Goal: Task Accomplishment & Management: Complete application form

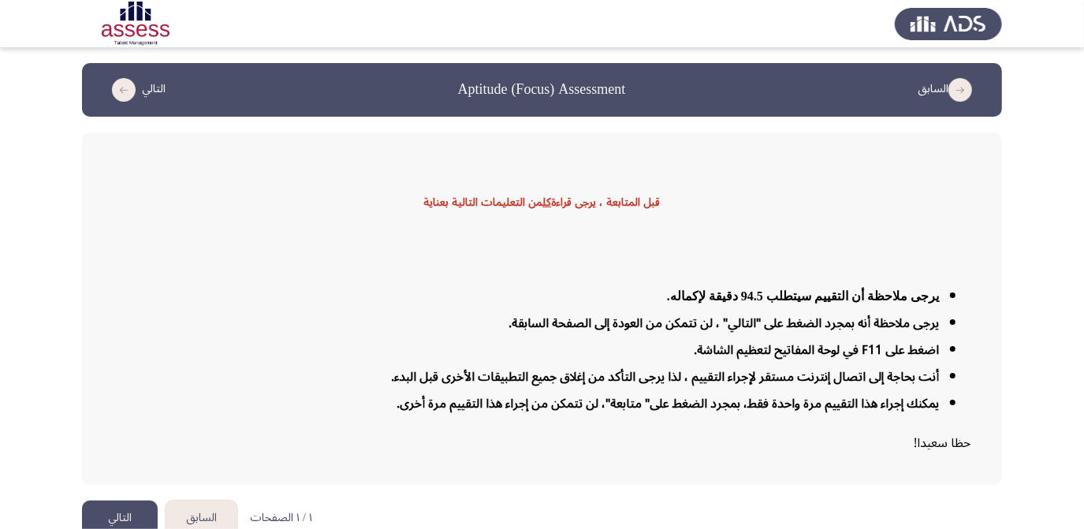
scroll to position [19, 0]
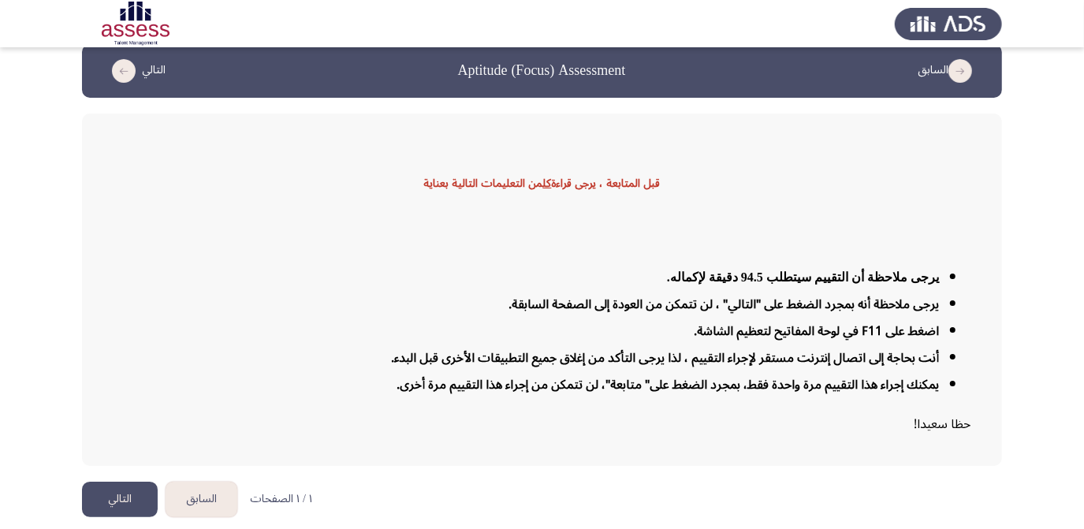
click at [111, 499] on button "التالي" at bounding box center [120, 498] width 76 height 35
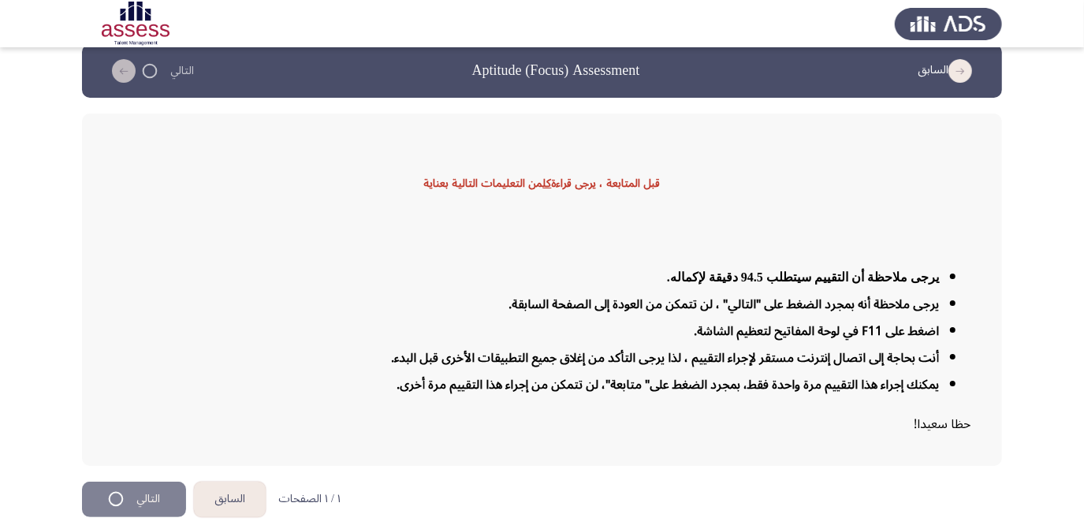
scroll to position [0, 0]
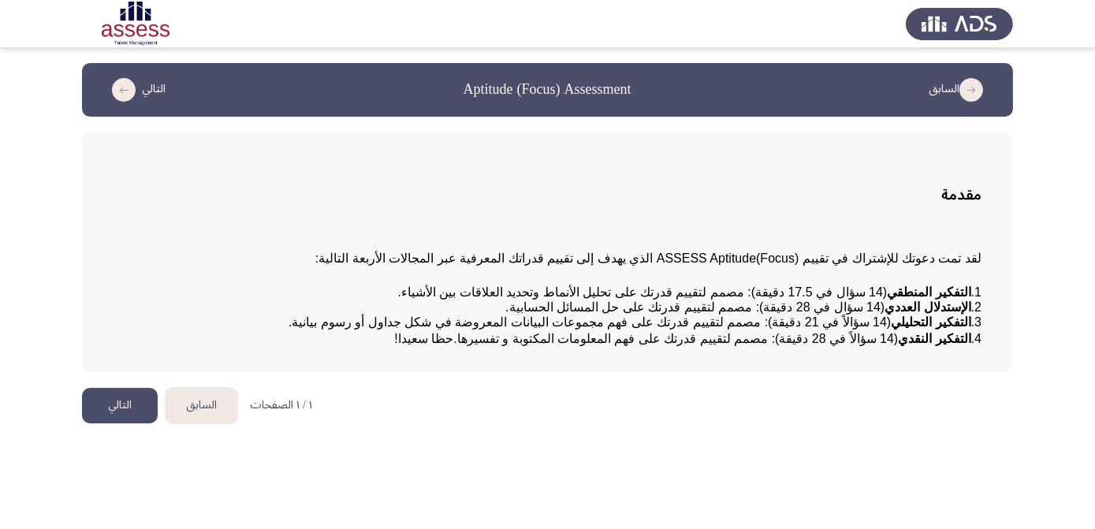
click at [142, 423] on button "التالي" at bounding box center [120, 405] width 76 height 35
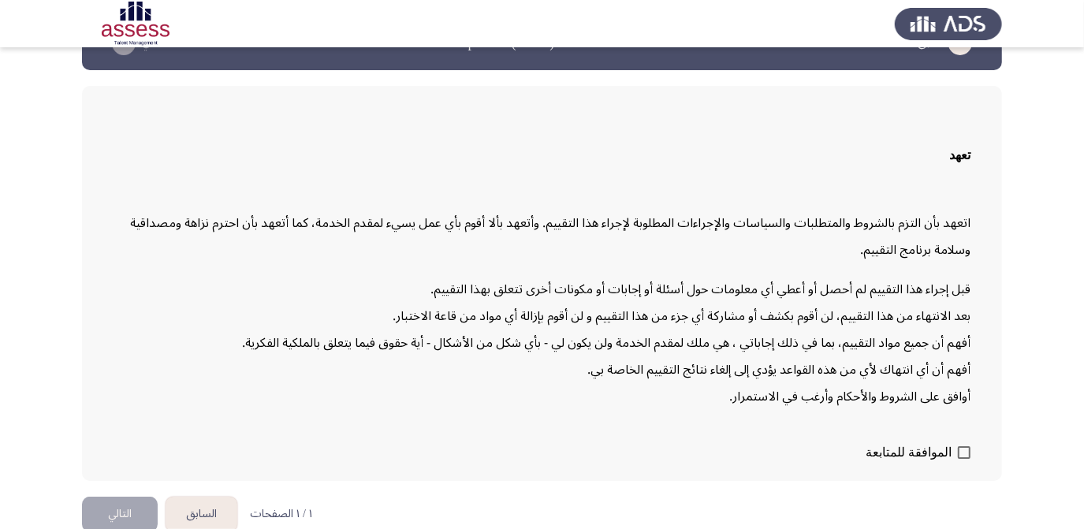
scroll to position [61, 0]
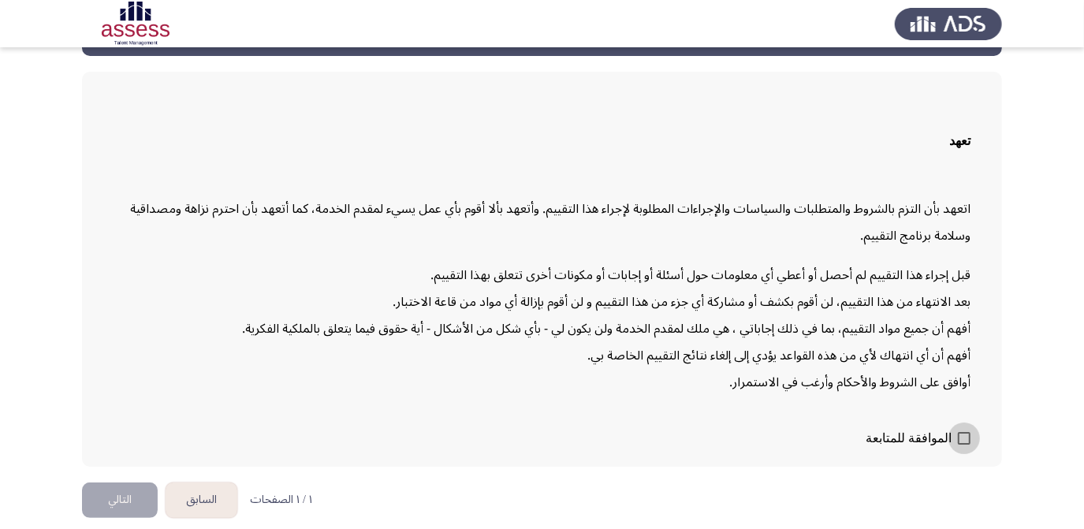
click at [961, 432] on span at bounding box center [963, 438] width 13 height 13
click at [963, 444] on input "الموافقة للمتابعة" at bounding box center [963, 444] width 1 height 1
checkbox input "true"
click at [122, 489] on button "التالي" at bounding box center [120, 499] width 76 height 35
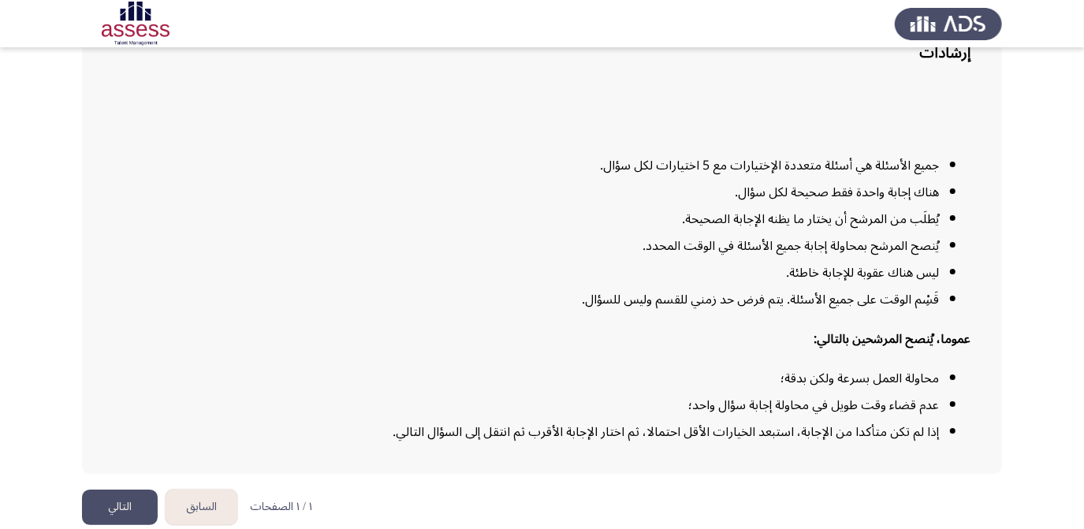
scroll to position [143, 0]
click at [93, 506] on button "التالي" at bounding box center [120, 506] width 76 height 35
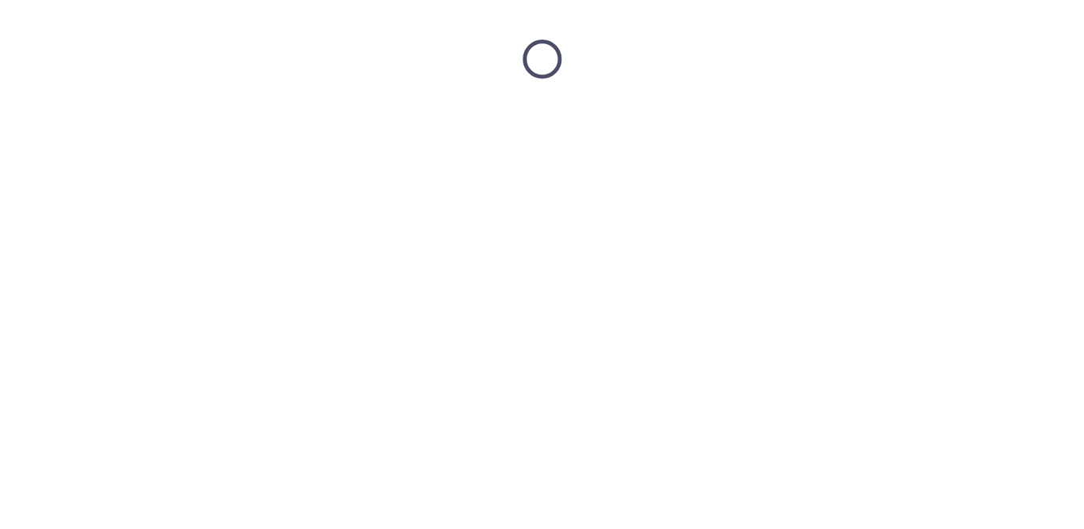
scroll to position [0, 0]
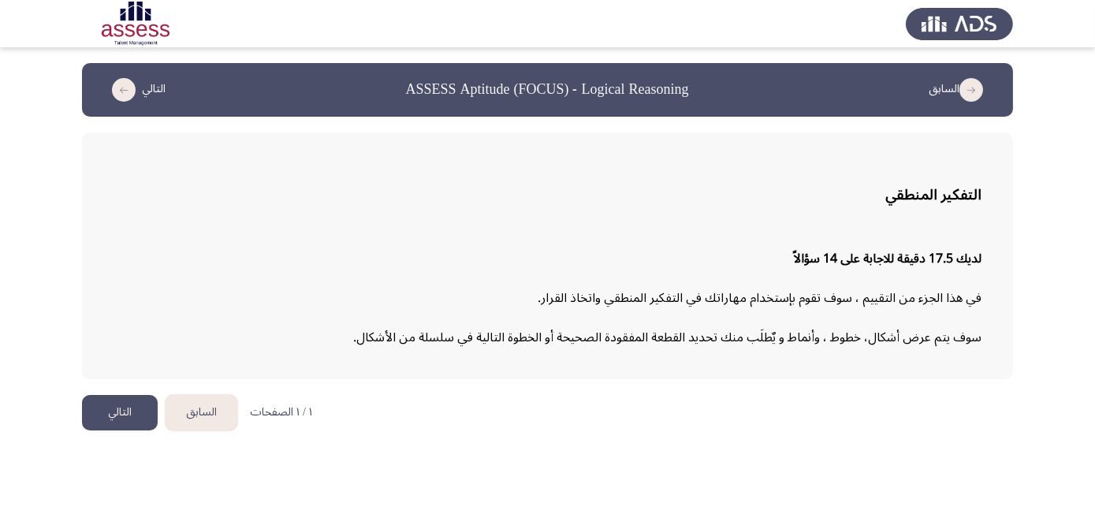
click at [90, 417] on button "التالي" at bounding box center [120, 412] width 76 height 35
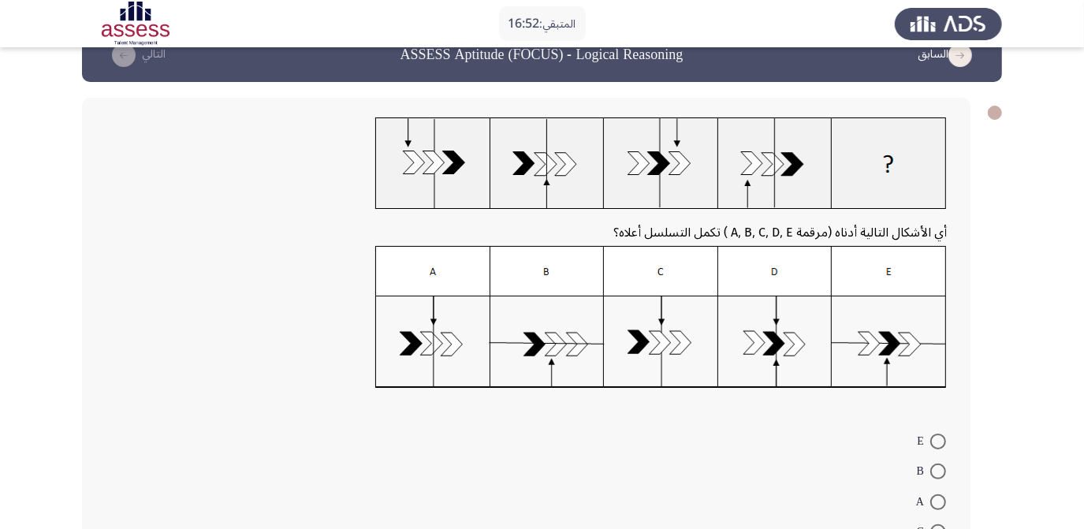
scroll to position [106, 0]
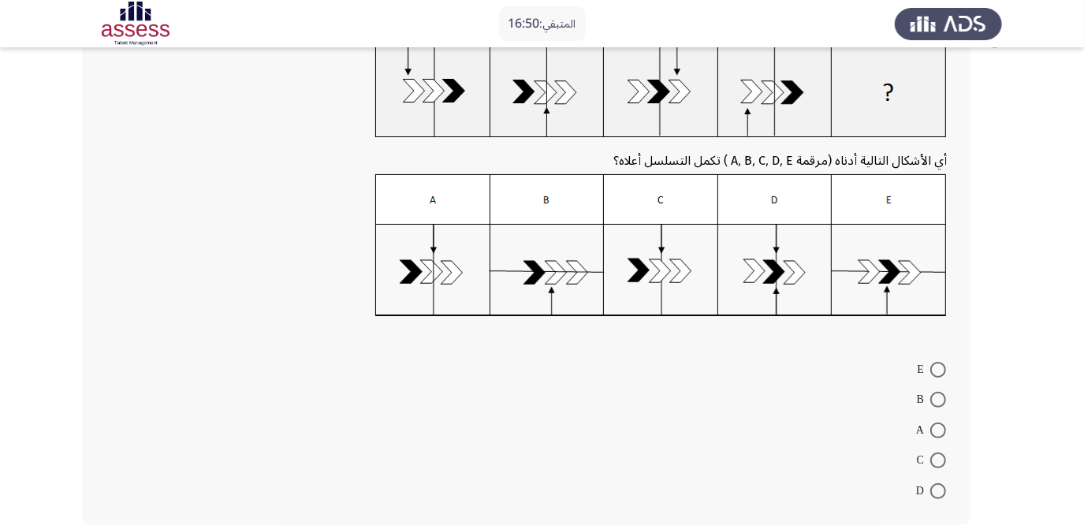
click at [941, 401] on span at bounding box center [938, 400] width 16 height 16
click at [941, 401] on input "B" at bounding box center [938, 400] width 16 height 16
radio input "true"
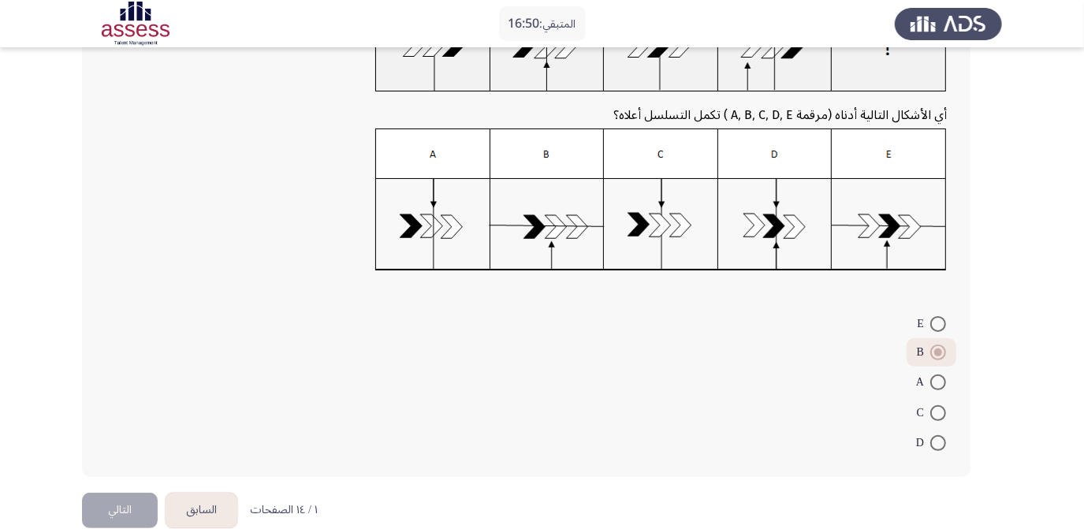
scroll to position [177, 0]
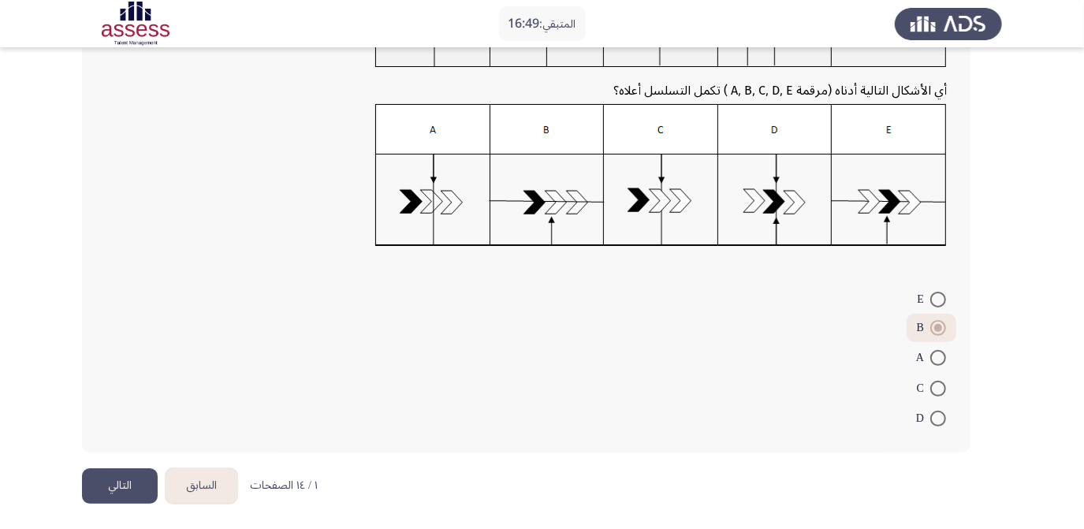
click at [126, 493] on button "التالي" at bounding box center [120, 485] width 76 height 35
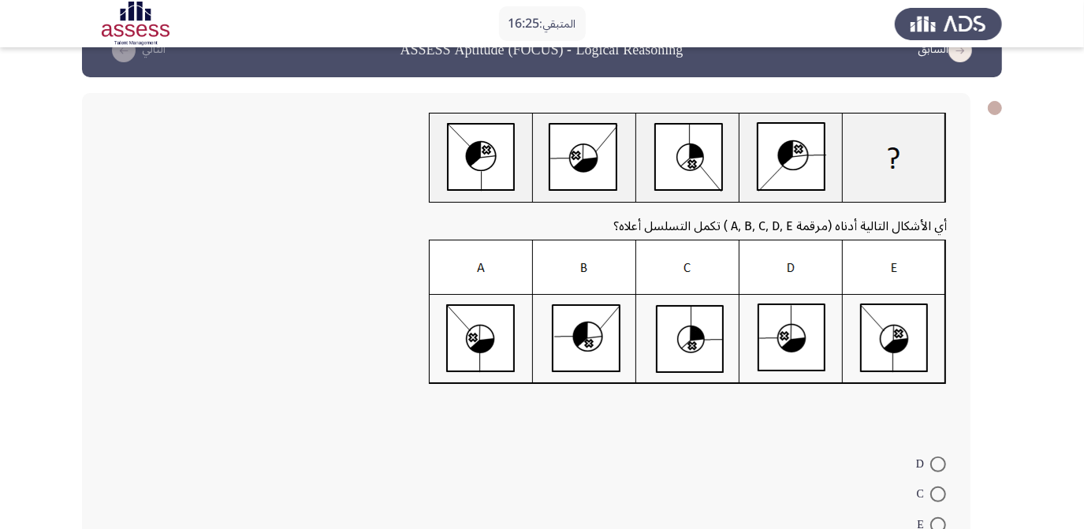
scroll to position [71, 0]
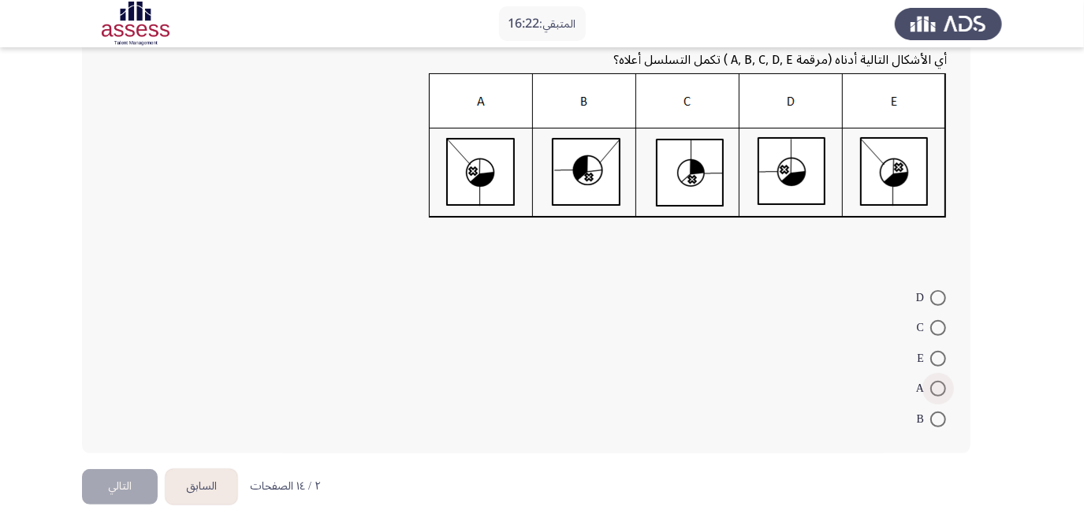
click at [941, 383] on span at bounding box center [938, 389] width 16 height 16
click at [941, 383] on input "A" at bounding box center [938, 389] width 16 height 16
radio input "true"
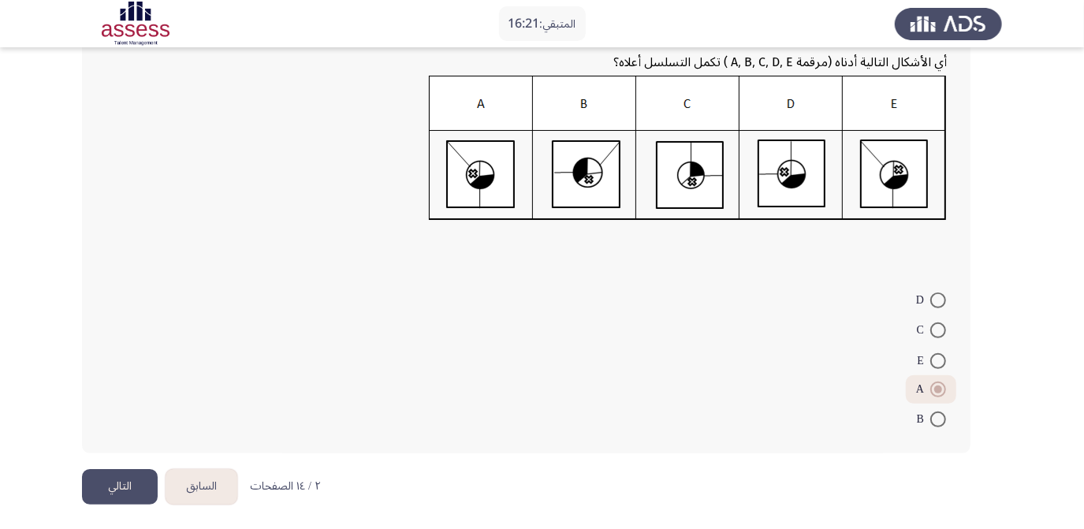
click at [111, 496] on button "التالي" at bounding box center [120, 486] width 76 height 35
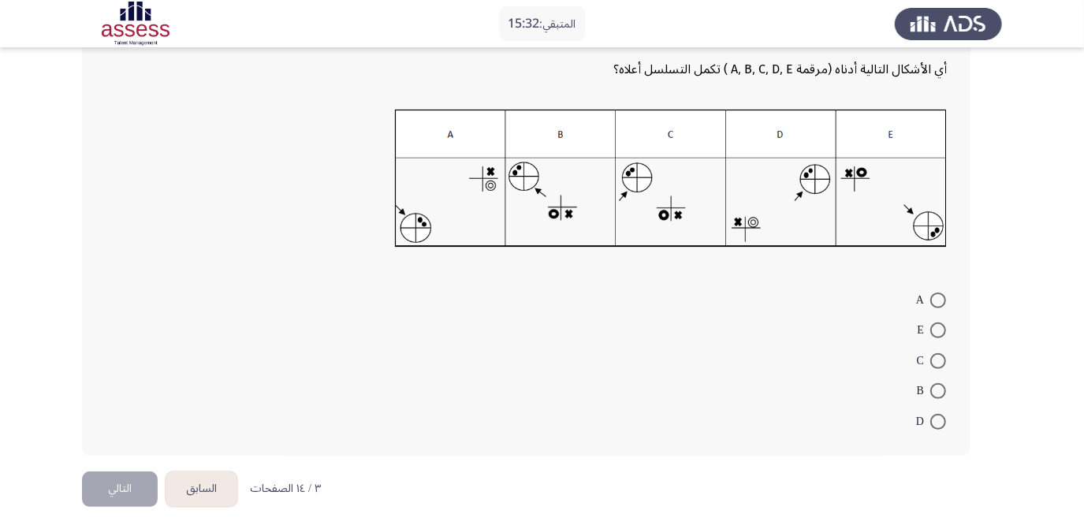
scroll to position [197, 0]
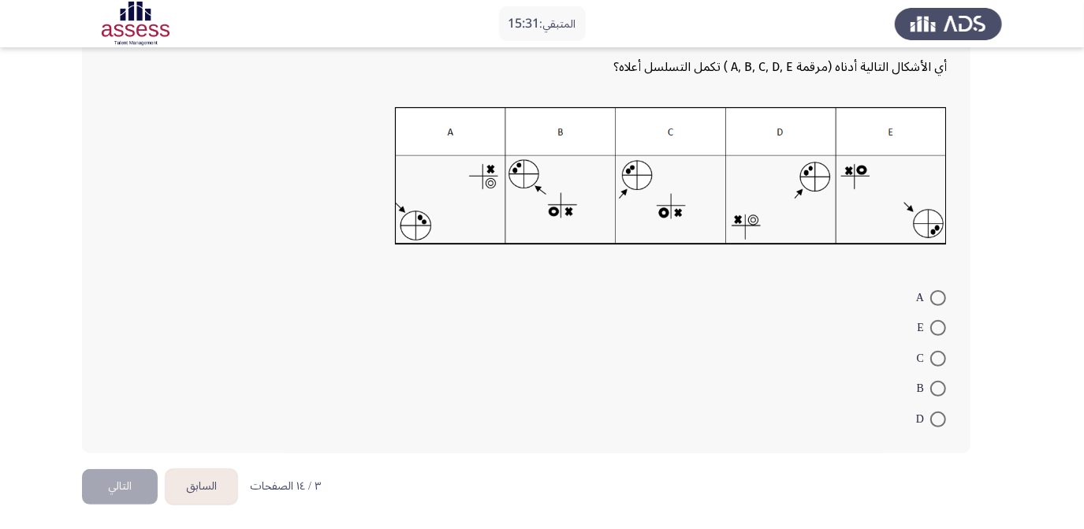
click at [938, 413] on span at bounding box center [938, 419] width 16 height 16
click at [938, 413] on input "D" at bounding box center [938, 419] width 16 height 16
radio input "true"
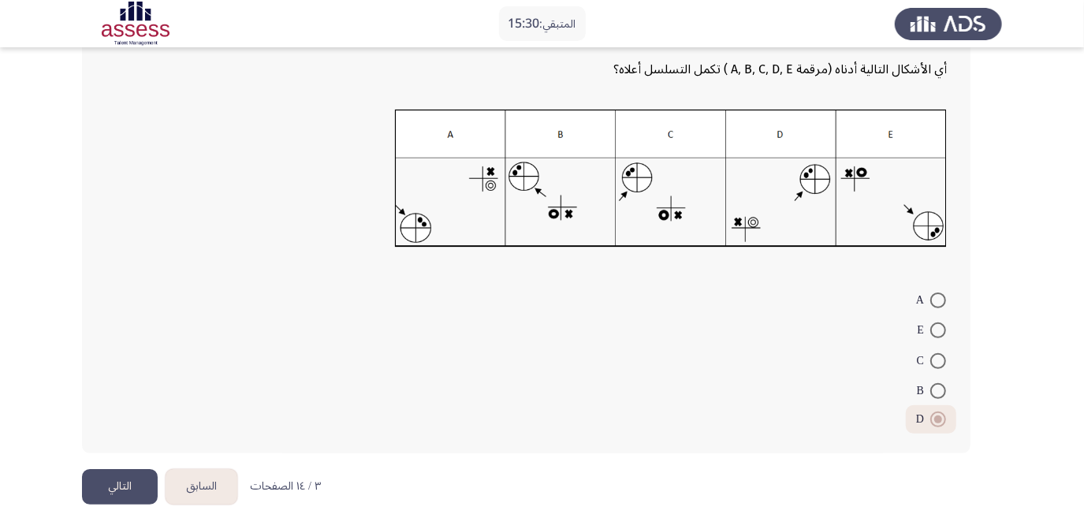
click at [140, 478] on button "التالي" at bounding box center [120, 486] width 76 height 35
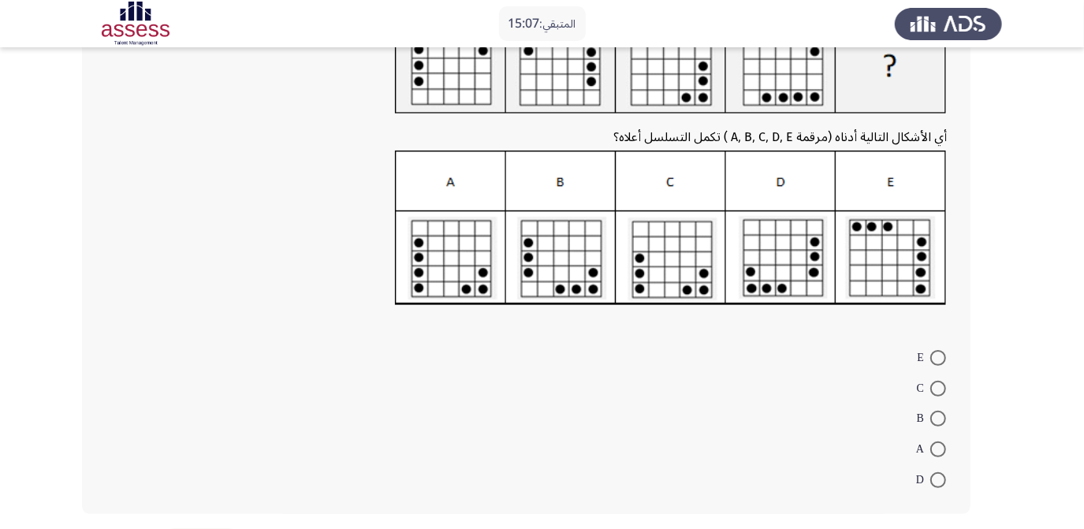
scroll to position [143, 0]
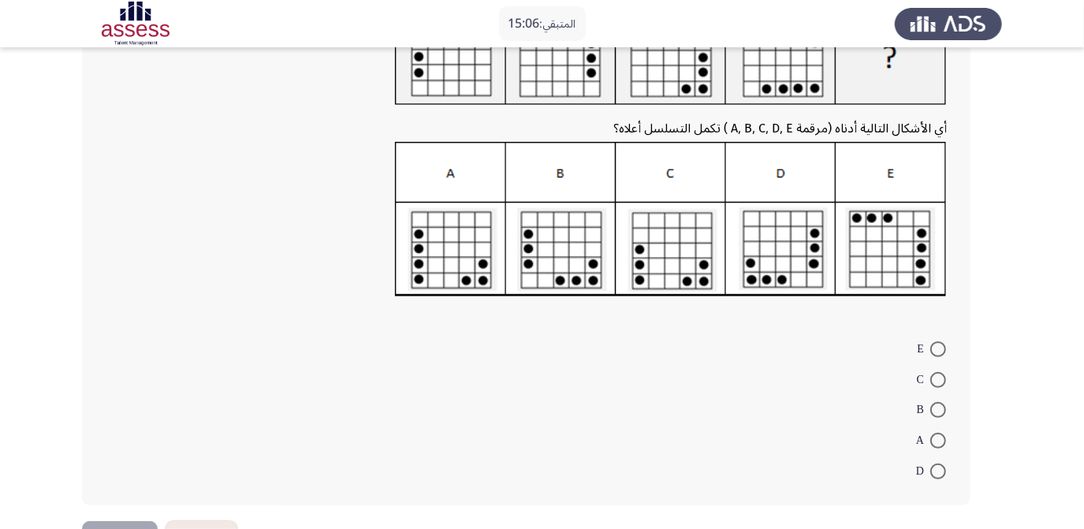
click at [937, 410] on span at bounding box center [938, 410] width 16 height 16
click at [937, 410] on input "B" at bounding box center [938, 410] width 16 height 16
radio input "true"
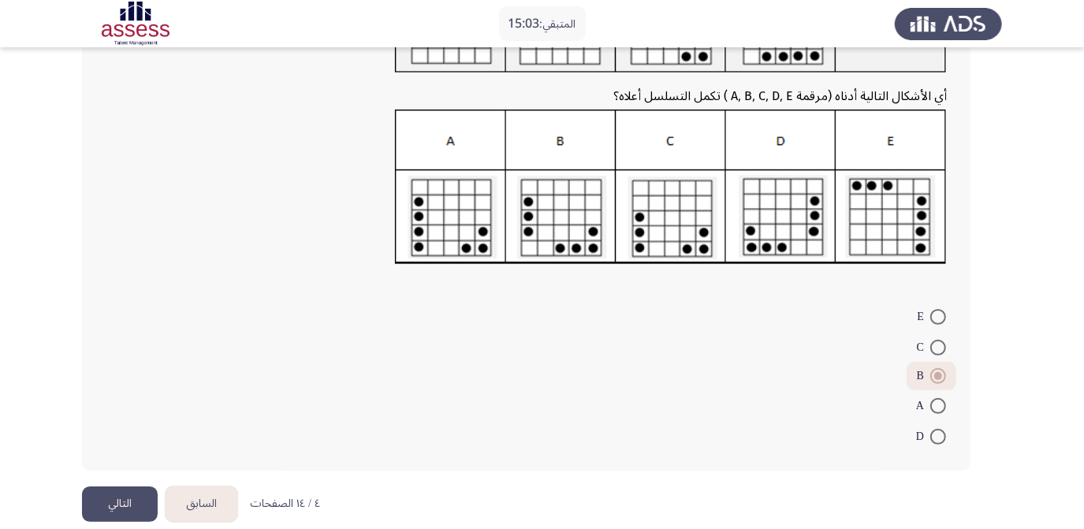
scroll to position [193, 0]
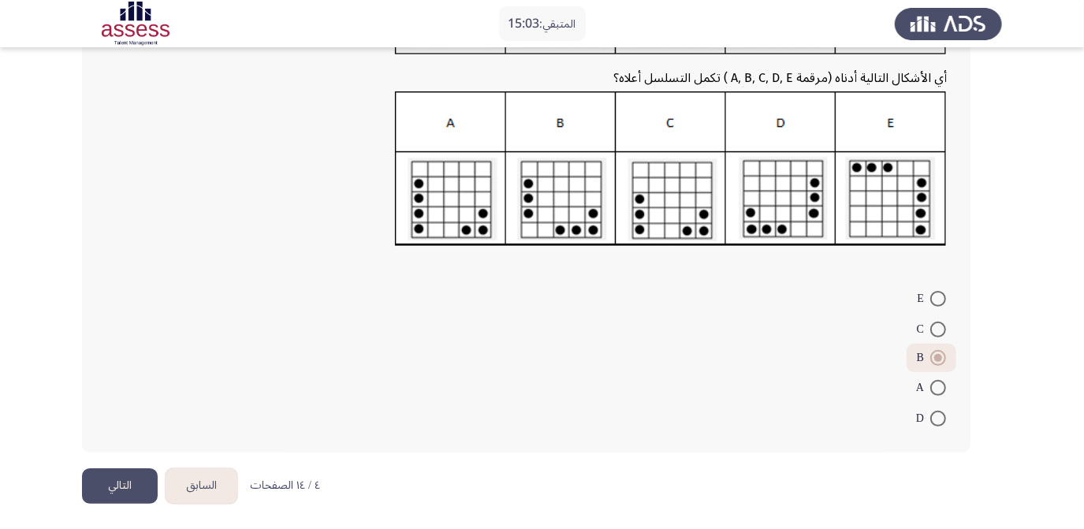
click at [121, 480] on button "التالي" at bounding box center [120, 485] width 76 height 35
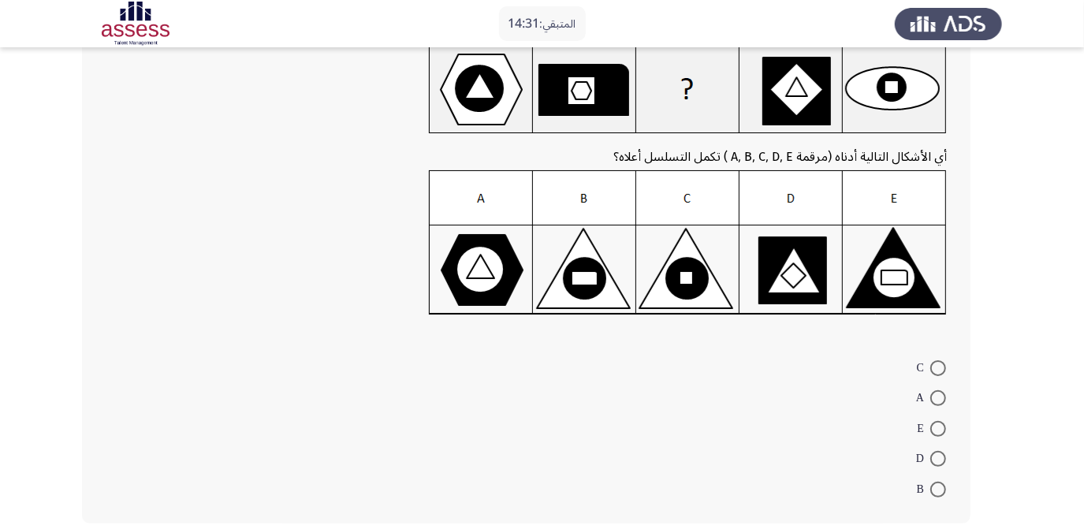
scroll to position [143, 0]
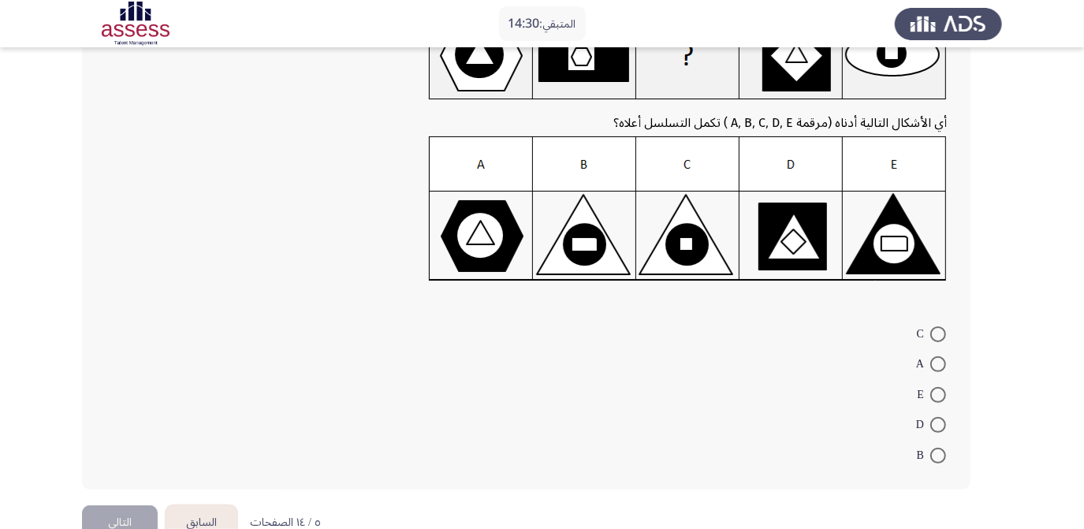
click at [939, 448] on span at bounding box center [938, 456] width 16 height 16
click at [939, 448] on input "B" at bounding box center [938, 456] width 16 height 16
radio input "true"
click at [132, 505] on button "التالي" at bounding box center [120, 520] width 76 height 35
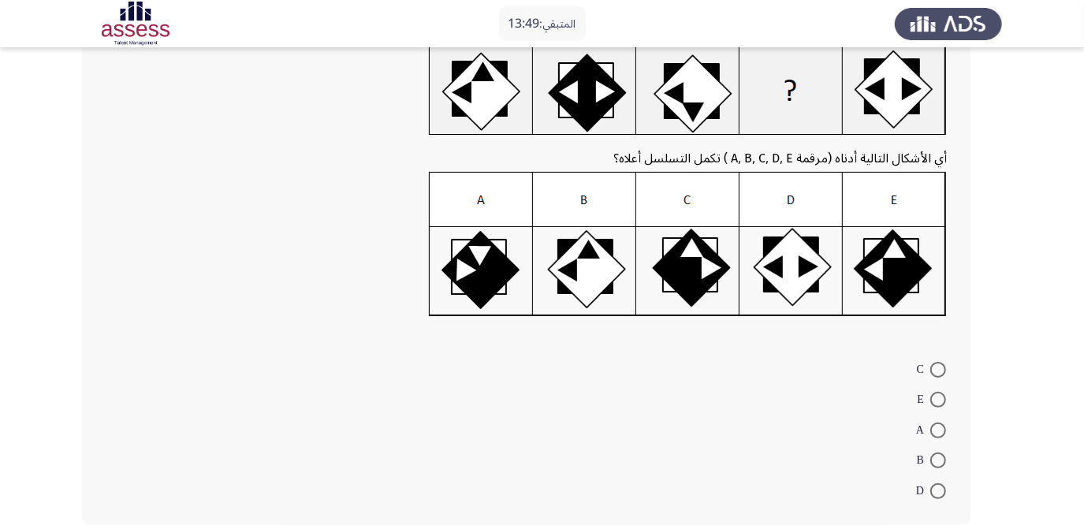
scroll to position [179, 0]
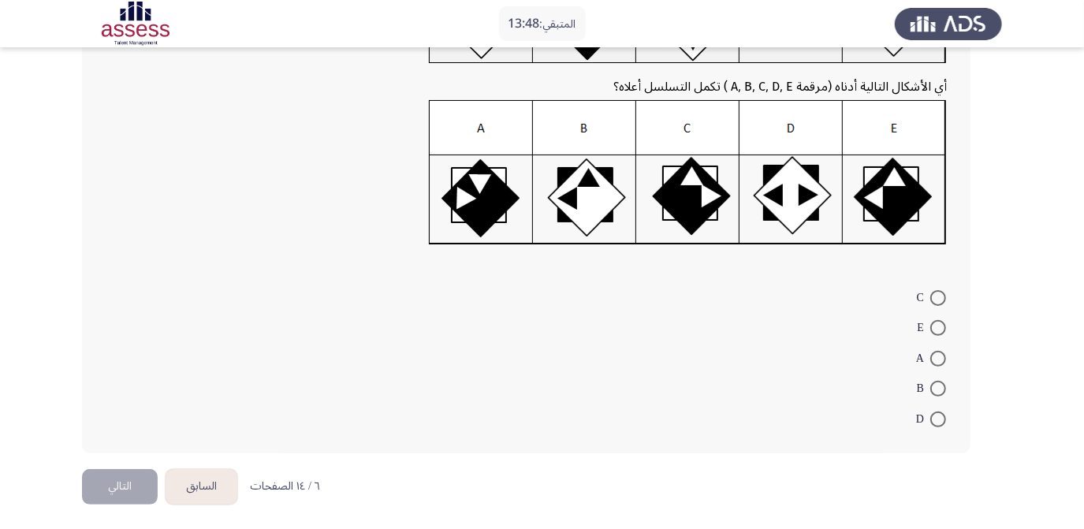
click at [938, 352] on span at bounding box center [938, 359] width 16 height 16
click at [938, 352] on input "A" at bounding box center [938, 359] width 16 height 16
radio input "true"
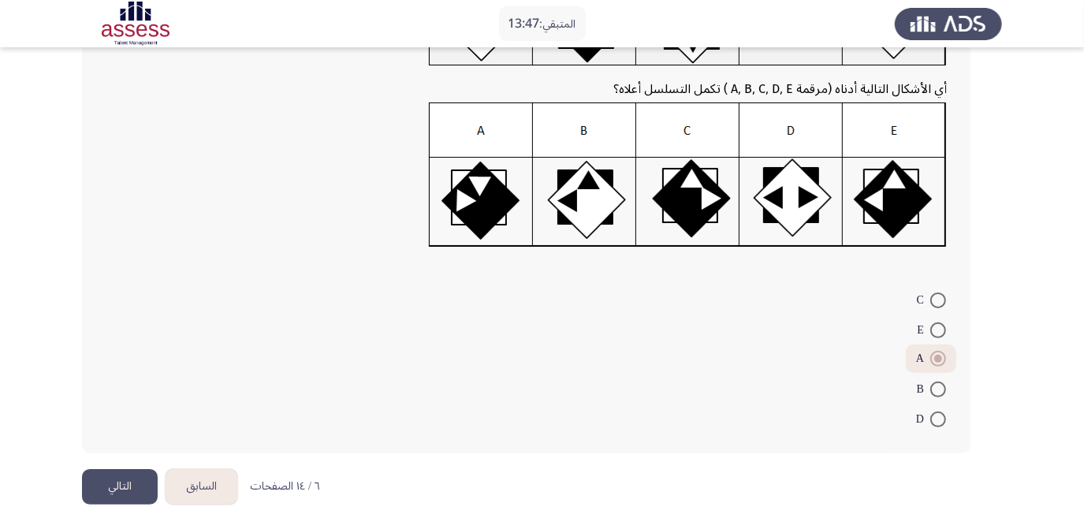
click at [127, 482] on button "التالي" at bounding box center [120, 486] width 76 height 35
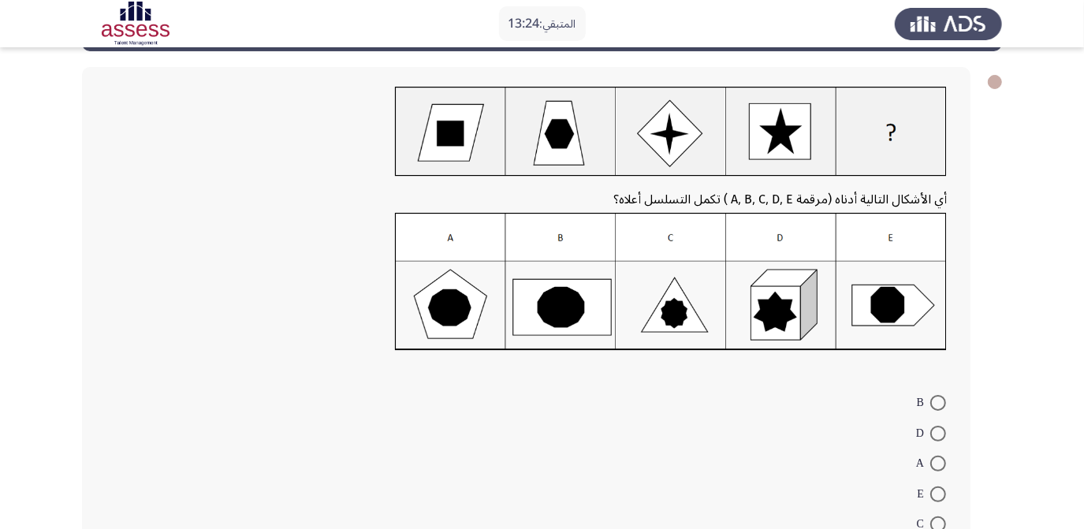
scroll to position [143, 0]
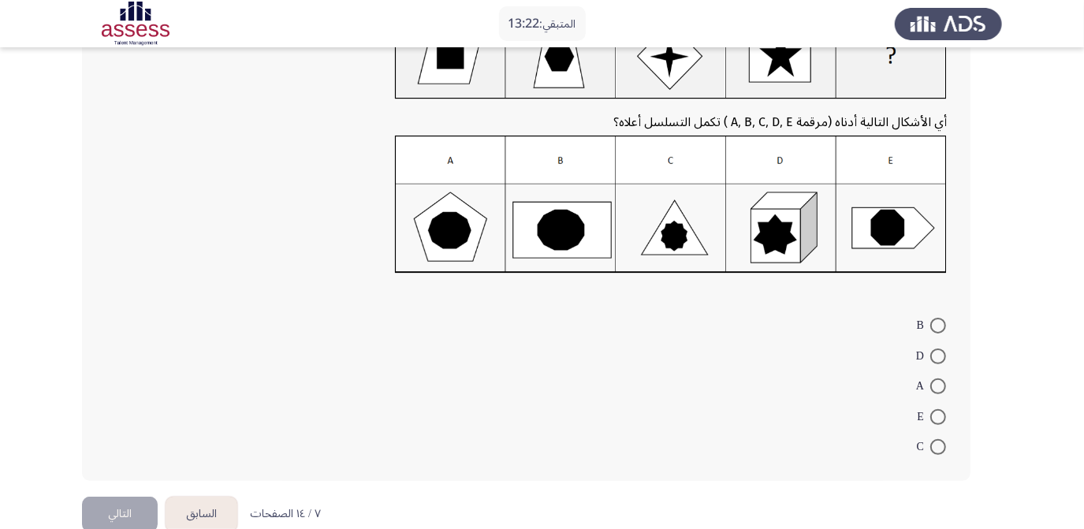
click at [942, 448] on span at bounding box center [938, 447] width 16 height 16
click at [942, 448] on input "C" at bounding box center [938, 447] width 16 height 16
radio input "true"
click at [117, 507] on button "التالي" at bounding box center [120, 512] width 76 height 35
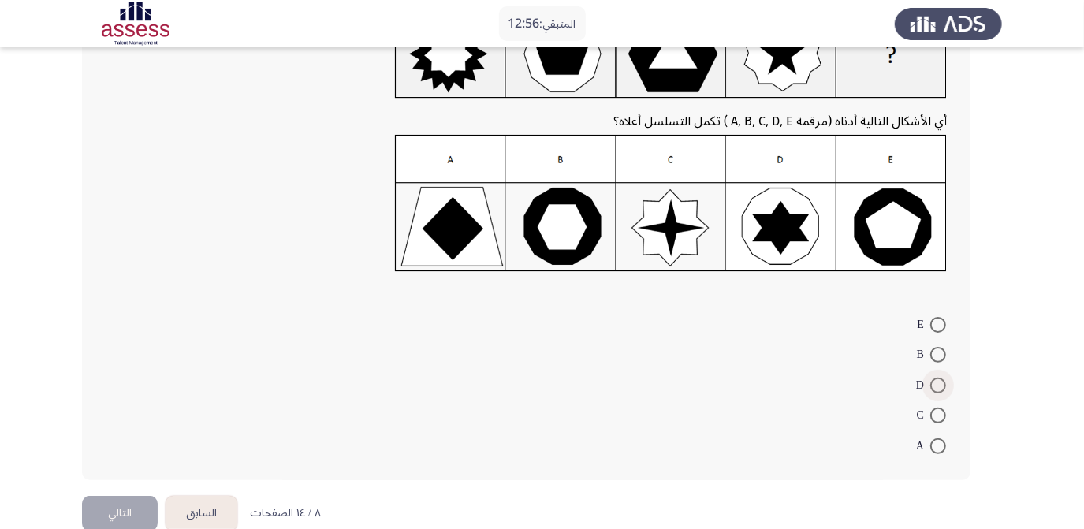
click at [941, 380] on span at bounding box center [938, 385] width 16 height 16
click at [941, 380] on input "D" at bounding box center [938, 385] width 16 height 16
radio input "true"
click at [937, 350] on span at bounding box center [938, 355] width 16 height 16
click at [937, 350] on input "B" at bounding box center [938, 355] width 16 height 16
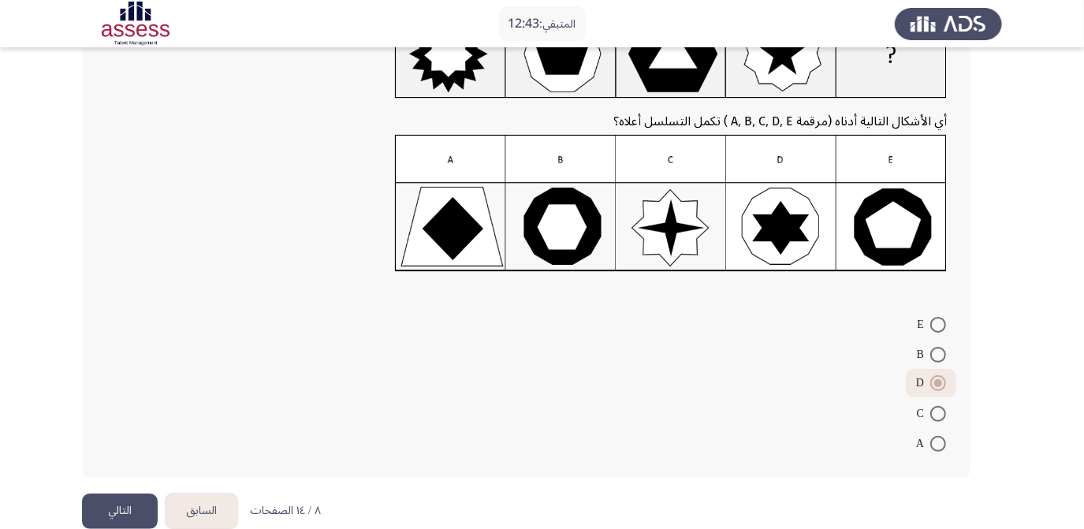
radio input "true"
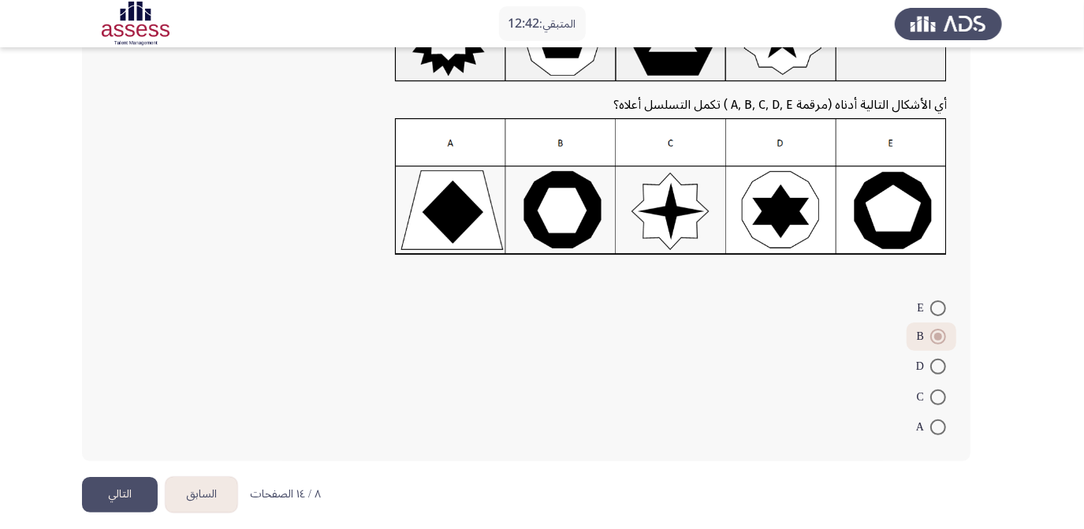
scroll to position [168, 0]
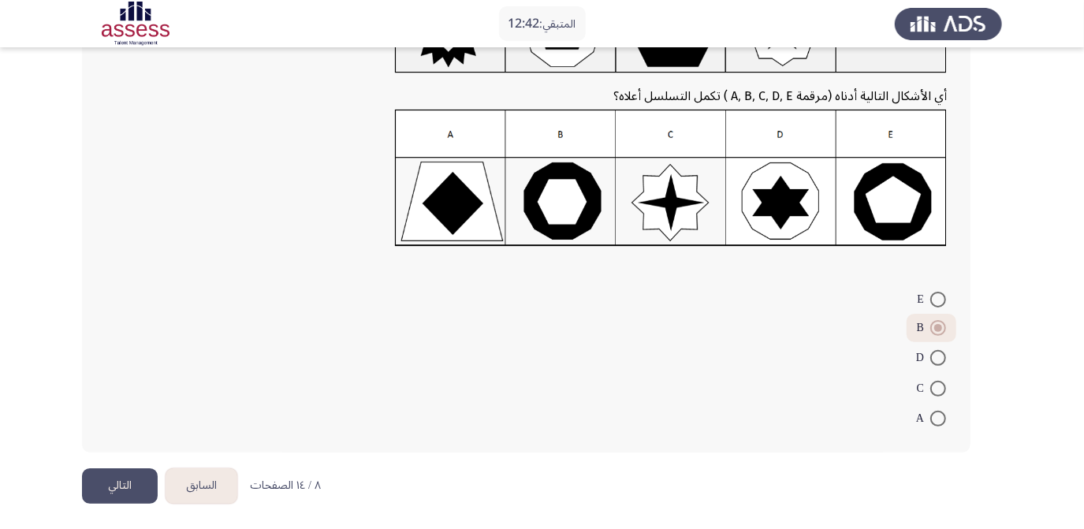
click at [115, 474] on button "التالي" at bounding box center [120, 485] width 76 height 35
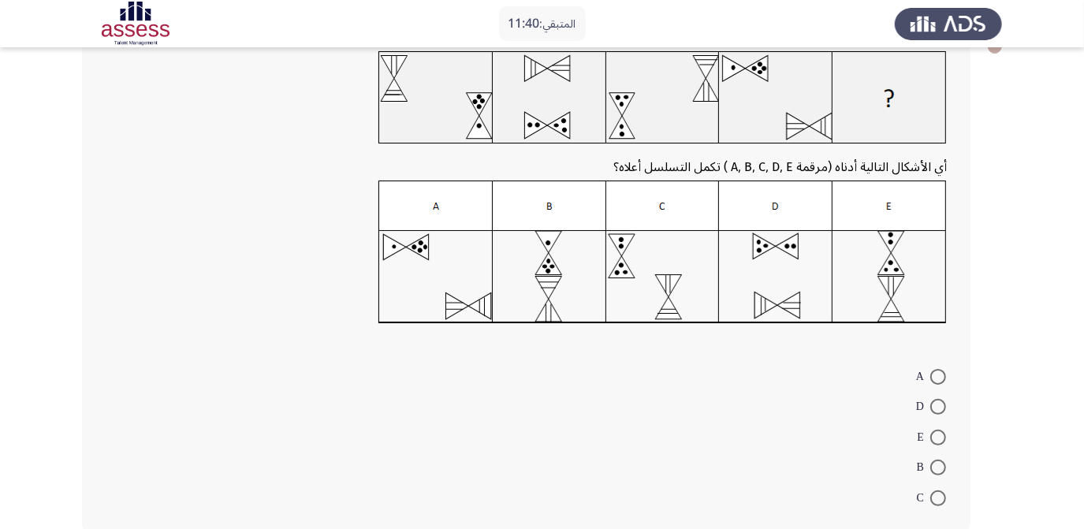
scroll to position [125, 0]
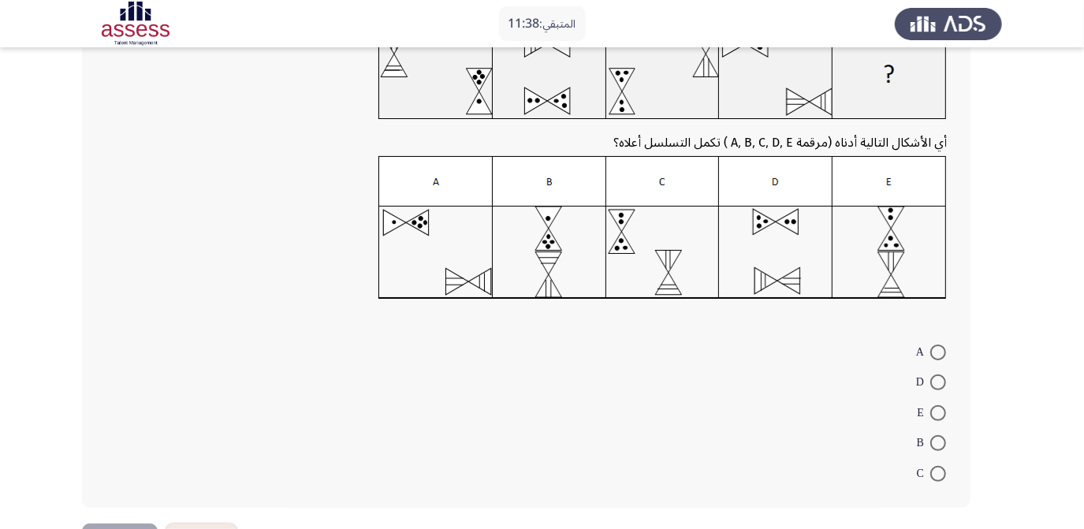
click at [937, 408] on span at bounding box center [938, 413] width 16 height 16
click at [937, 408] on input "E" at bounding box center [938, 413] width 16 height 16
radio input "true"
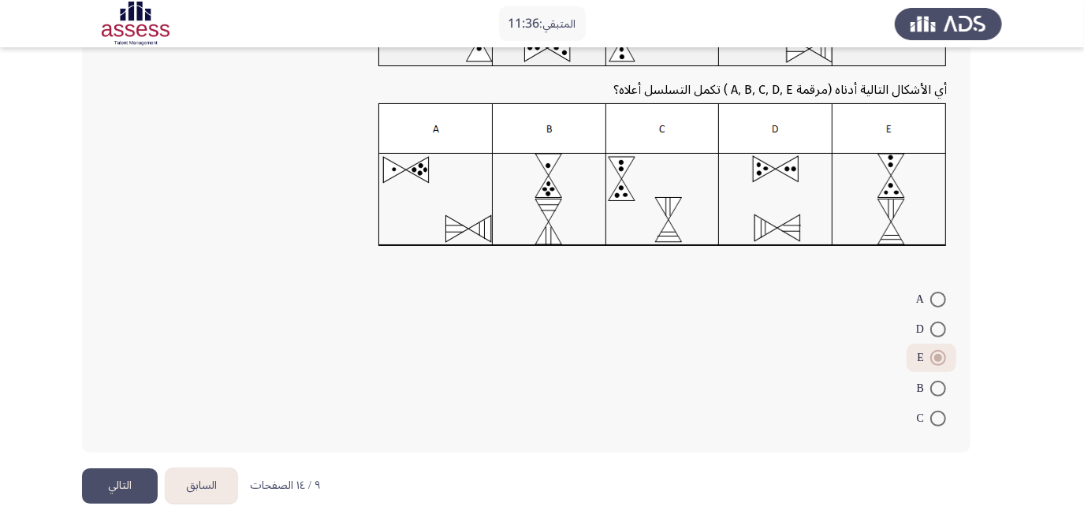
click at [113, 484] on button "التالي" at bounding box center [120, 485] width 76 height 35
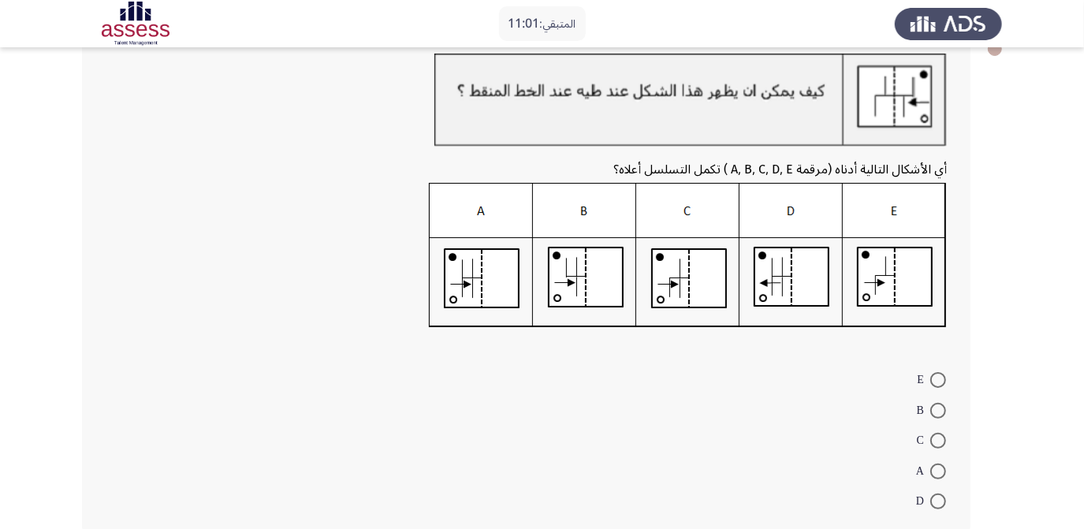
scroll to position [143, 0]
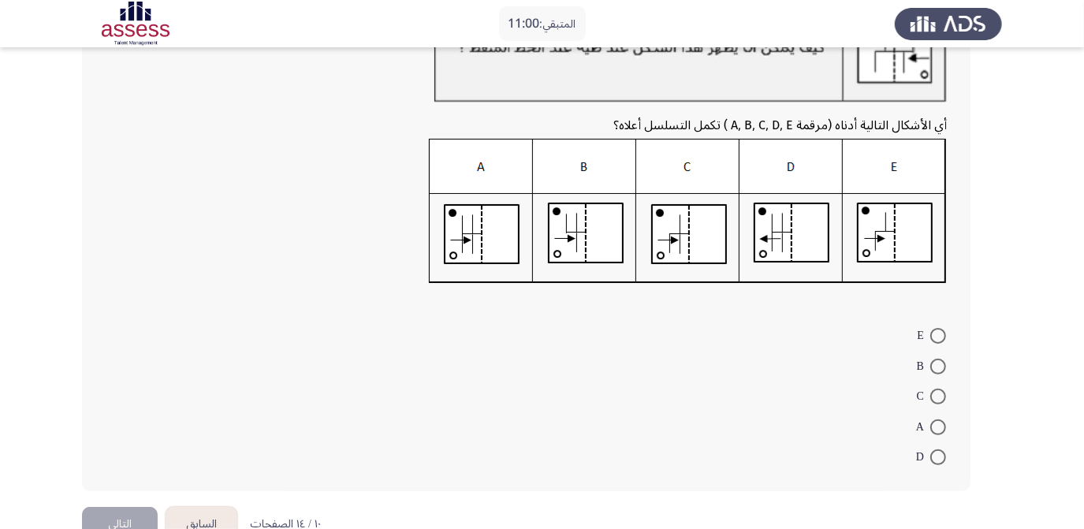
click at [937, 359] on span at bounding box center [938, 367] width 16 height 16
click at [937, 359] on input "B" at bounding box center [938, 367] width 16 height 16
radio input "true"
click at [935, 448] on span at bounding box center [938, 456] width 16 height 16
click at [935, 448] on input "D" at bounding box center [938, 456] width 16 height 16
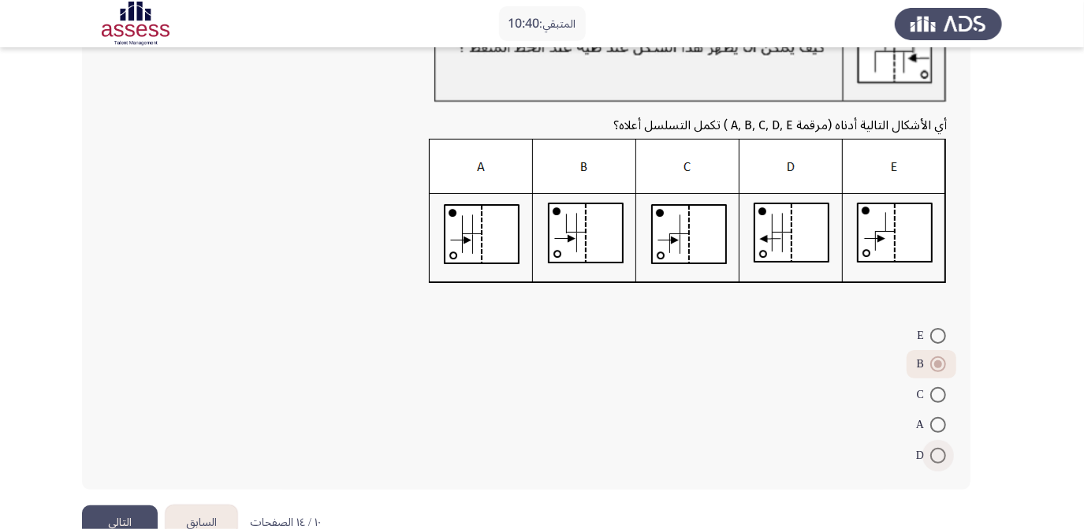
radio input "true"
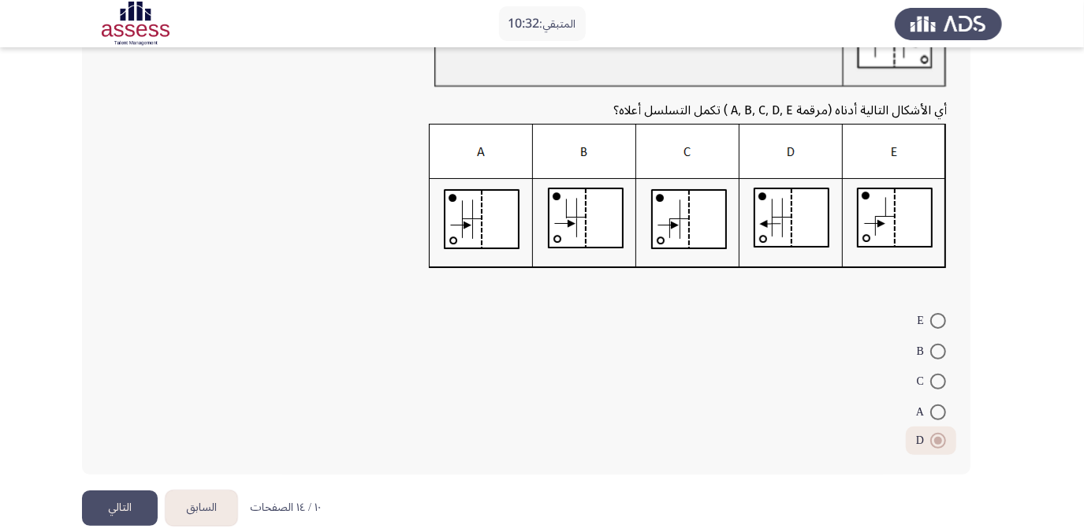
scroll to position [179, 0]
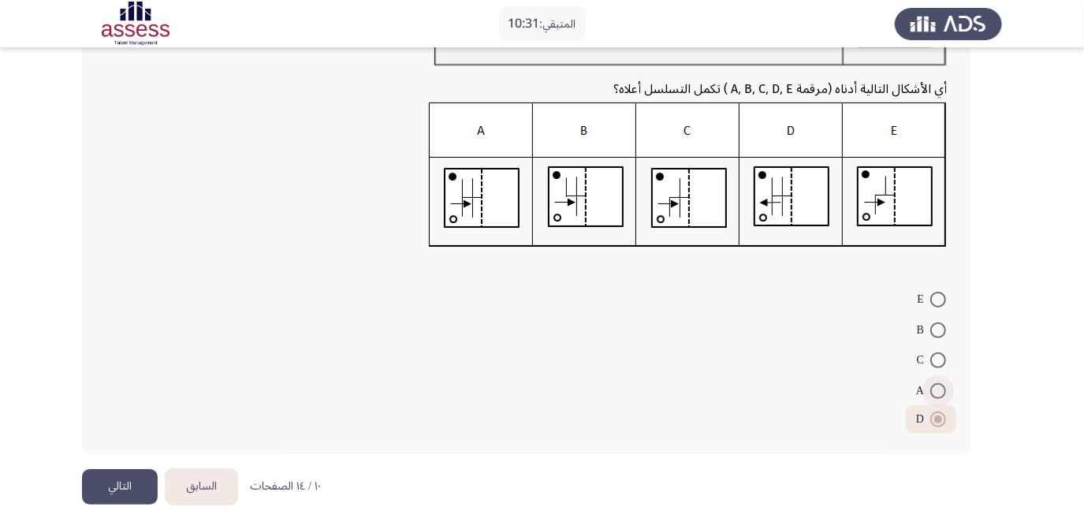
click at [936, 383] on span at bounding box center [938, 391] width 16 height 16
click at [936, 383] on input "A" at bounding box center [938, 391] width 16 height 16
radio input "true"
click at [139, 476] on button "التالي" at bounding box center [120, 486] width 76 height 35
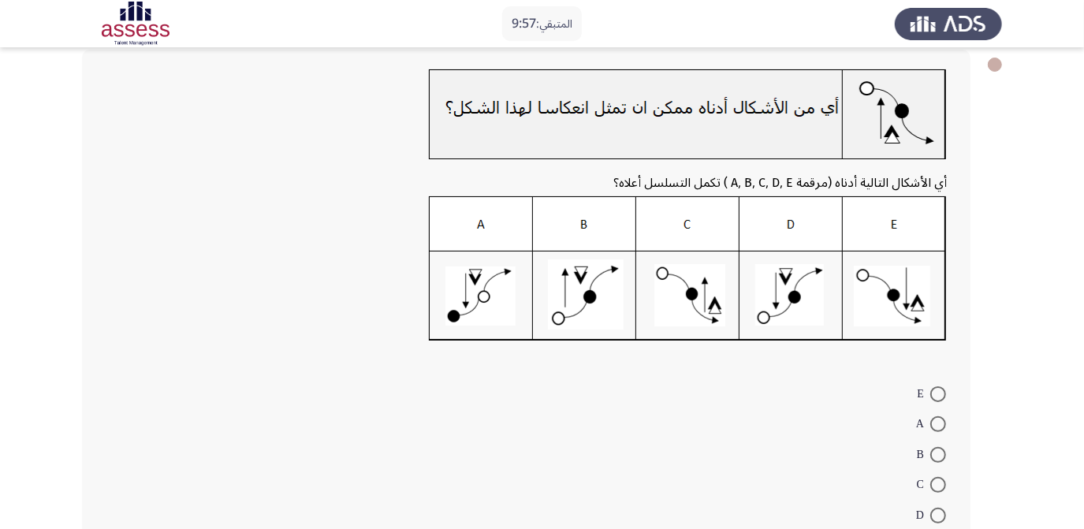
scroll to position [107, 0]
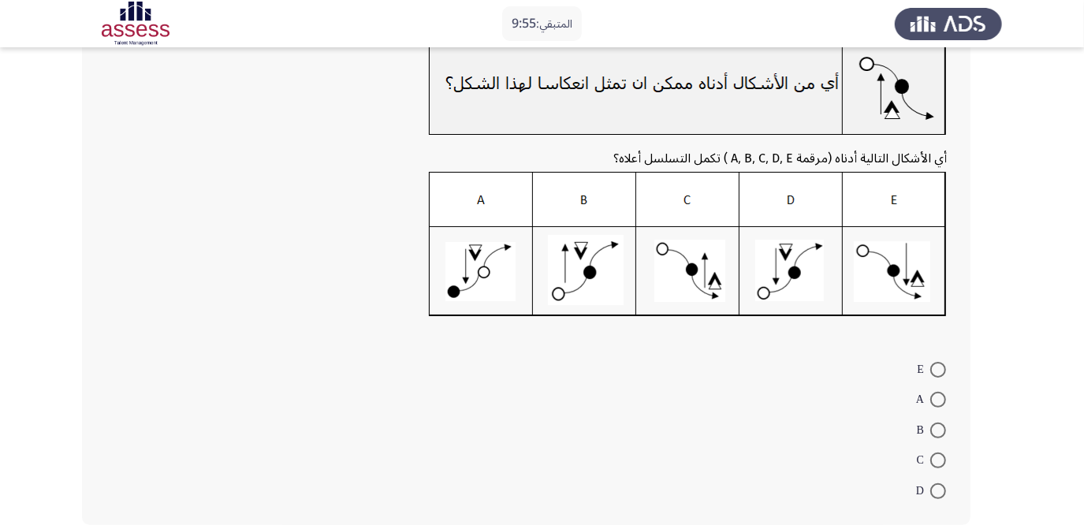
click at [942, 486] on span at bounding box center [938, 491] width 16 height 16
click at [942, 486] on input "D" at bounding box center [938, 491] width 16 height 16
radio input "true"
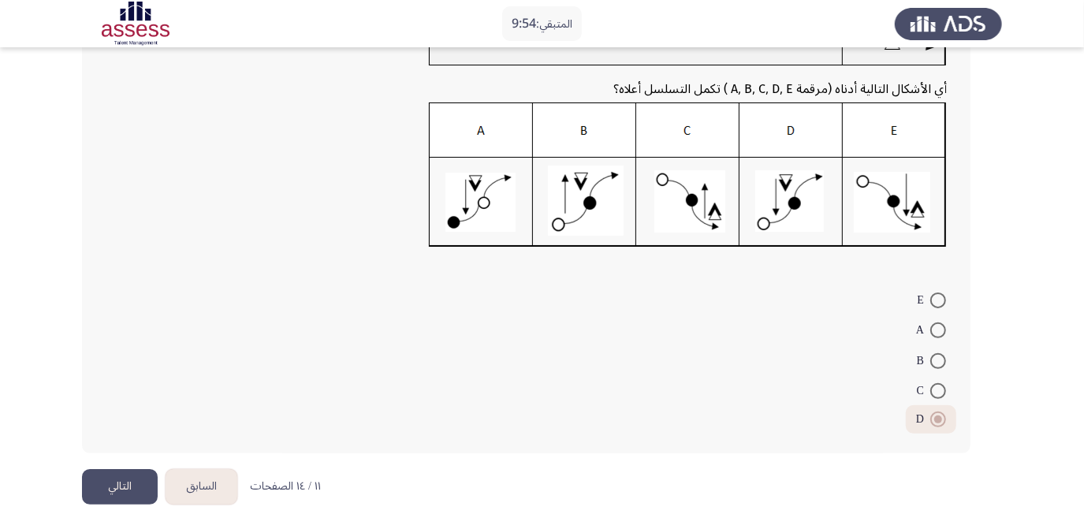
click at [136, 478] on button "التالي" at bounding box center [120, 486] width 76 height 35
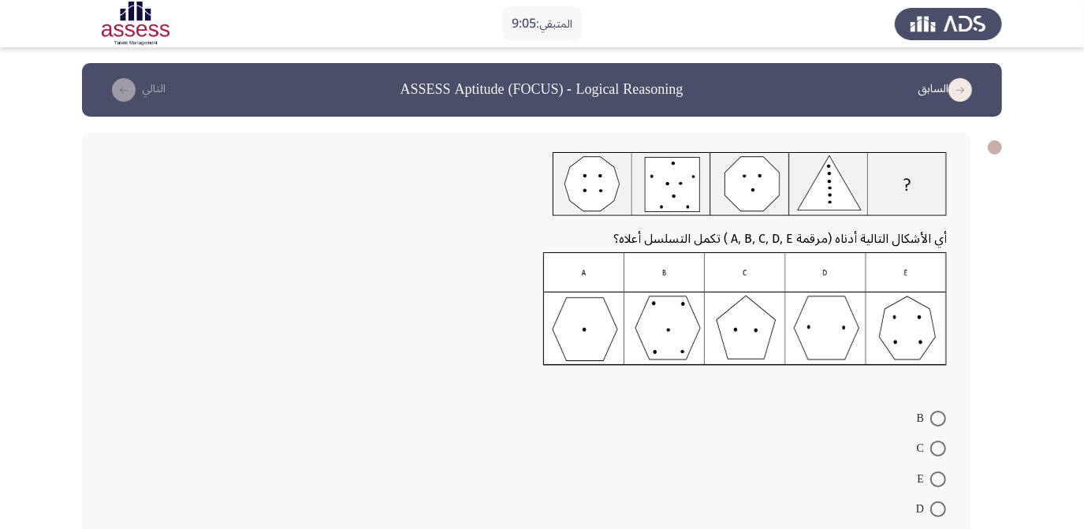
scroll to position [71, 0]
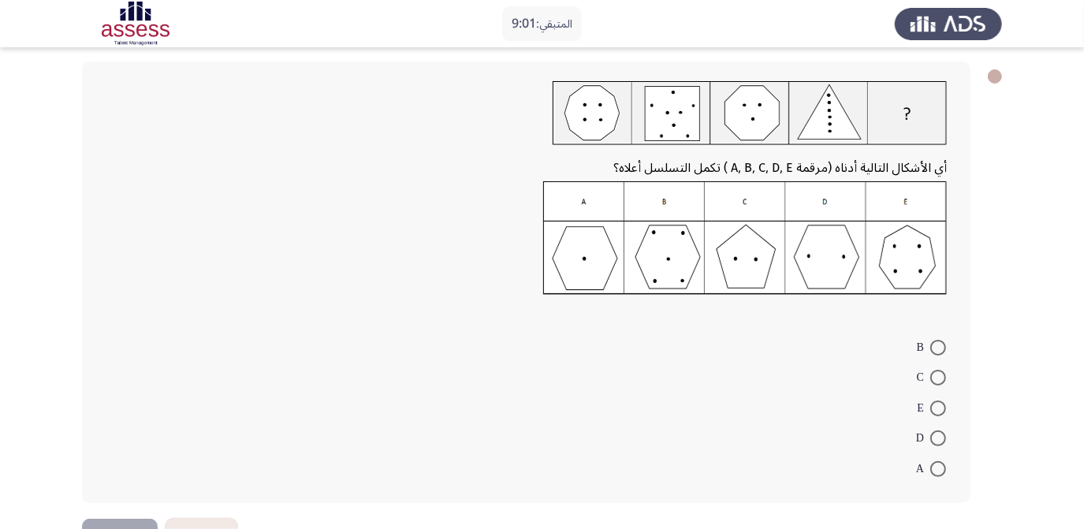
click at [939, 438] on span at bounding box center [938, 438] width 16 height 16
click at [939, 438] on input "D" at bounding box center [938, 438] width 16 height 16
radio input "true"
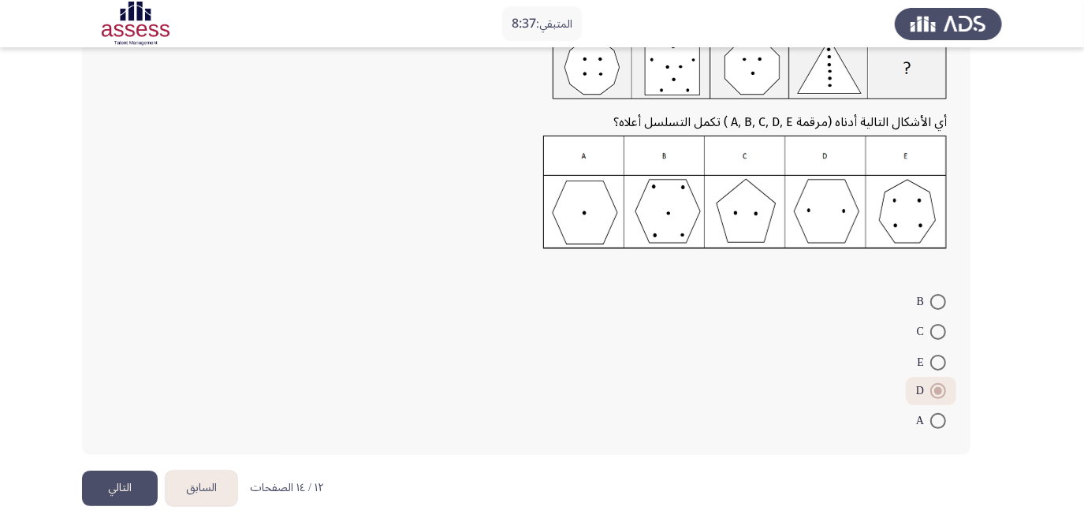
scroll to position [119, 0]
click at [113, 495] on button "التالي" at bounding box center [120, 485] width 76 height 35
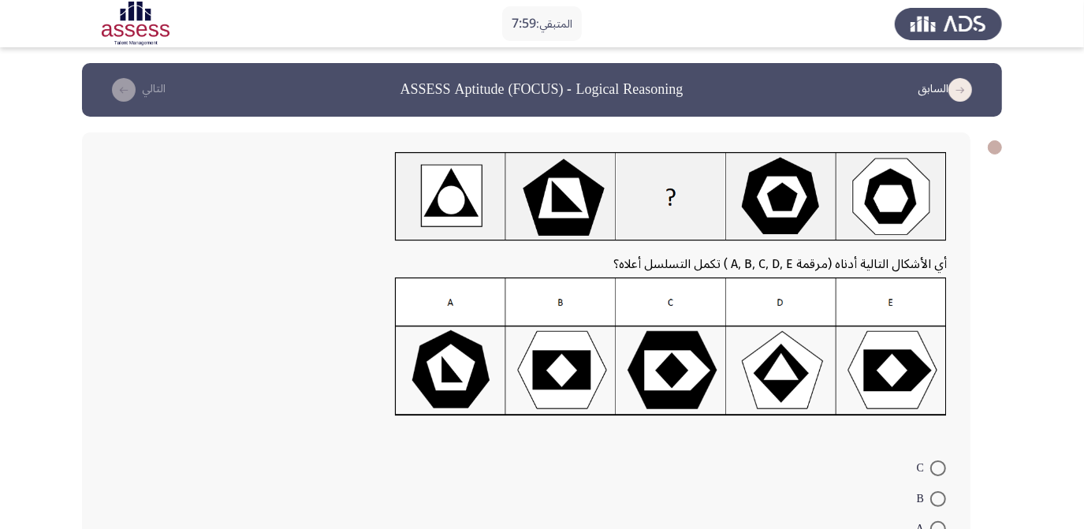
scroll to position [71, 0]
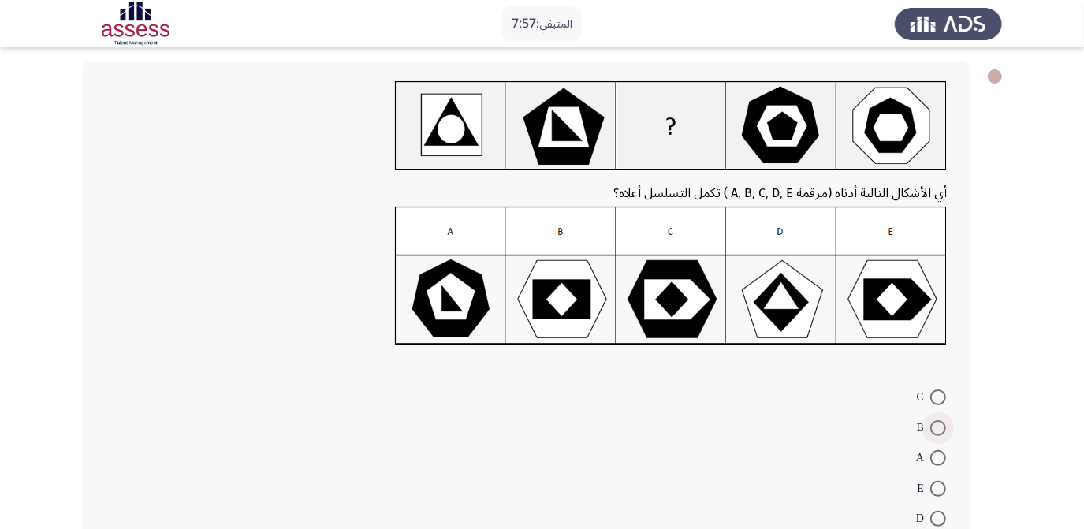
click at [937, 422] on span at bounding box center [938, 428] width 16 height 16
click at [937, 422] on input "B" at bounding box center [938, 428] width 16 height 16
radio input "true"
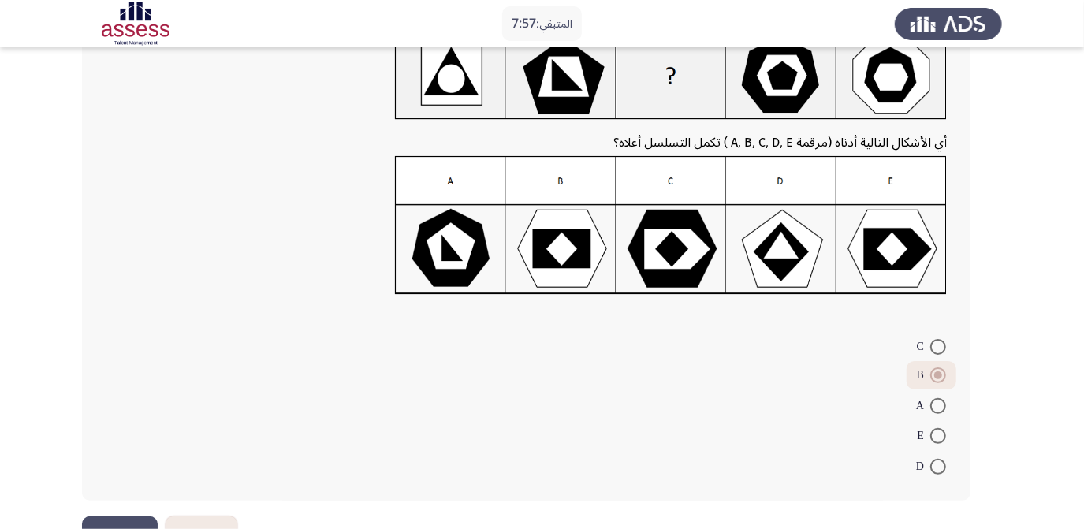
scroll to position [169, 0]
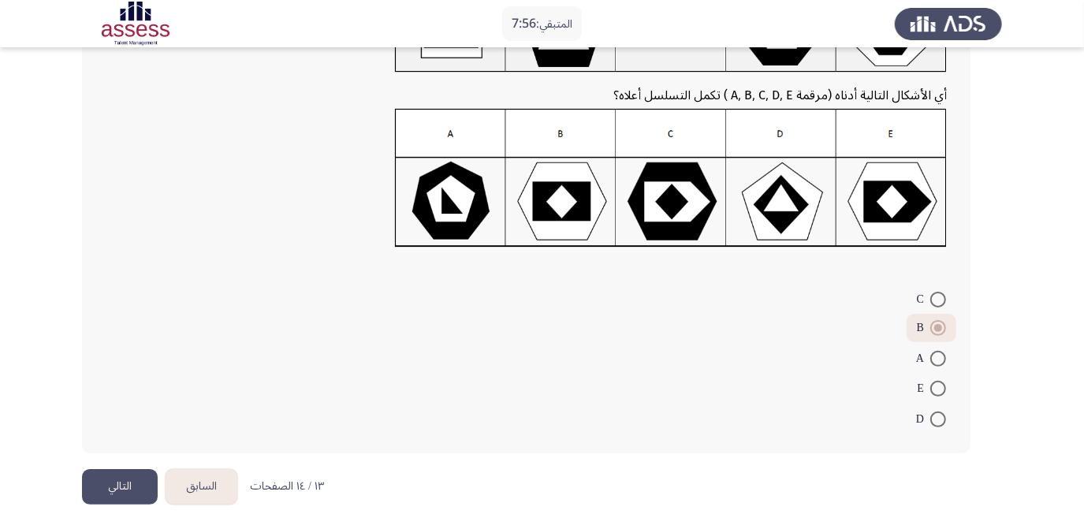
click at [127, 482] on button "التالي" at bounding box center [120, 486] width 76 height 35
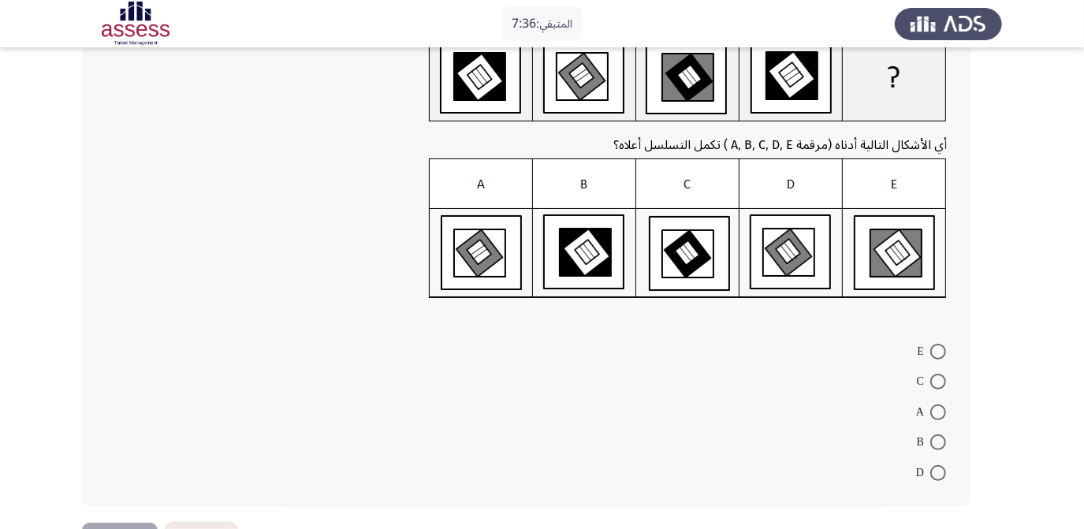
scroll to position [174, 0]
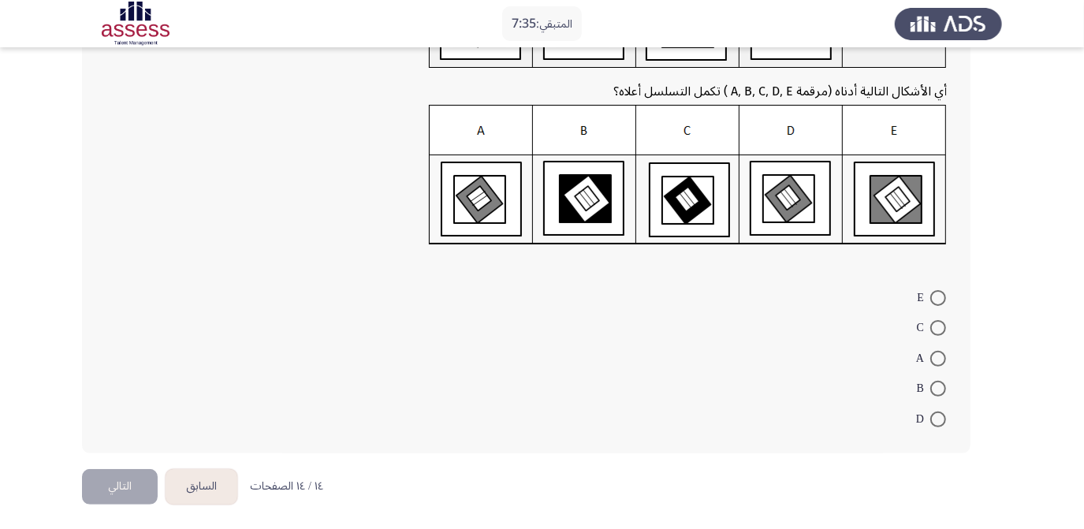
drag, startPoint x: 939, startPoint y: 329, endPoint x: 927, endPoint y: 333, distance: 13.2
click at [939, 329] on span at bounding box center [938, 328] width 16 height 16
click at [939, 329] on input "C" at bounding box center [938, 328] width 16 height 16
radio input "true"
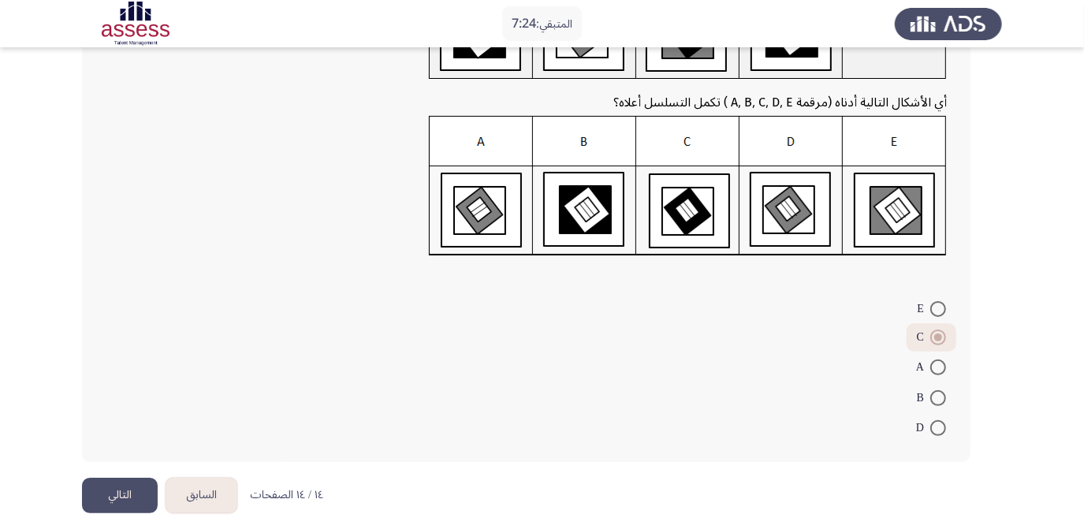
scroll to position [172, 0]
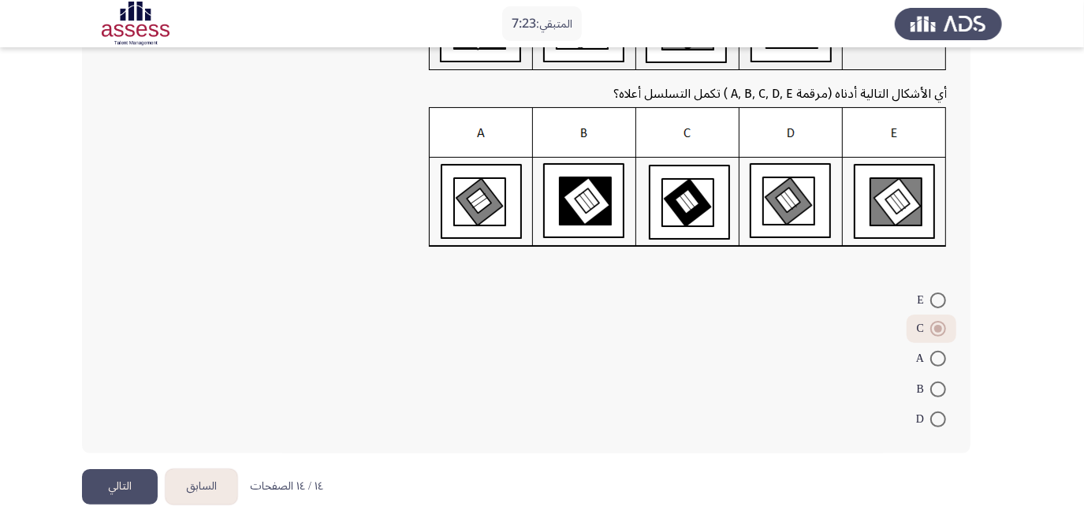
click at [113, 490] on button "التالي" at bounding box center [120, 486] width 76 height 35
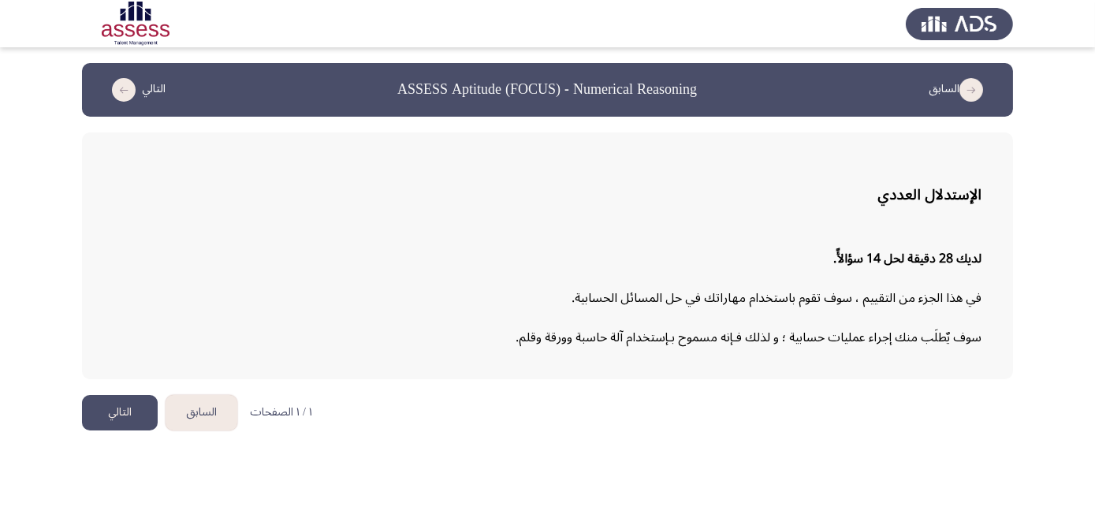
click at [115, 411] on button "التالي" at bounding box center [120, 412] width 76 height 35
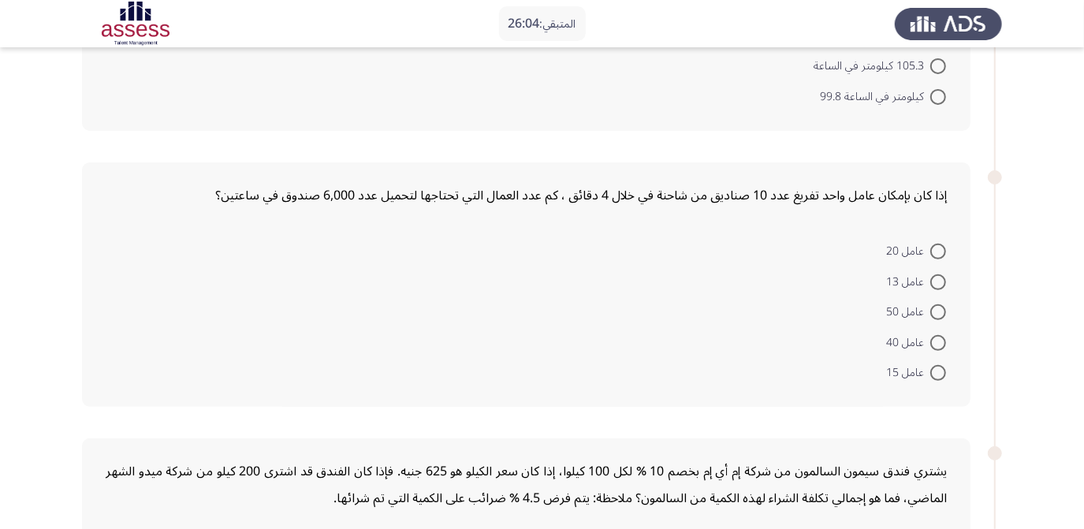
scroll to position [286, 0]
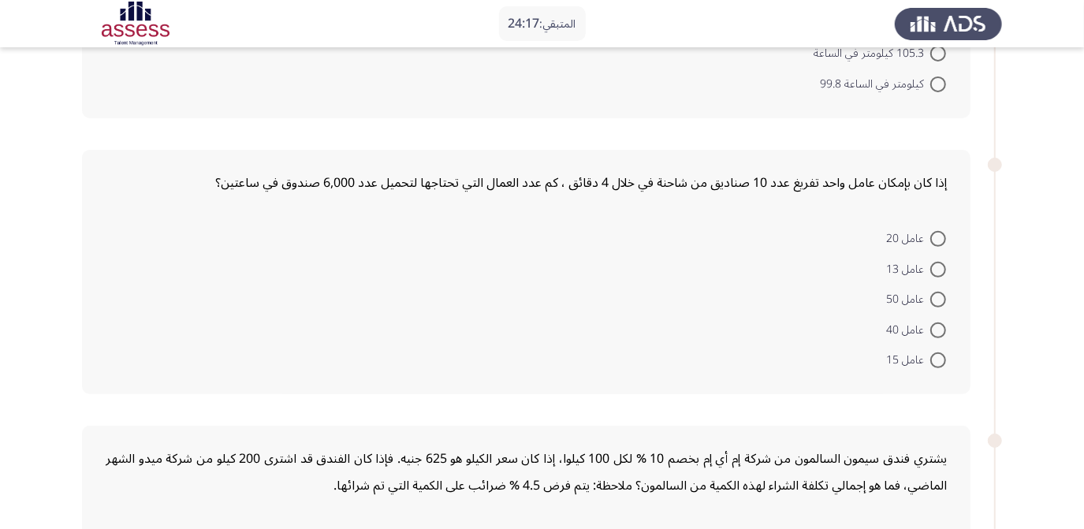
click at [935, 357] on span at bounding box center [938, 360] width 16 height 16
click at [935, 357] on input "عامل 15" at bounding box center [938, 360] width 16 height 16
radio input "true"
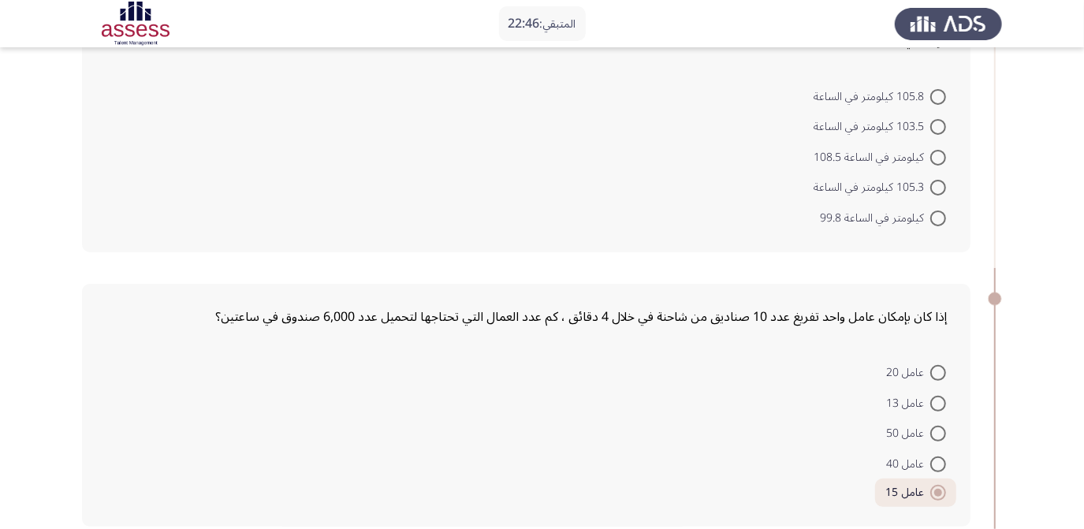
scroll to position [71, 0]
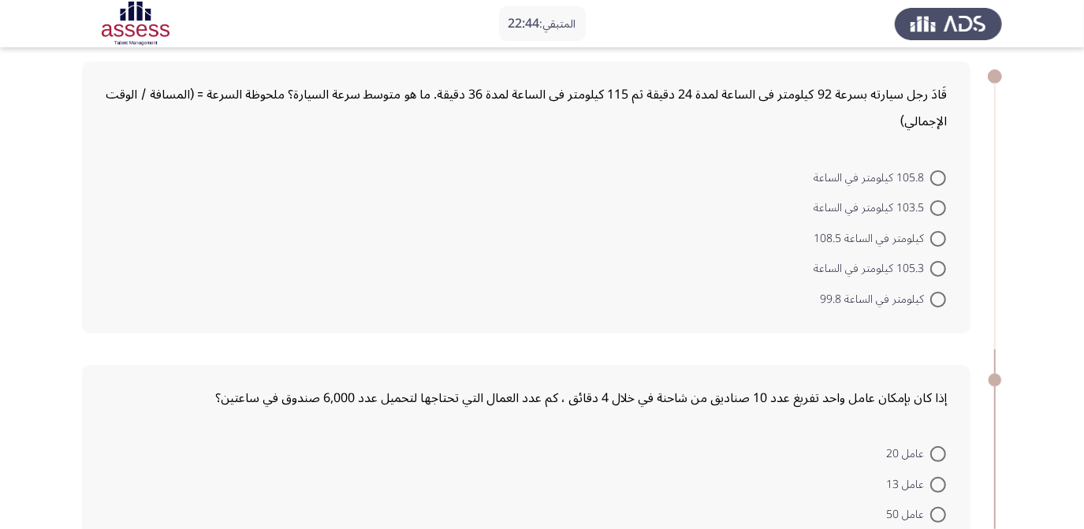
click at [937, 171] on span at bounding box center [938, 178] width 16 height 16
click at [937, 171] on input "105.8 كيلومتر في الساعة" at bounding box center [938, 178] width 16 height 16
radio input "true"
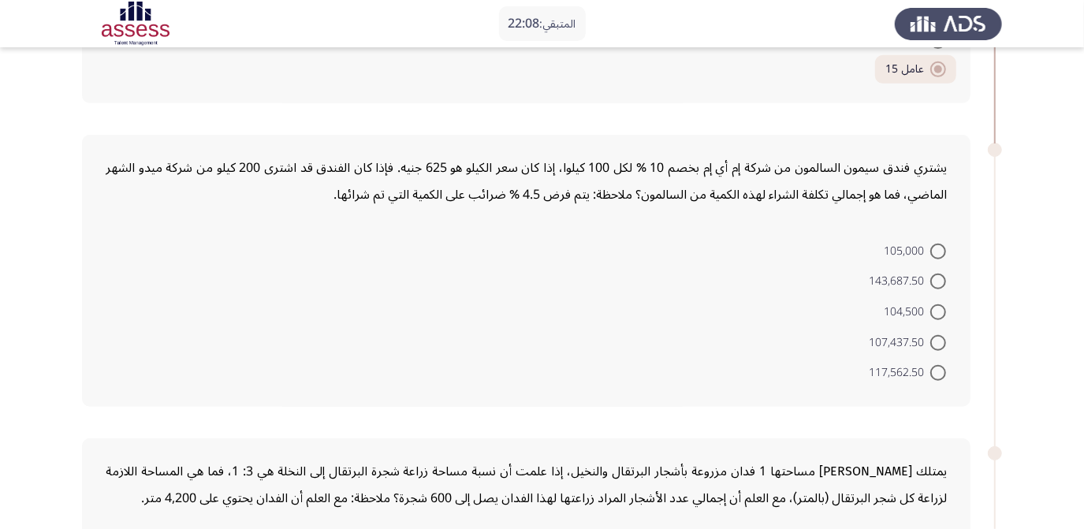
scroll to position [429, 0]
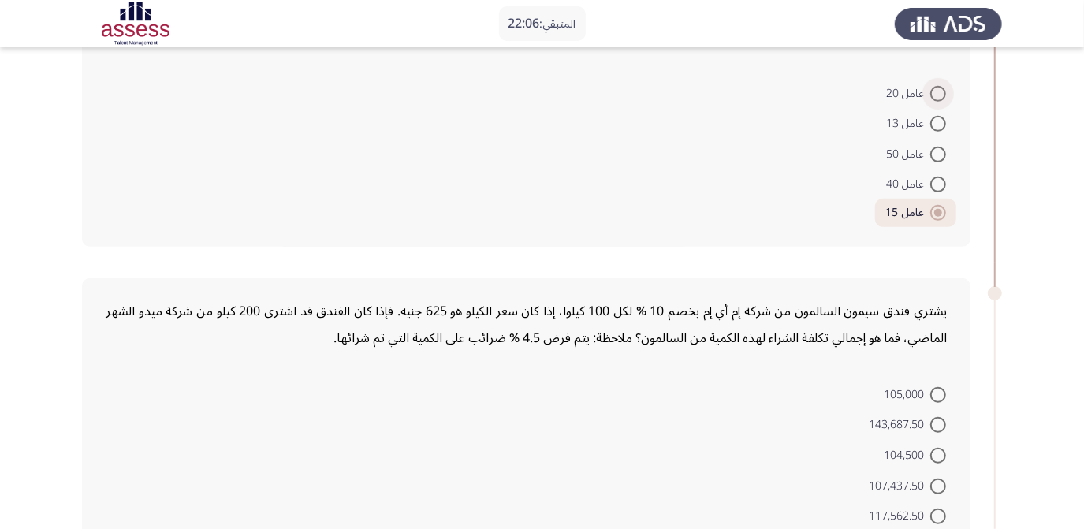
click at [944, 86] on span at bounding box center [938, 94] width 16 height 16
click at [944, 86] on input "عامل 20" at bounding box center [938, 94] width 16 height 16
radio input "true"
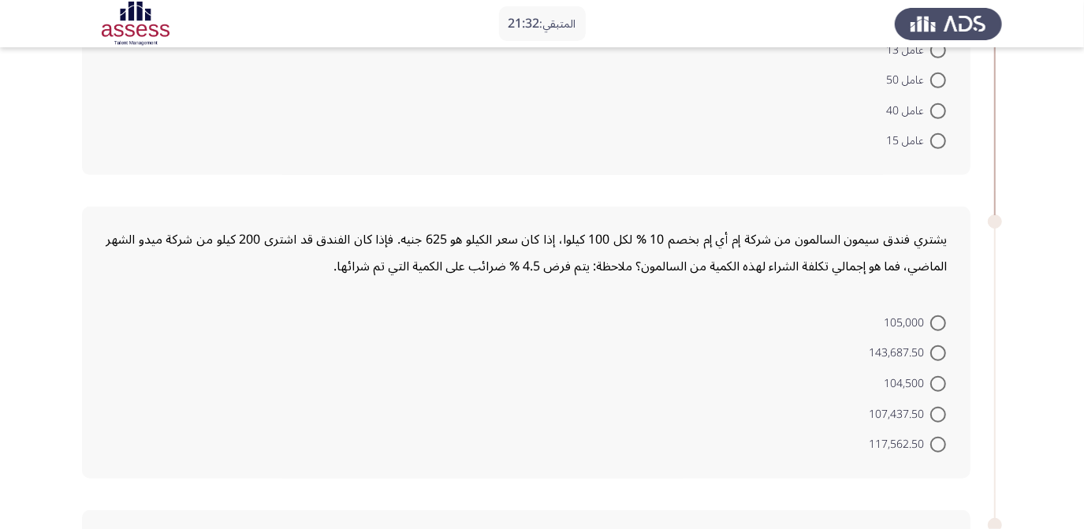
scroll to position [573, 0]
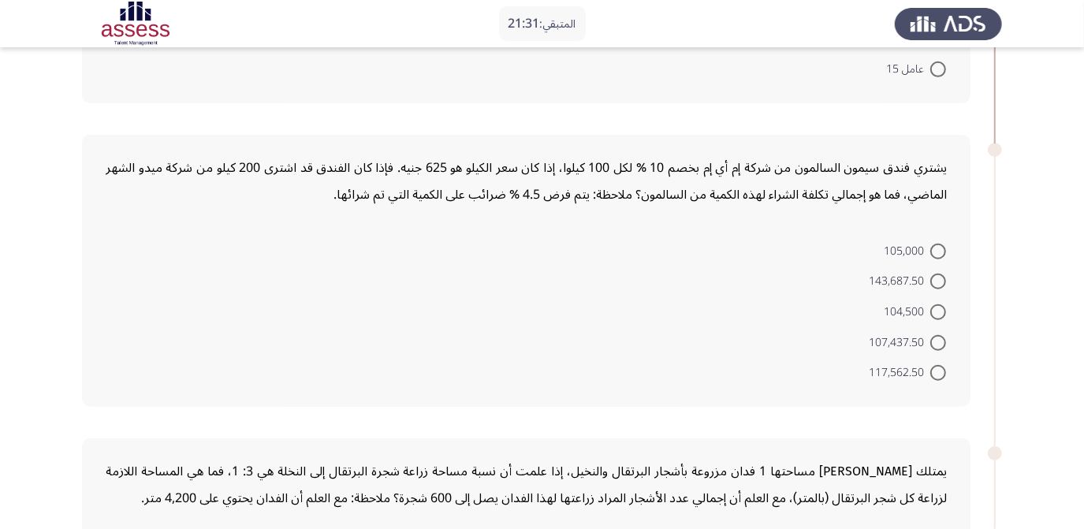
click at [937, 311] on span at bounding box center [938, 312] width 16 height 16
click at [937, 311] on input "104,500" at bounding box center [938, 312] width 16 height 16
radio input "true"
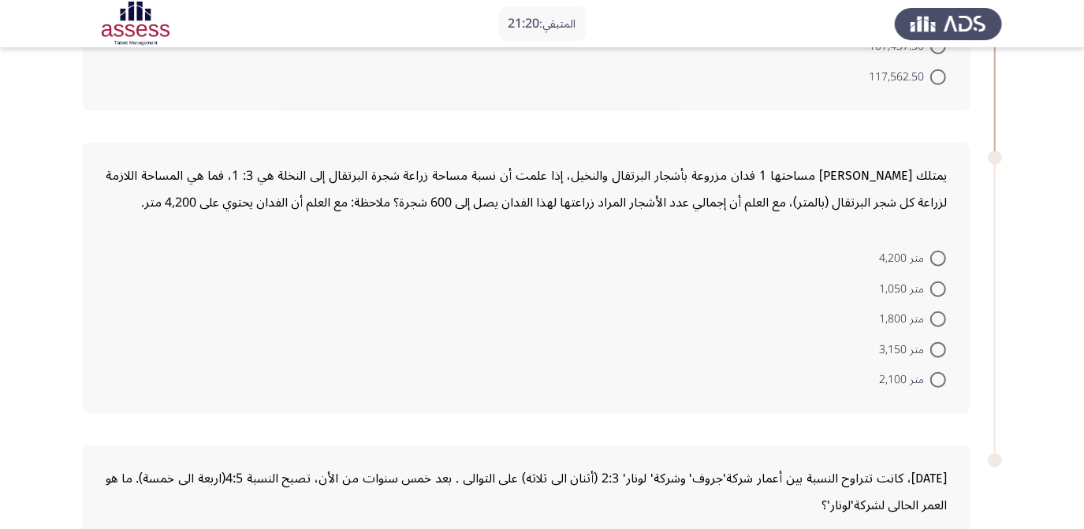
scroll to position [836, 0]
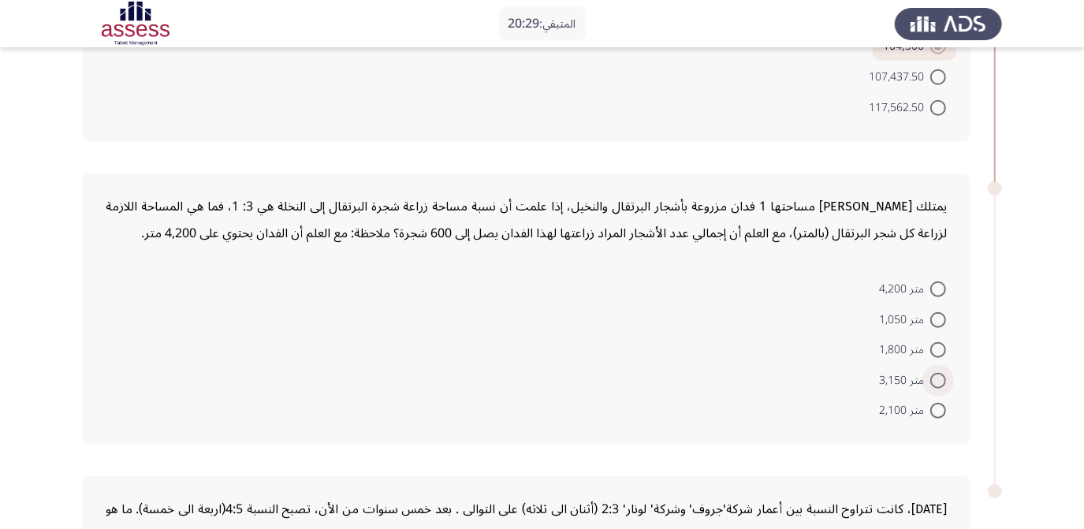
click at [939, 375] on span at bounding box center [938, 381] width 16 height 16
click at [939, 375] on input "متر 3,150" at bounding box center [938, 381] width 16 height 16
radio input "true"
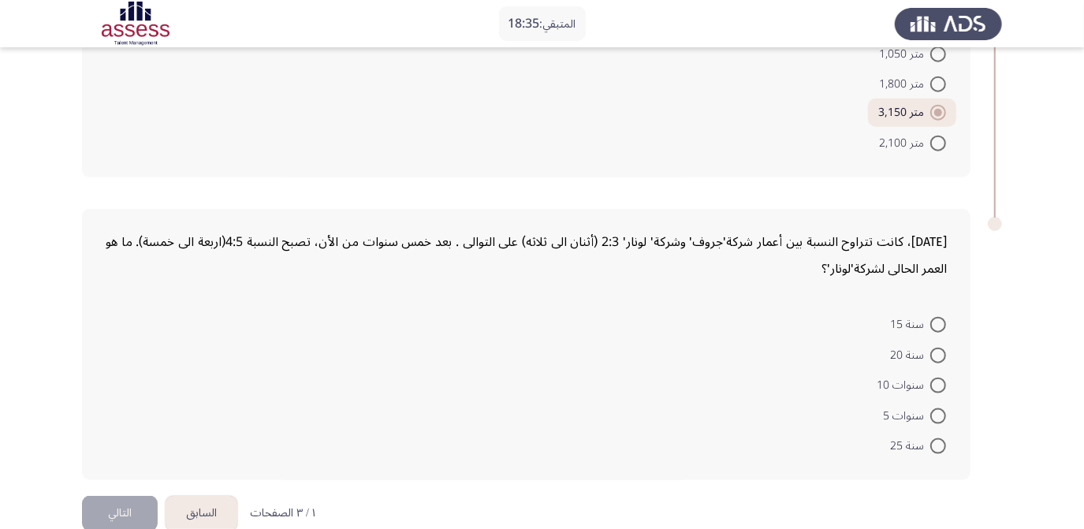
scroll to position [1121, 0]
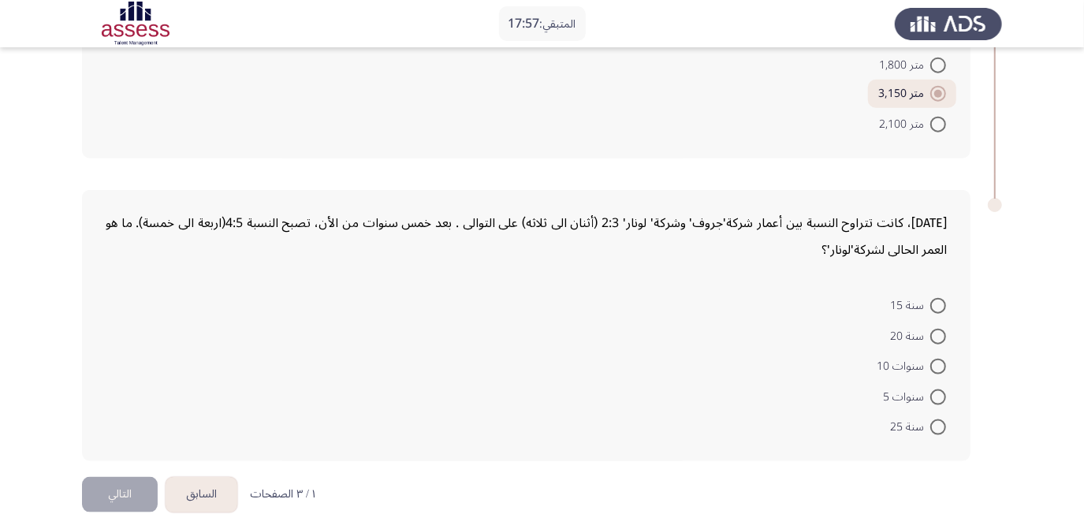
click at [931, 359] on span at bounding box center [938, 367] width 16 height 16
click at [931, 359] on input "سنوات 10" at bounding box center [938, 367] width 16 height 16
radio input "true"
click at [117, 489] on button "التالي" at bounding box center [120, 494] width 76 height 35
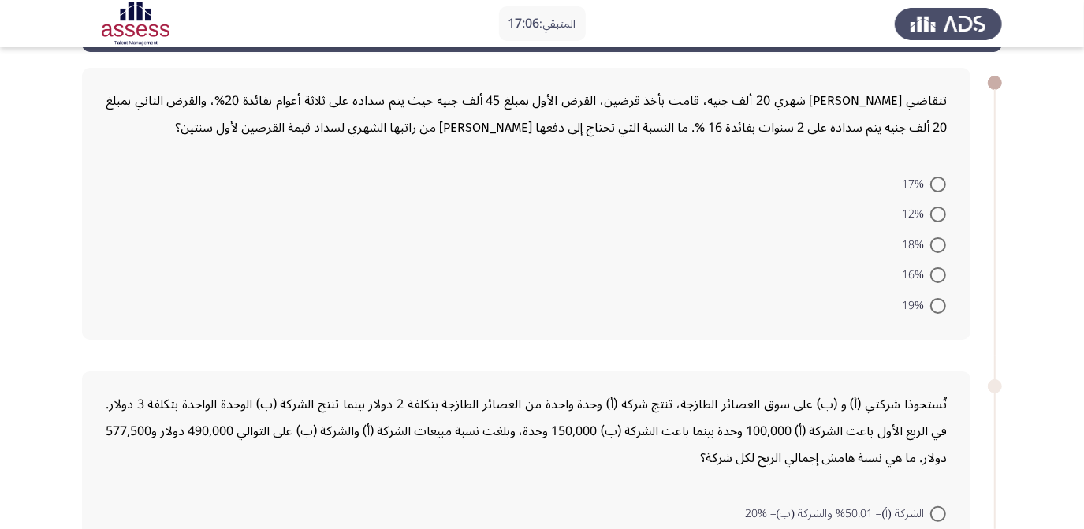
scroll to position [0, 0]
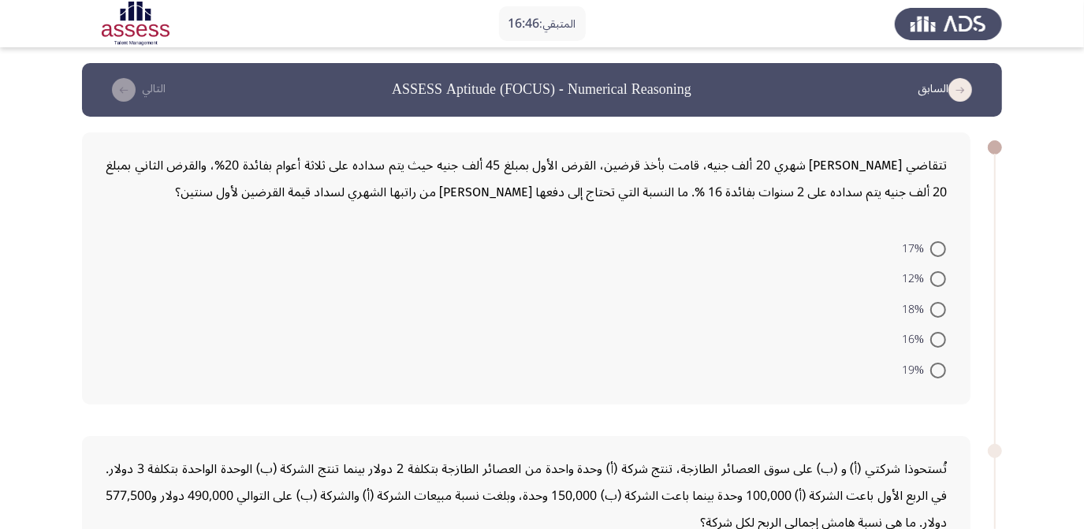
click at [934, 344] on span at bounding box center [938, 340] width 16 height 16
click at [934, 344] on input "16%" at bounding box center [938, 340] width 16 height 16
radio input "true"
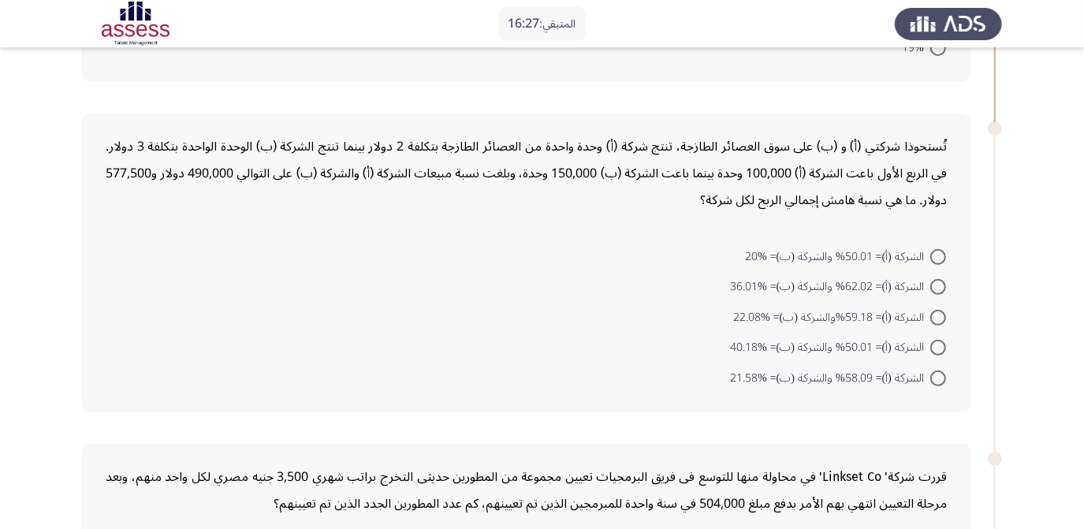
scroll to position [286, 0]
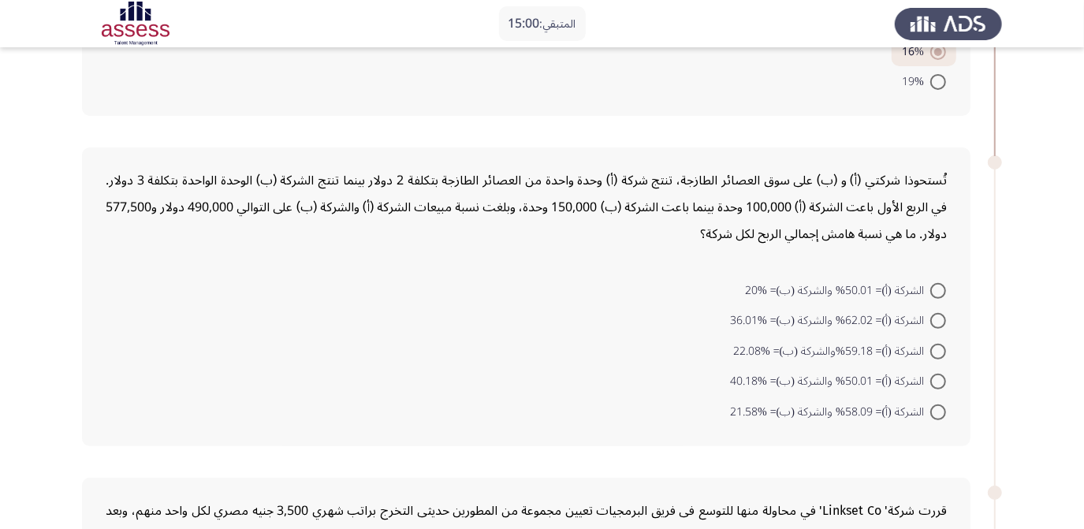
click at [935, 351] on span at bounding box center [938, 352] width 16 height 16
click at [935, 351] on input "الشركة (أ)= 59.18%والشركة (ب)= %22.08" at bounding box center [938, 352] width 16 height 16
radio input "true"
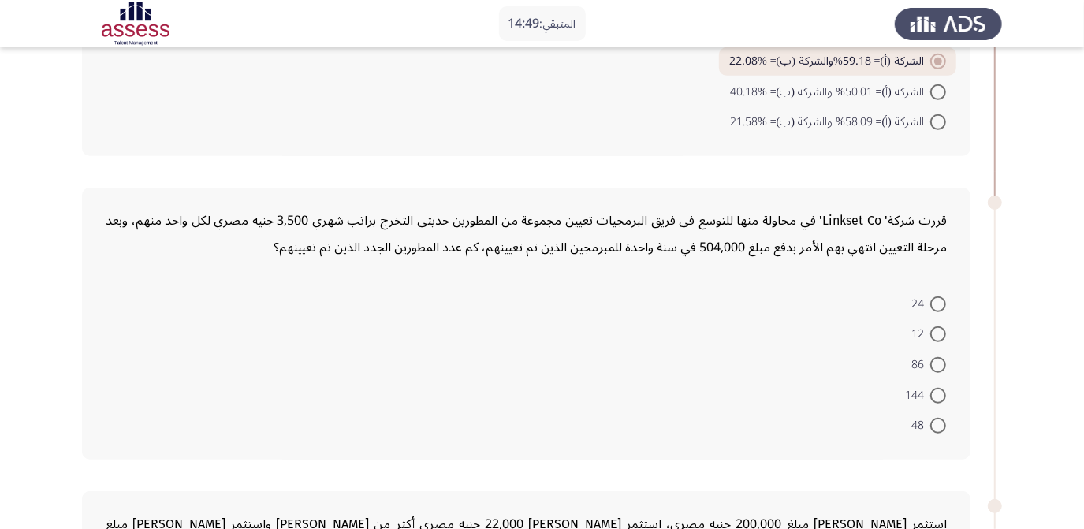
scroll to position [573, 0]
click at [928, 327] on span "12" at bounding box center [920, 334] width 19 height 19
click at [930, 327] on input "12" at bounding box center [938, 335] width 16 height 16
radio input "true"
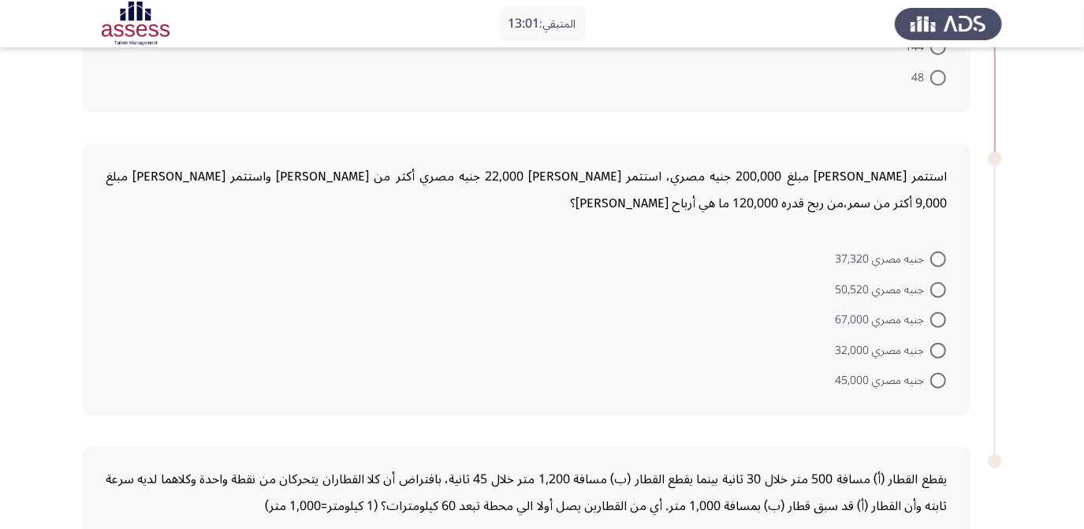
scroll to position [931, 0]
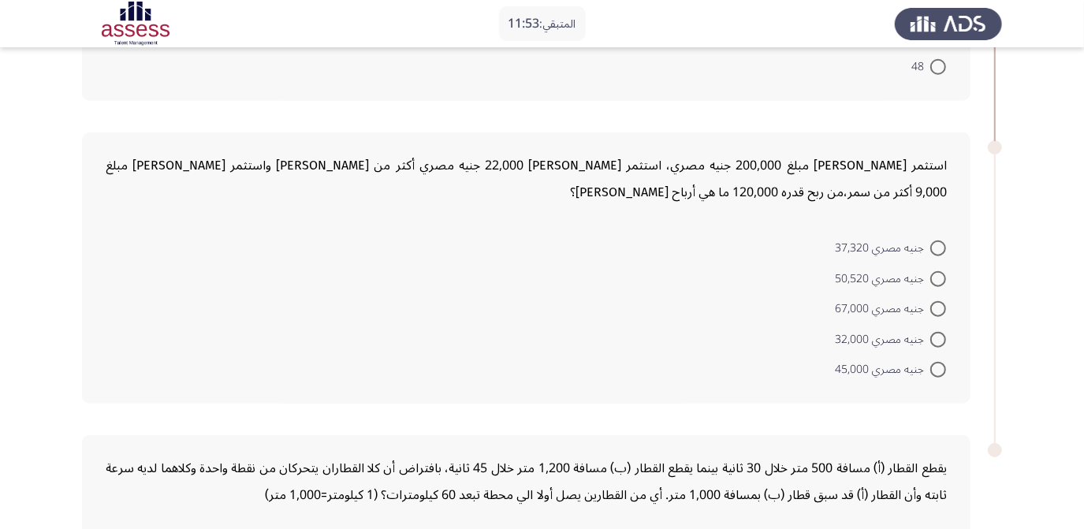
click at [942, 273] on span at bounding box center [938, 279] width 16 height 16
click at [942, 273] on input "جنيه مصري 50,520" at bounding box center [938, 279] width 16 height 16
radio input "true"
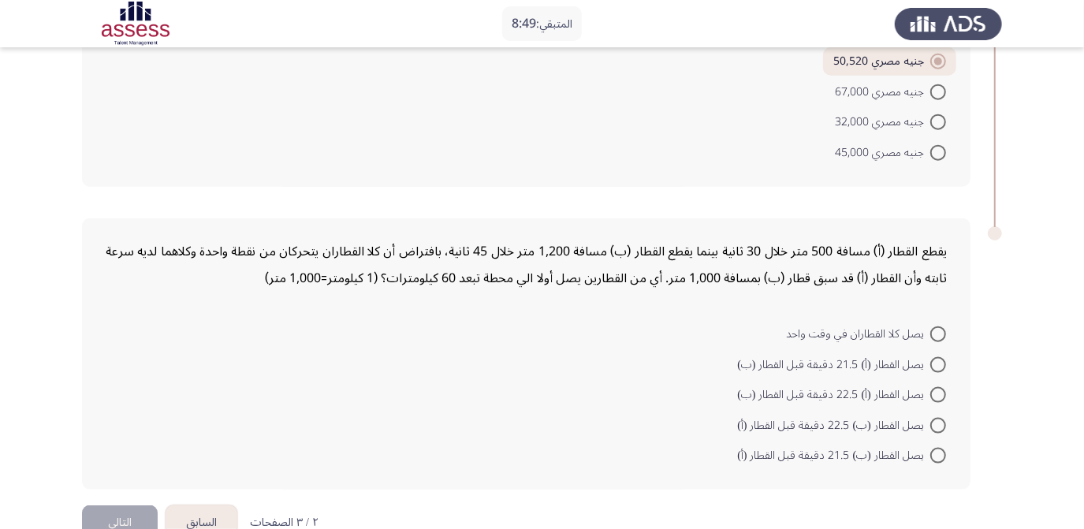
scroll to position [1173, 0]
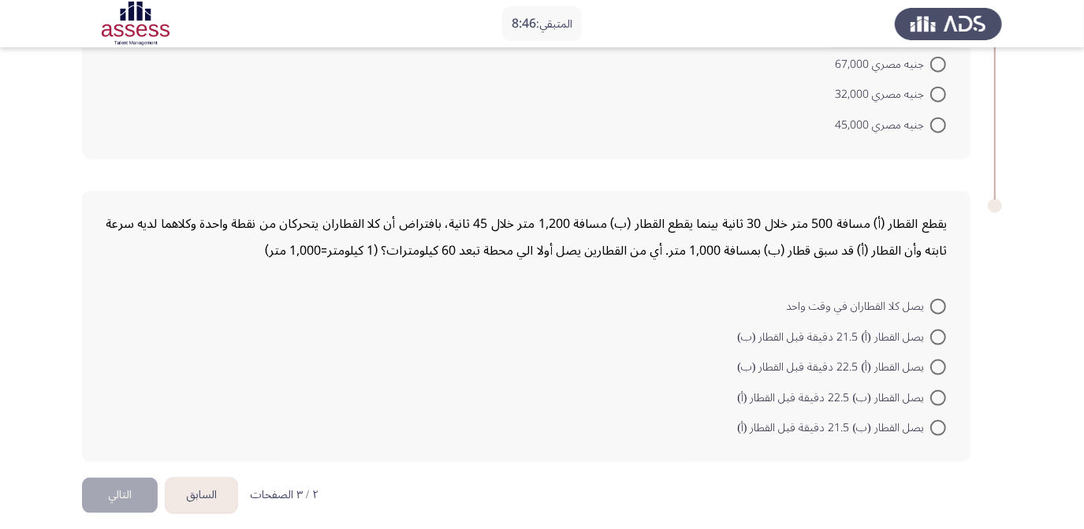
click at [931, 420] on span at bounding box center [938, 428] width 16 height 16
click at [931, 420] on input "يصل القطار (ب) 21.5 دقيقة قبل القطار (أ)" at bounding box center [938, 428] width 16 height 16
radio input "true"
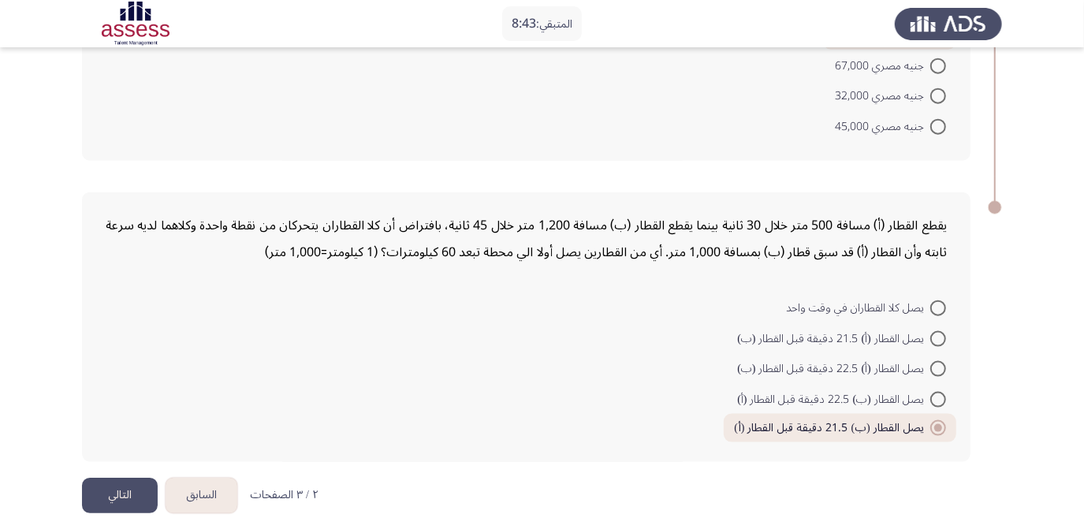
click at [117, 484] on button "التالي" at bounding box center [120, 495] width 76 height 35
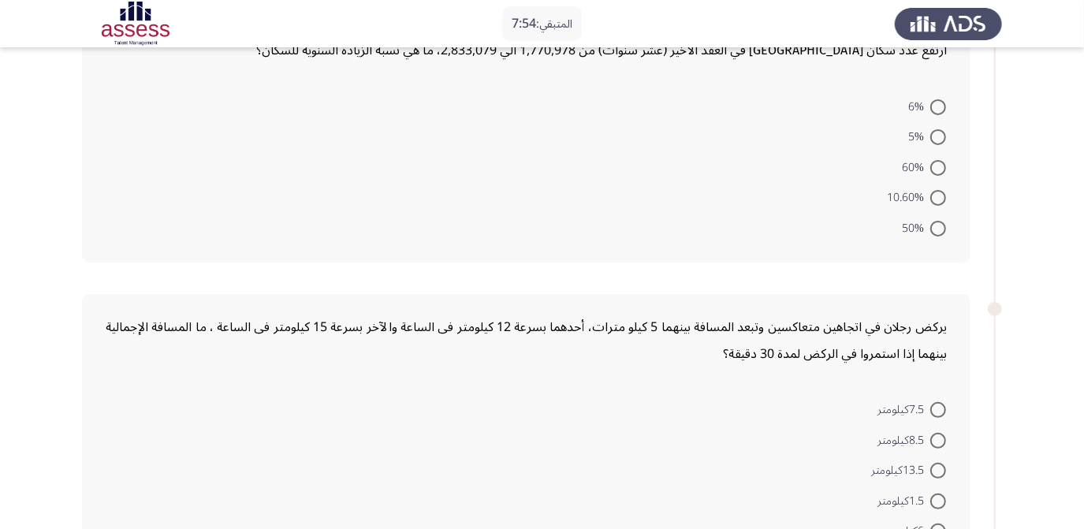
scroll to position [0, 0]
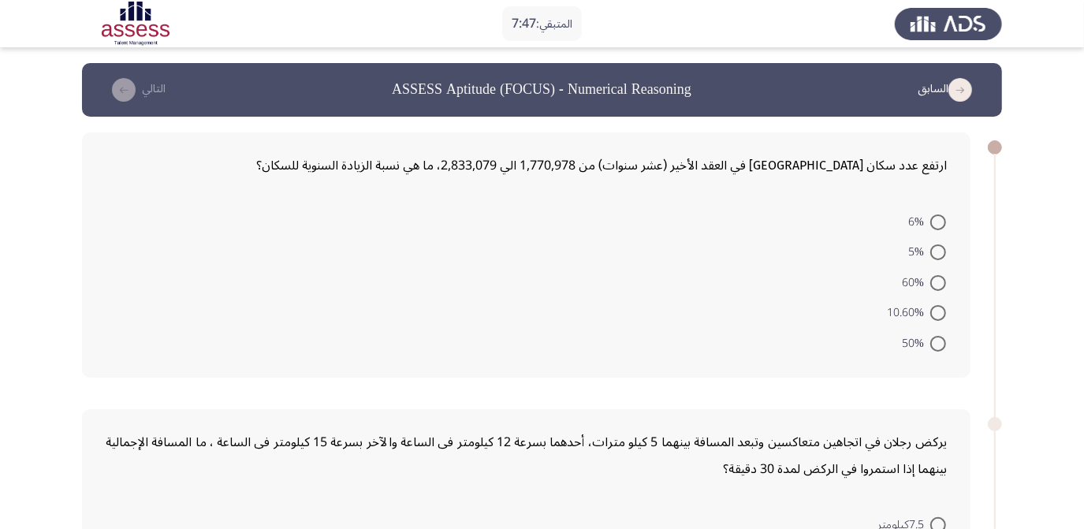
click at [928, 247] on span "5%" at bounding box center [919, 252] width 22 height 19
click at [930, 247] on input "5%" at bounding box center [938, 252] width 16 height 16
radio input "true"
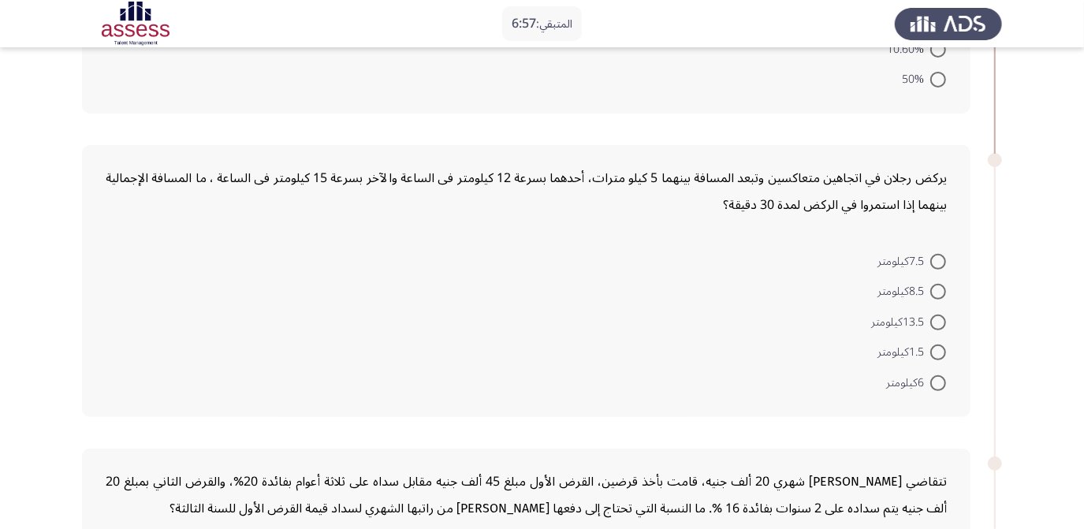
scroll to position [286, 0]
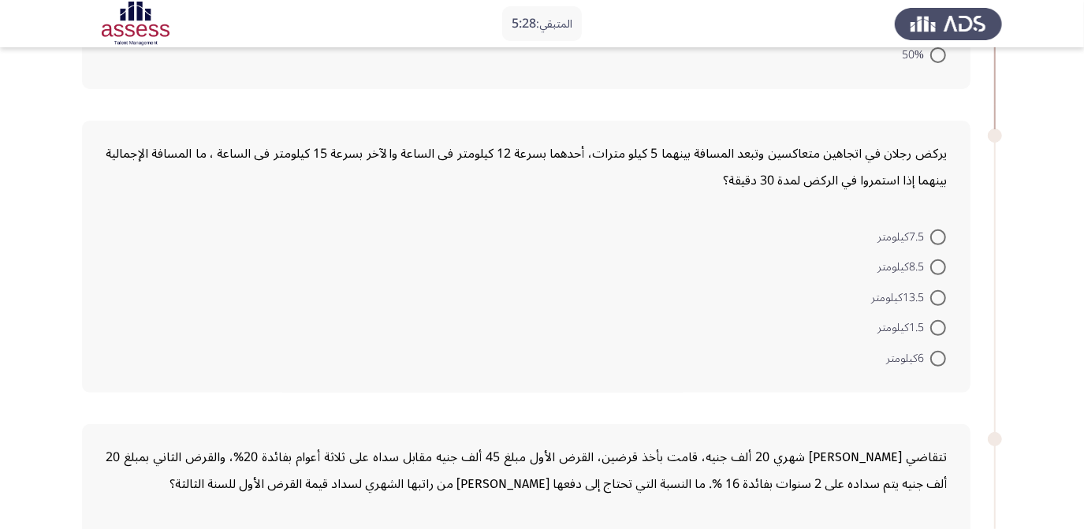
click at [942, 296] on span at bounding box center [938, 298] width 16 height 16
click at [942, 296] on input "13.5كيلومتر" at bounding box center [938, 298] width 16 height 16
radio input "true"
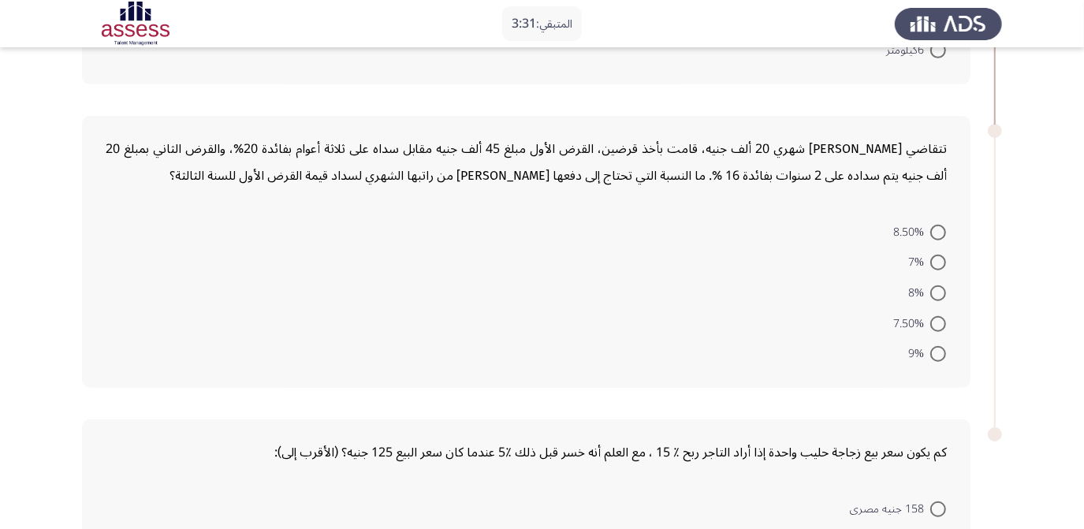
scroll to position [582, 0]
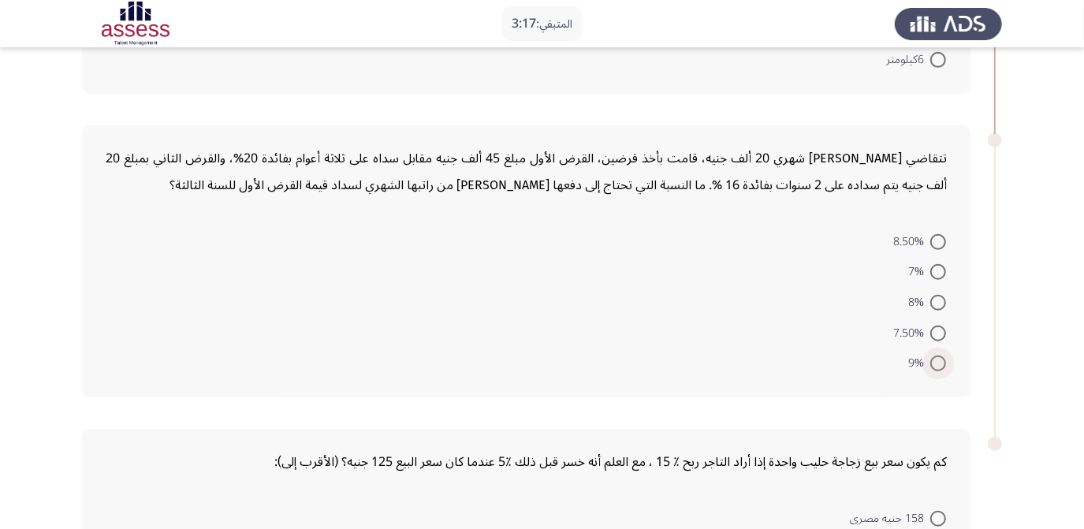
click at [940, 365] on label "9%" at bounding box center [927, 363] width 38 height 19
click at [940, 365] on input "9%" at bounding box center [938, 363] width 16 height 16
radio input "true"
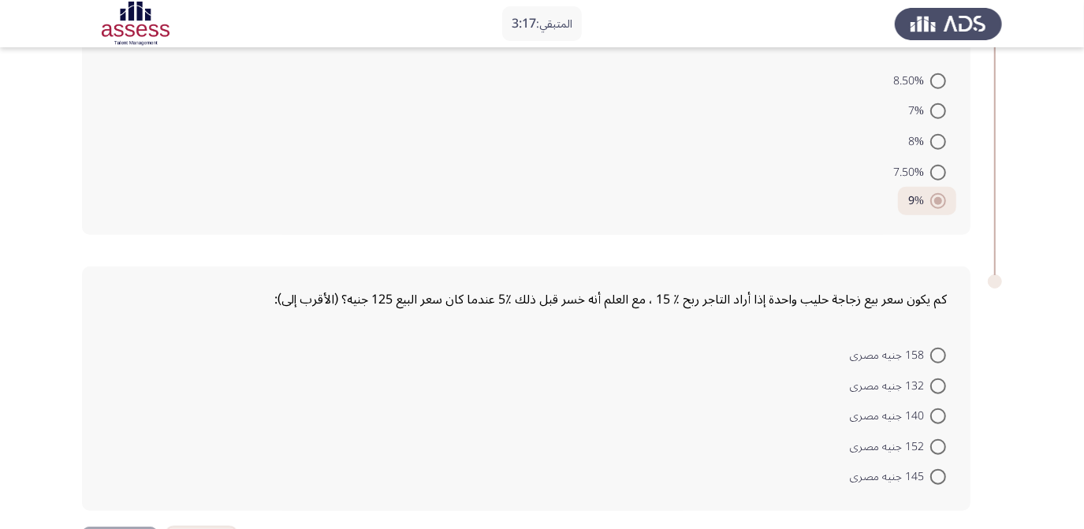
scroll to position [796, 0]
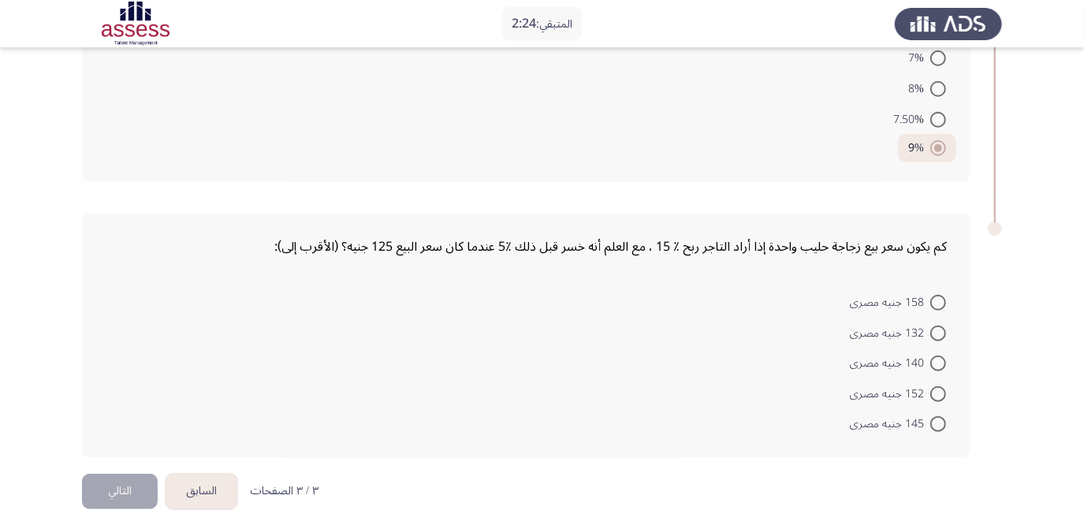
click at [937, 392] on span at bounding box center [938, 394] width 16 height 16
click at [937, 392] on input "152 جنيه مصرى" at bounding box center [938, 394] width 16 height 16
radio input "true"
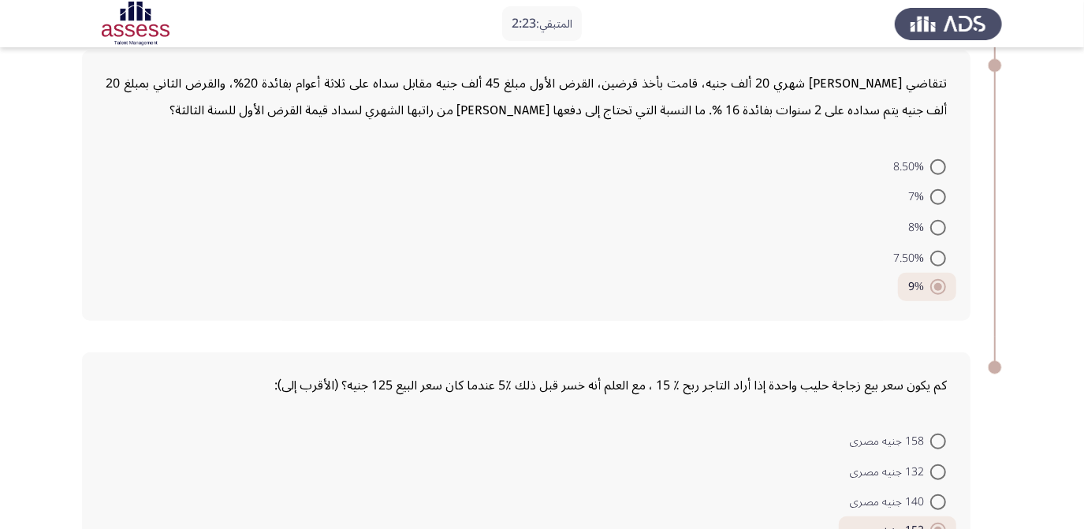
scroll to position [794, 0]
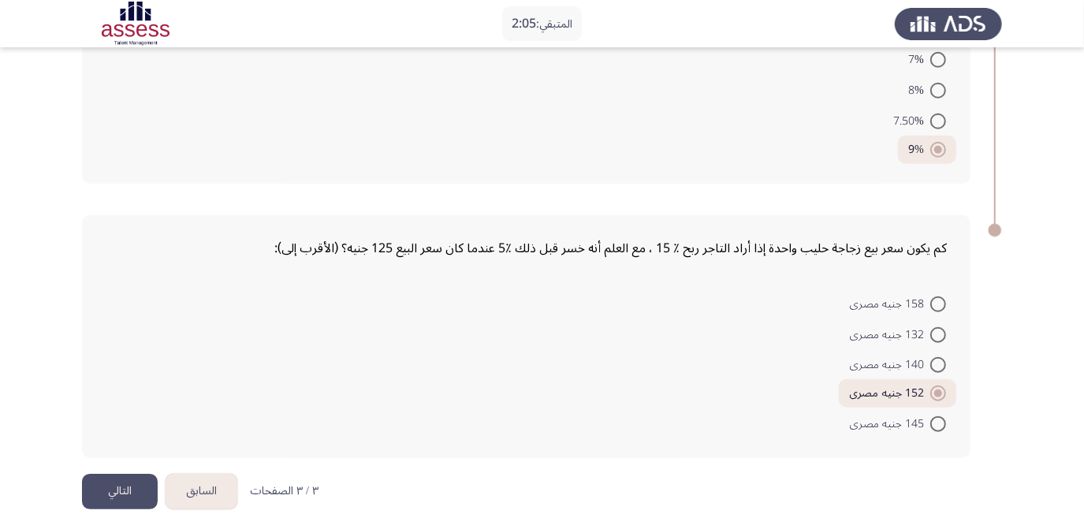
click at [129, 485] on button "التالي" at bounding box center [120, 491] width 76 height 35
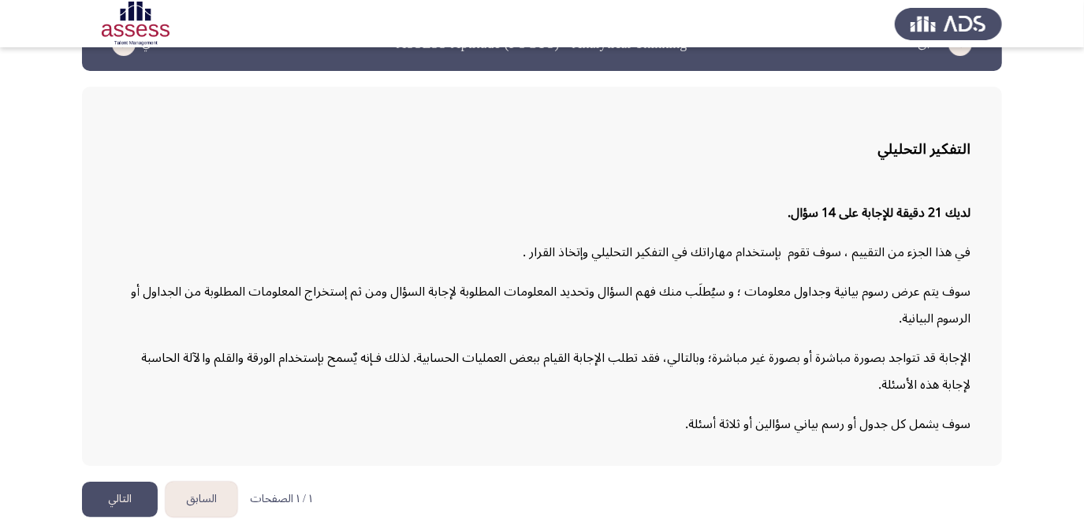
scroll to position [46, 0]
click at [98, 491] on button "التالي" at bounding box center [120, 498] width 76 height 35
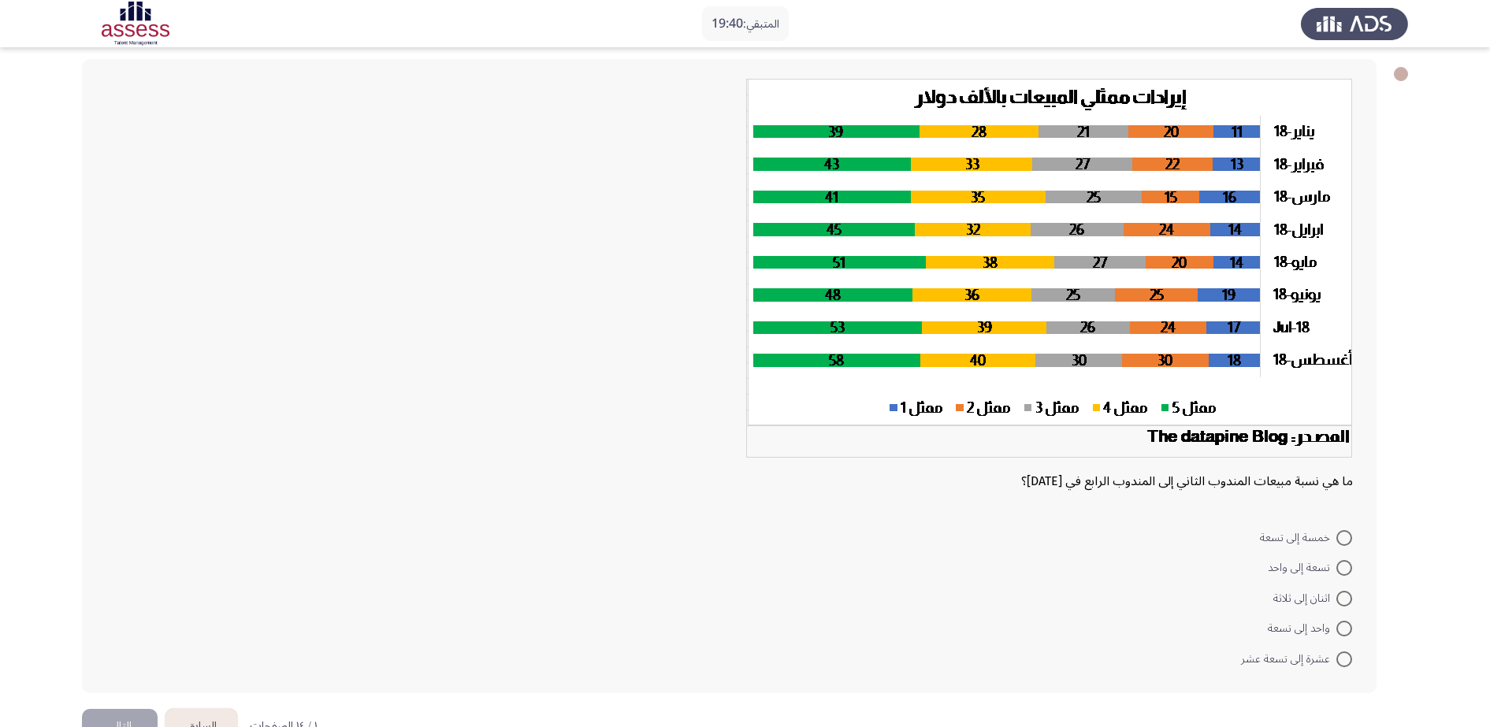
scroll to position [88, 0]
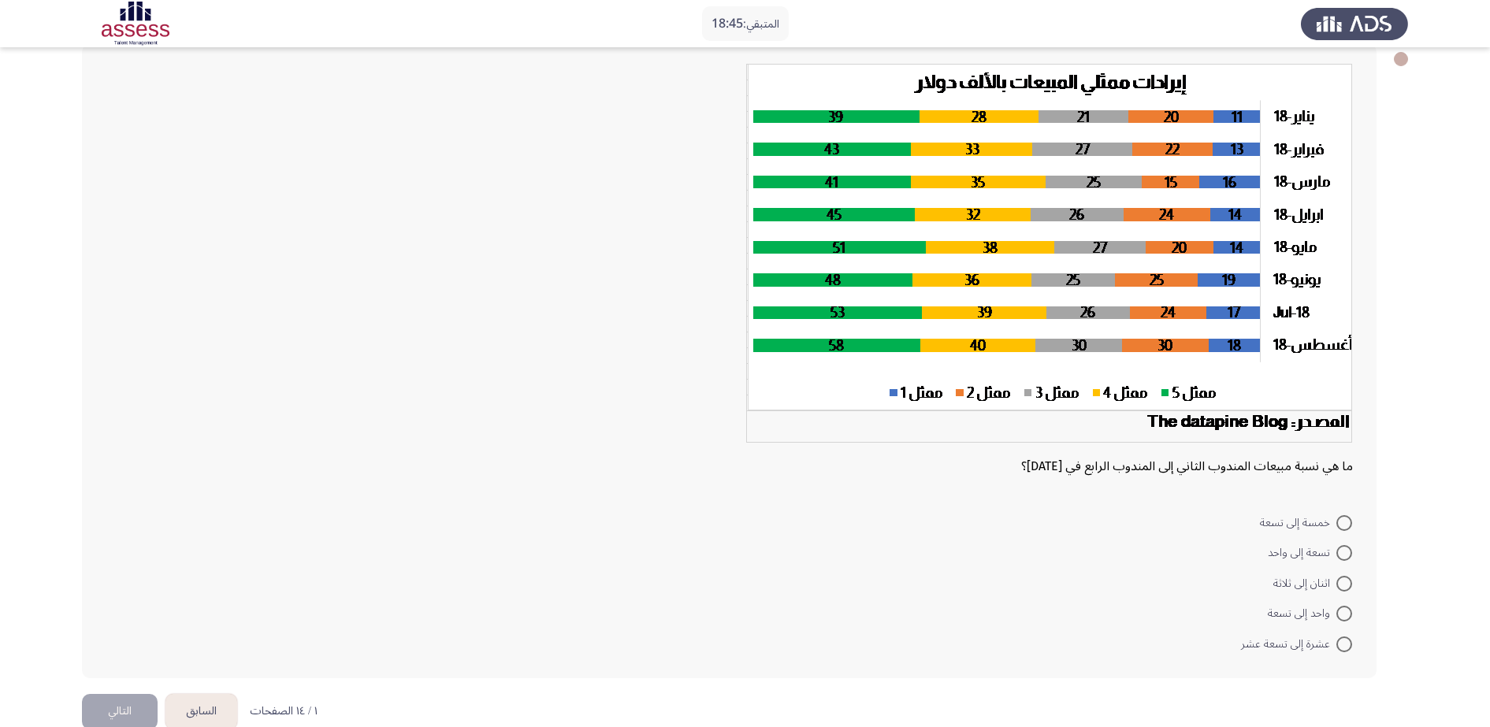
drag, startPoint x: 1346, startPoint y: 522, endPoint x: 1133, endPoint y: 543, distance: 213.7
click at [1094, 522] on span at bounding box center [1344, 523] width 16 height 16
click at [1094, 522] on input "خمسة إلى تسعة" at bounding box center [1344, 523] width 16 height 16
radio input "true"
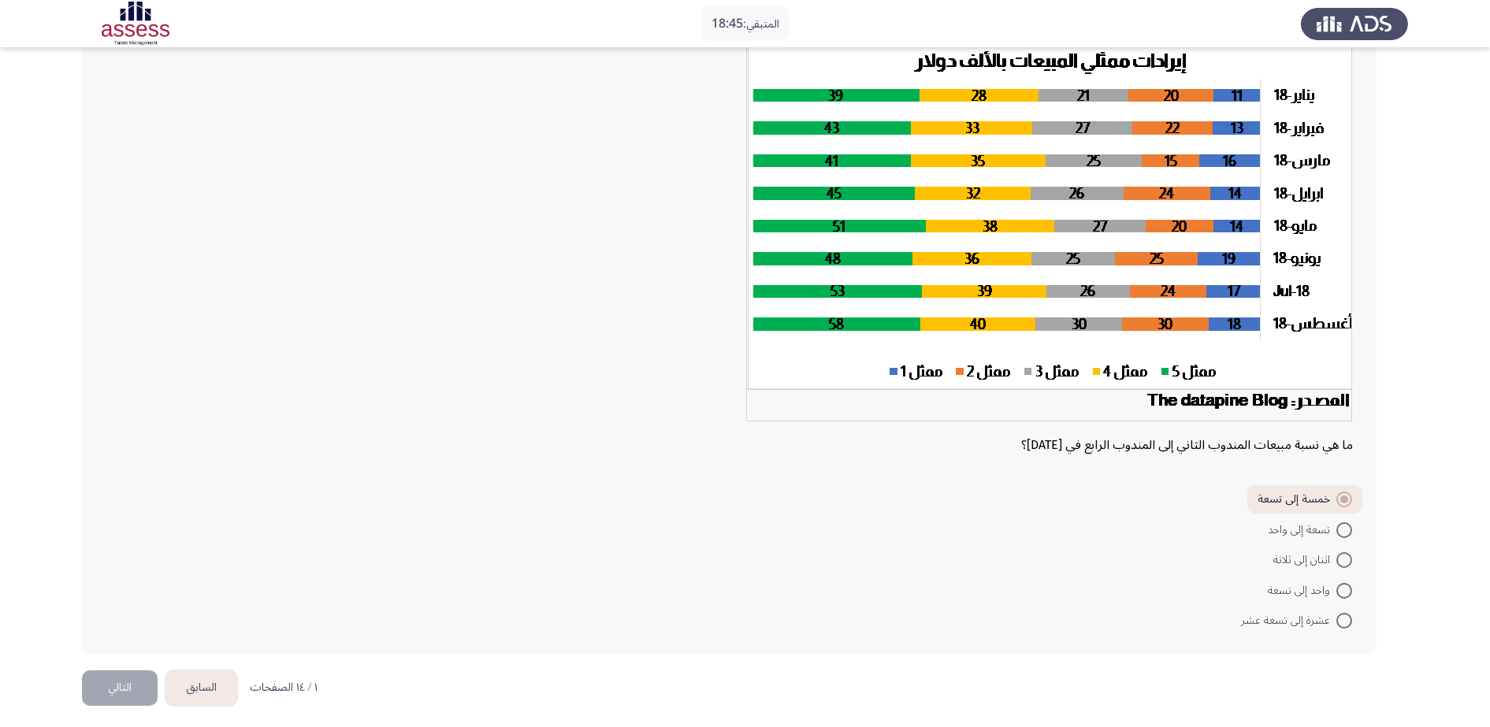
scroll to position [116, 0]
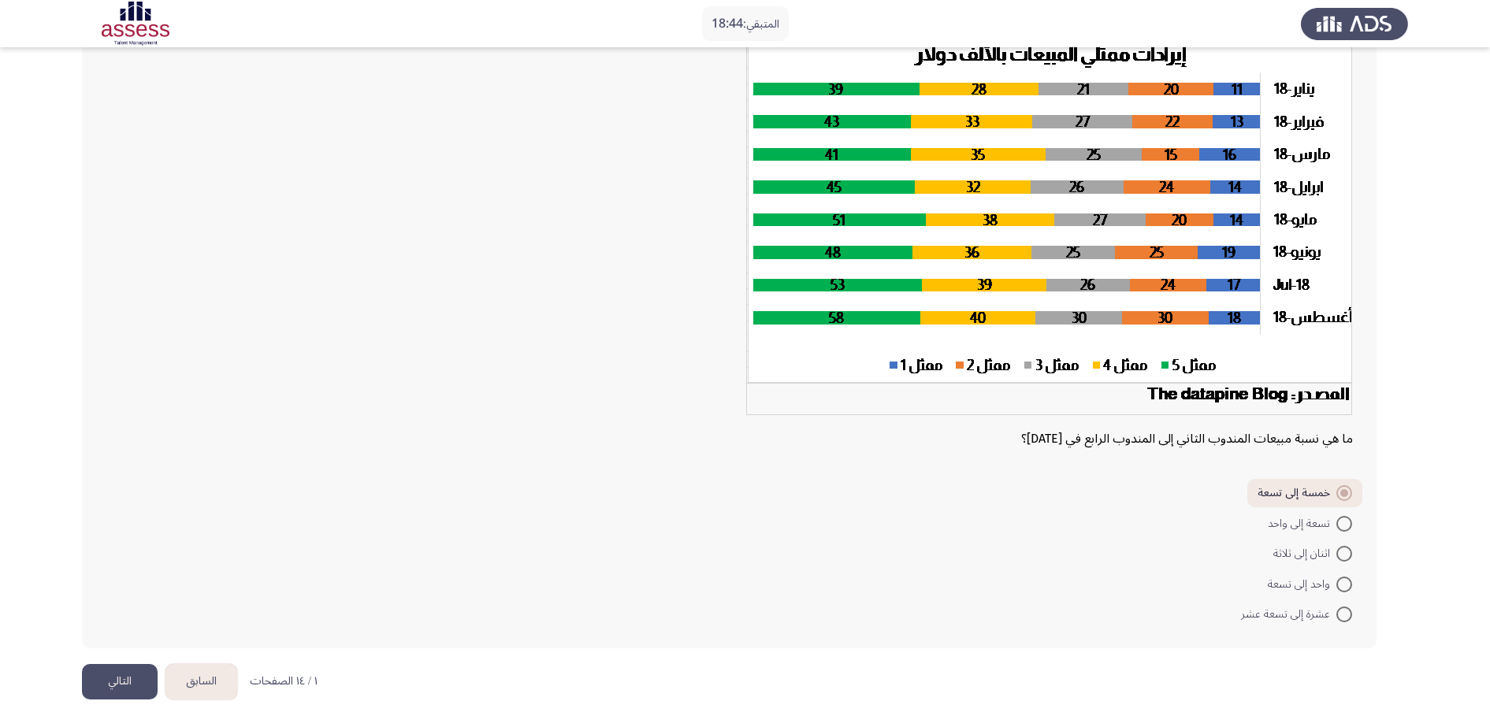
click at [105, 528] on button "التالي" at bounding box center [120, 681] width 76 height 35
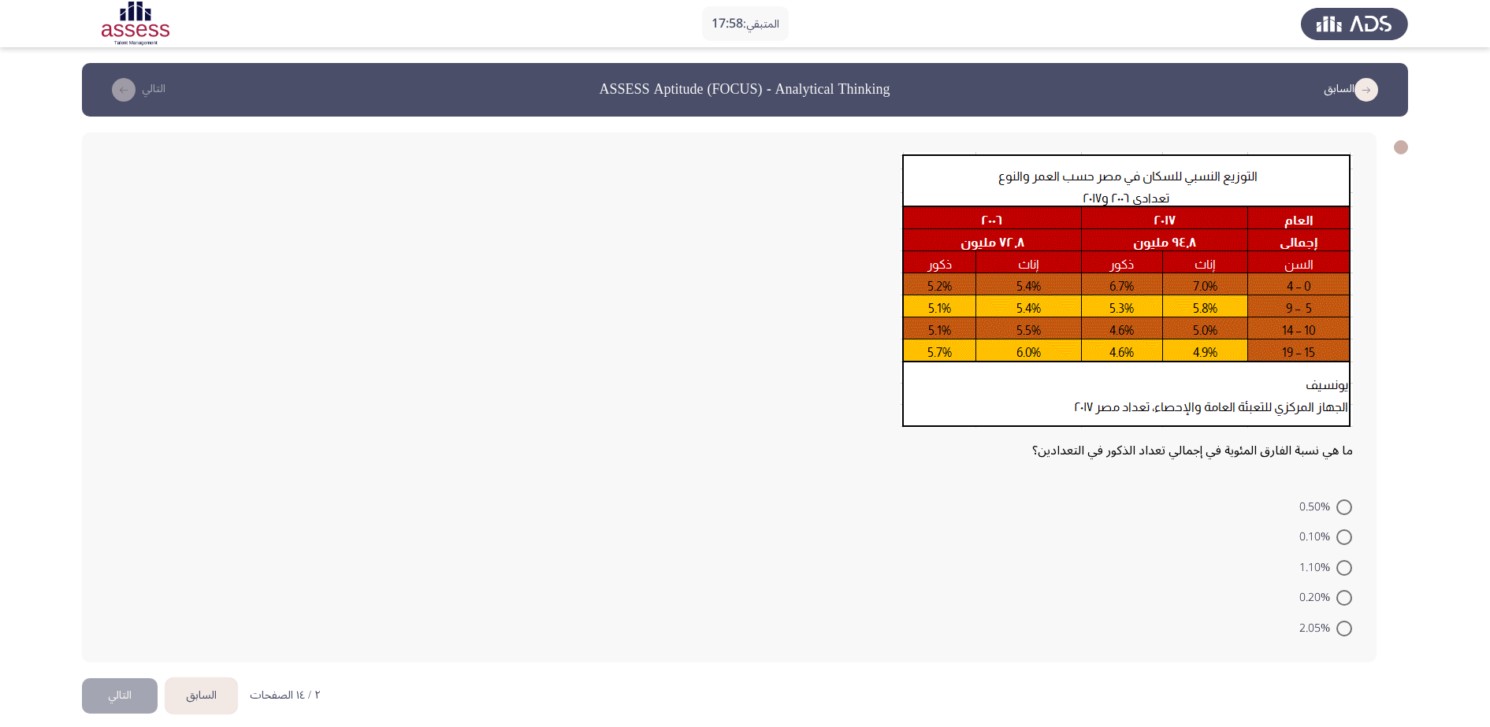
click at [1094, 528] on span at bounding box center [1344, 538] width 16 height 16
click at [1094, 528] on input "0.10%" at bounding box center [1344, 538] width 16 height 16
radio input "true"
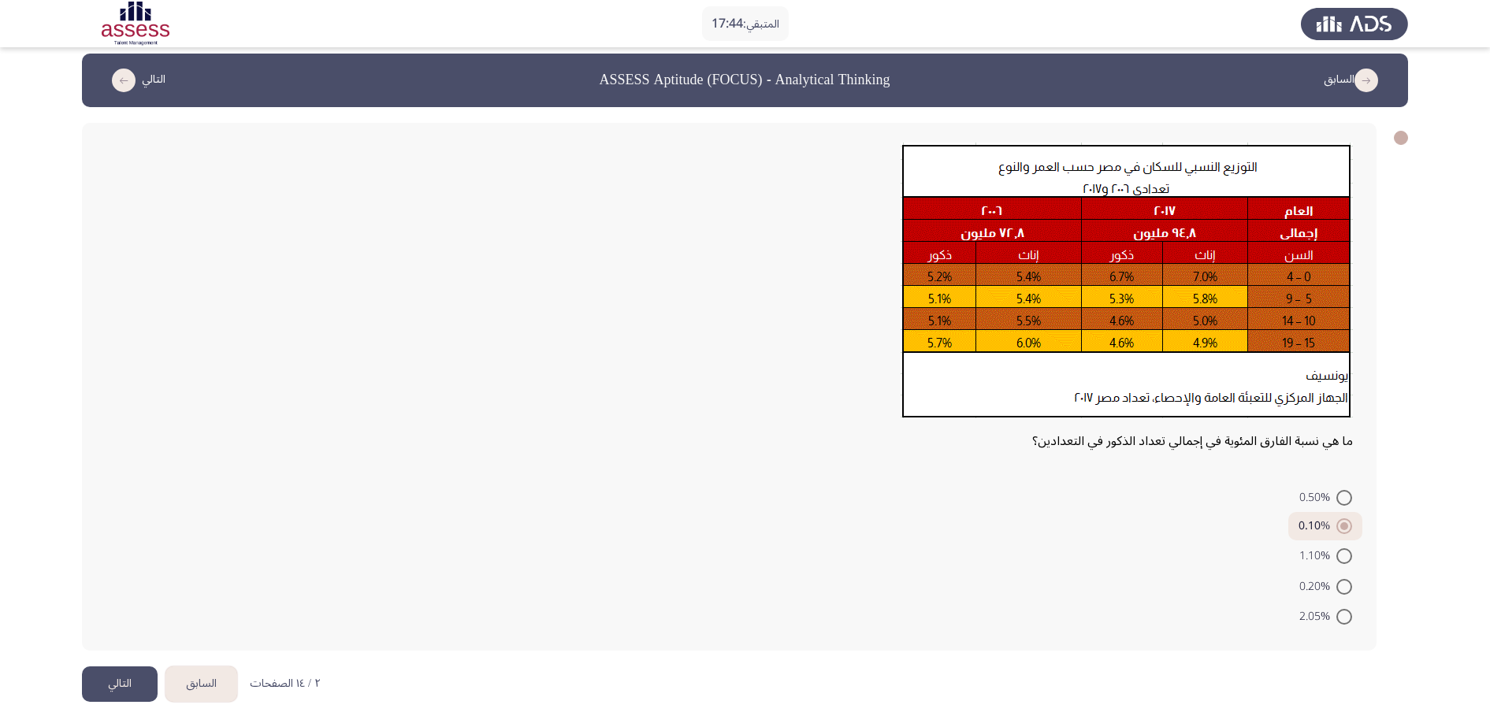
scroll to position [12, 0]
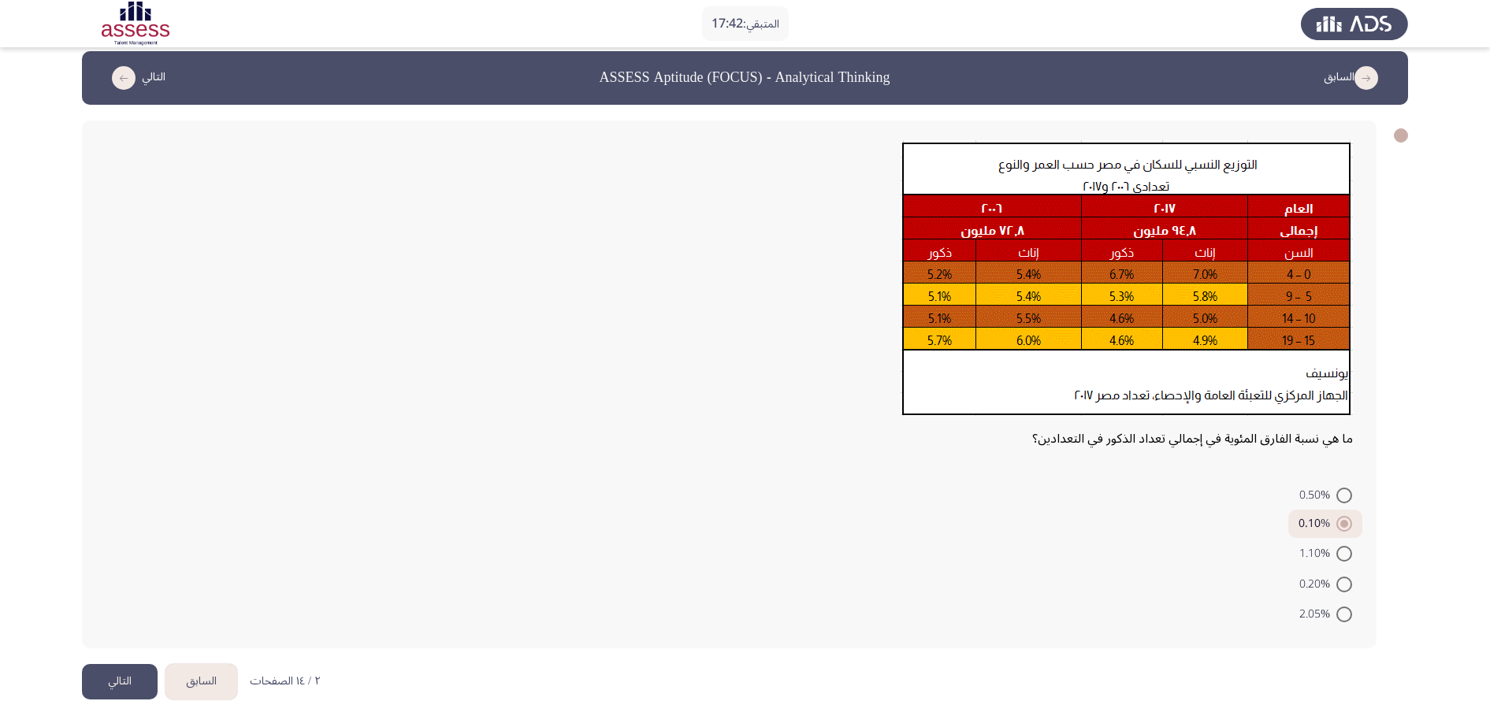
click at [115, 528] on button "التالي" at bounding box center [120, 681] width 76 height 35
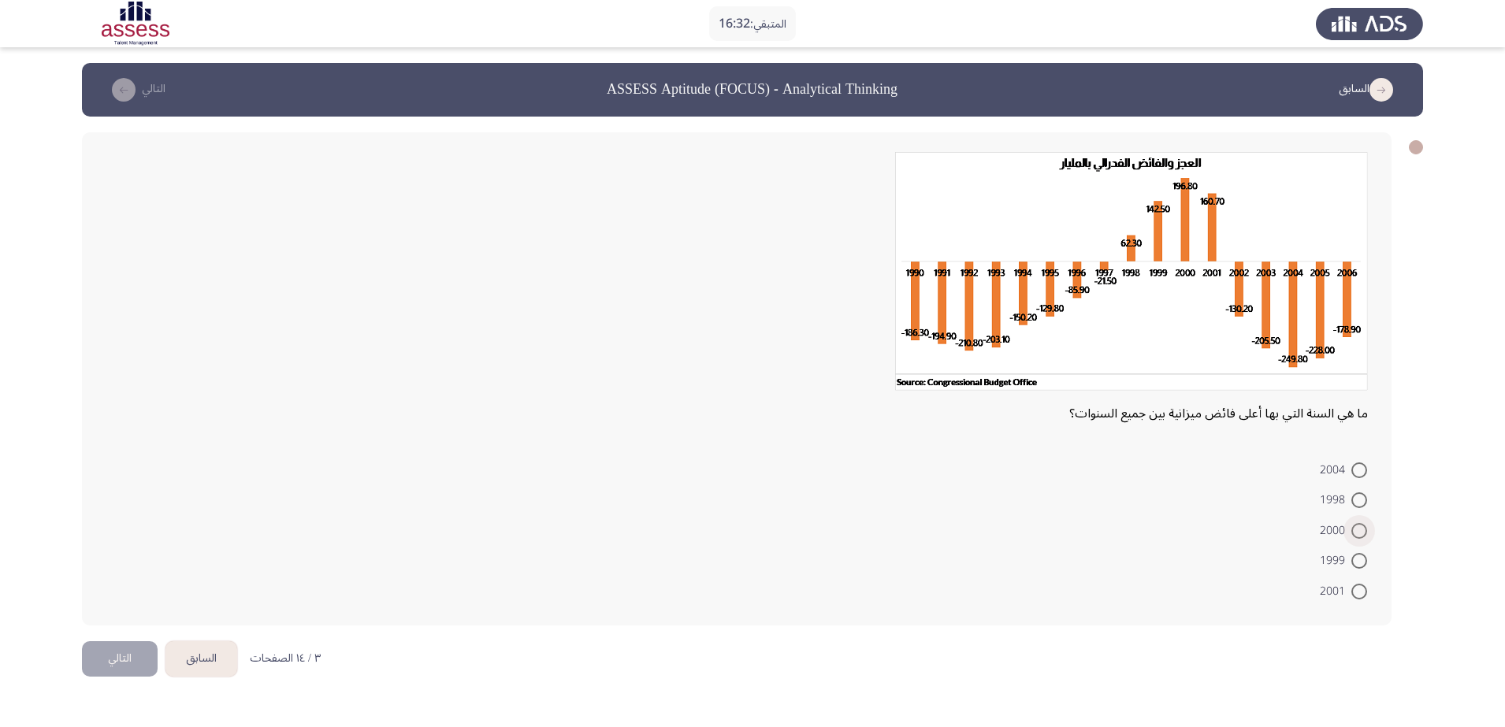
click at [1094, 528] on span at bounding box center [1359, 531] width 16 height 16
click at [1094, 528] on input "2000" at bounding box center [1359, 531] width 16 height 16
radio input "true"
click at [102, 528] on button "التالي" at bounding box center [120, 656] width 76 height 35
click at [1094, 528] on span at bounding box center [1359, 531] width 16 height 16
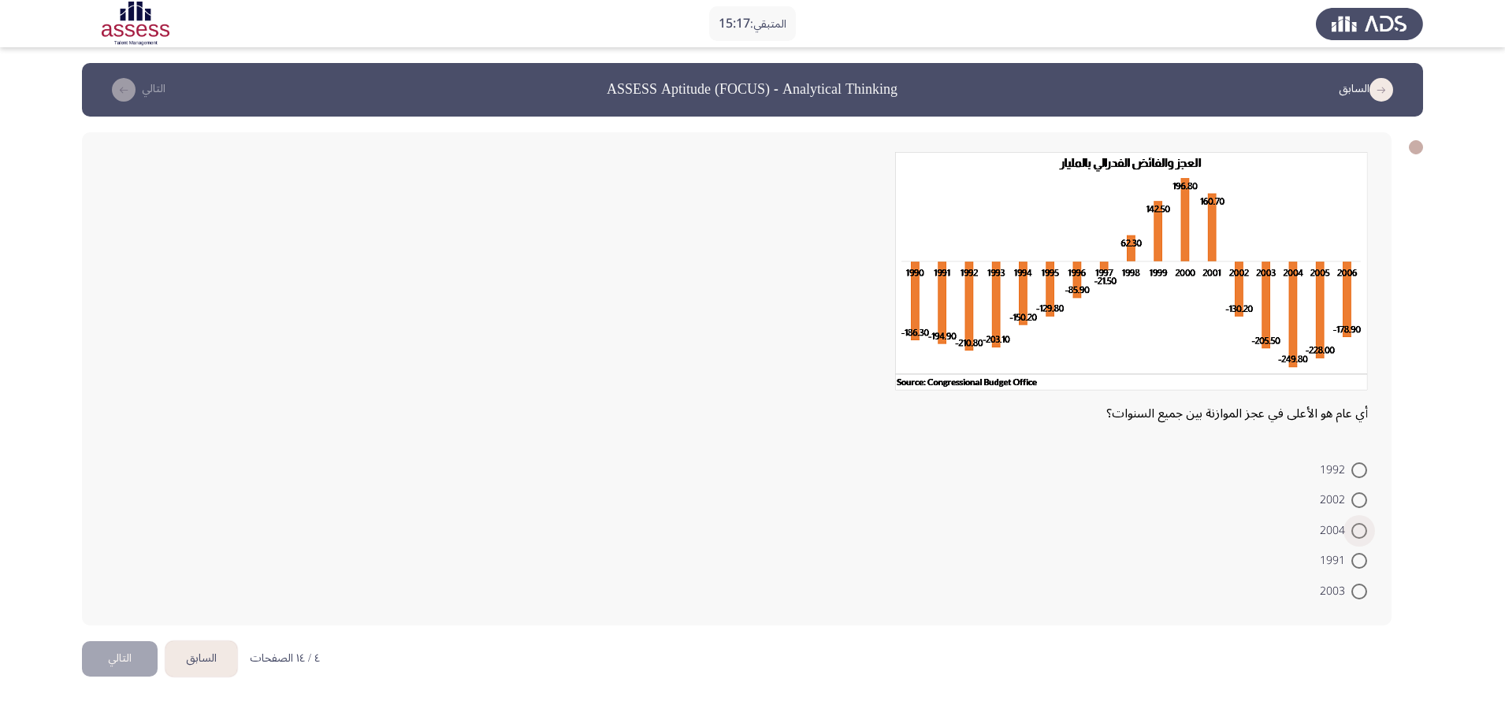
click at [1094, 528] on input "2004" at bounding box center [1359, 531] width 16 height 16
radio input "true"
click at [128, 528] on button "التالي" at bounding box center [120, 656] width 76 height 35
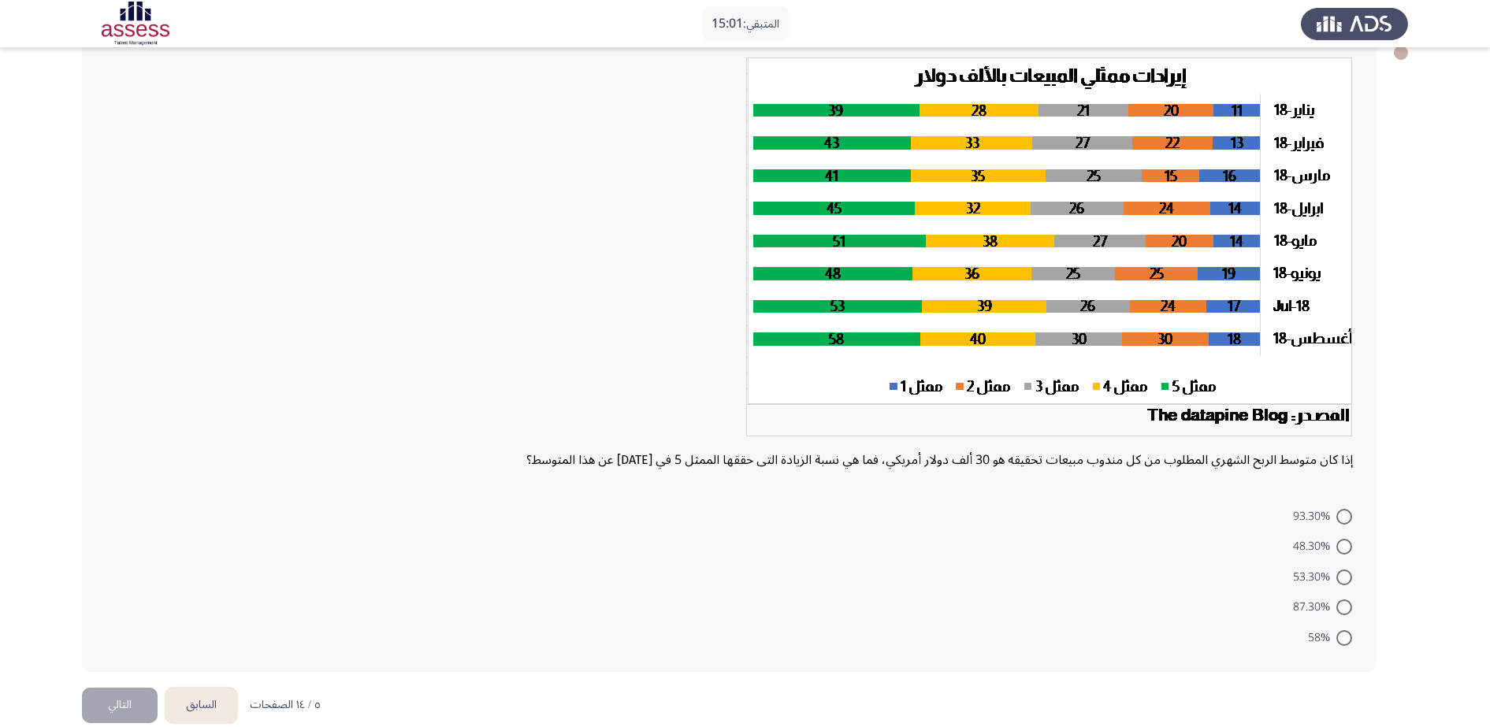
scroll to position [96, 0]
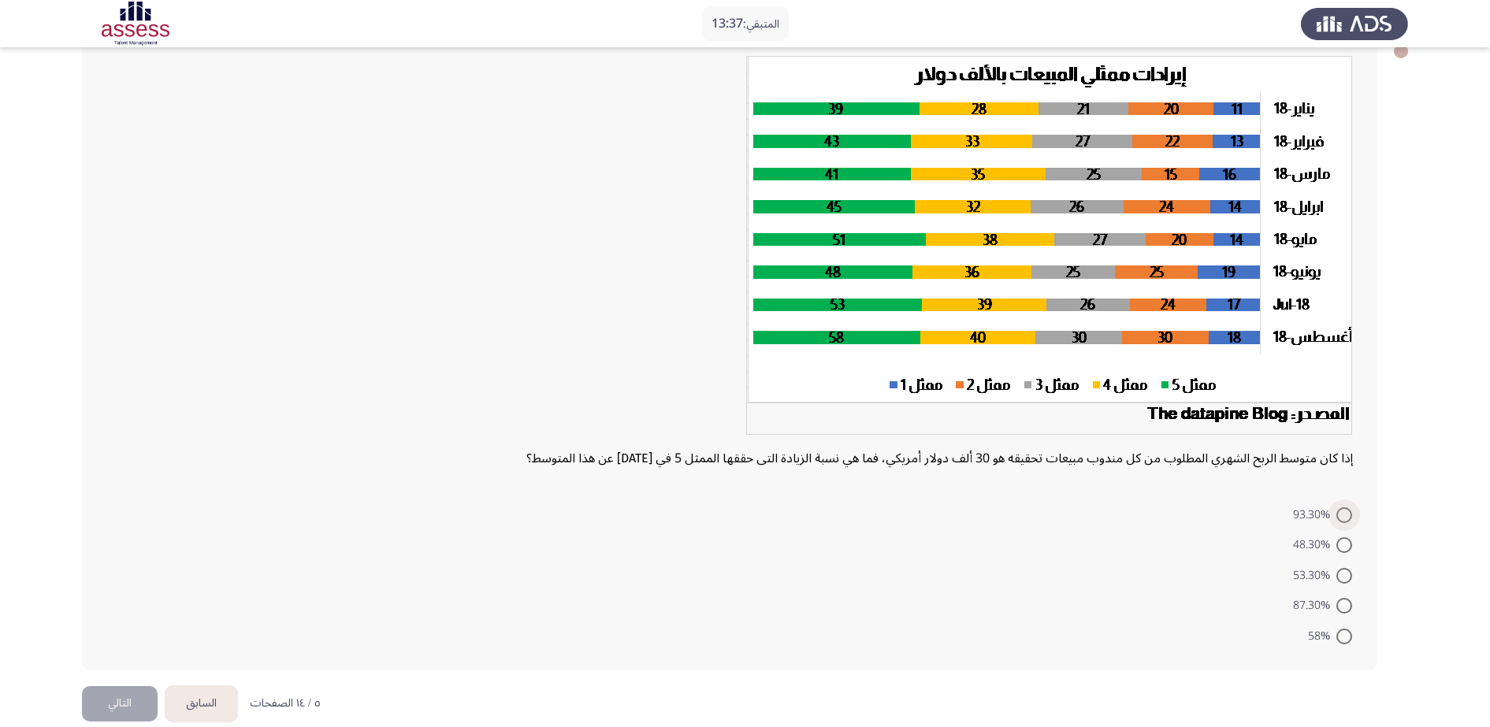
click at [1094, 510] on span at bounding box center [1344, 515] width 16 height 16
click at [1094, 510] on input "93.30%" at bounding box center [1344, 515] width 16 height 16
radio input "true"
click at [113, 528] on button "التالي" at bounding box center [120, 701] width 76 height 35
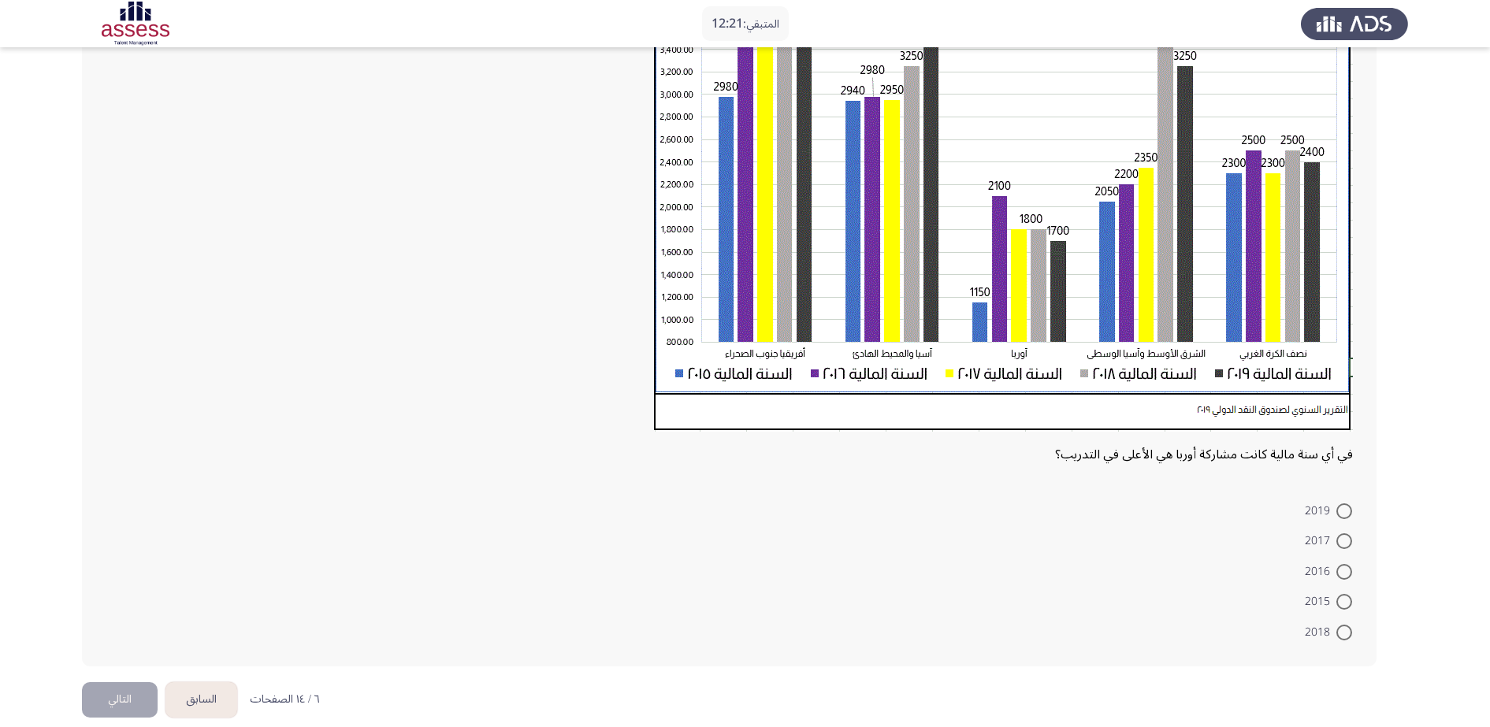
scroll to position [316, 0]
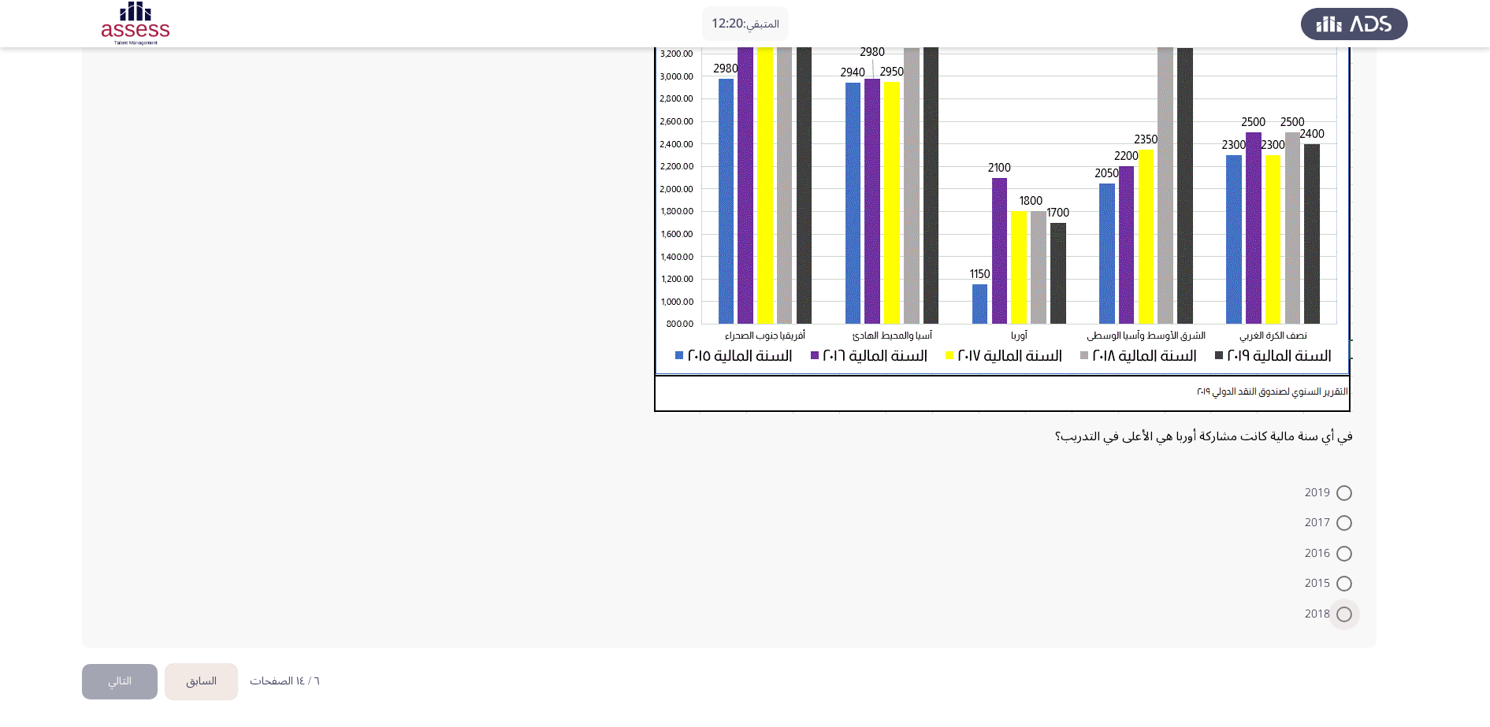
drag, startPoint x: 1348, startPoint y: 614, endPoint x: 948, endPoint y: 638, distance: 401.0
click at [1094, 528] on span at bounding box center [1344, 615] width 16 height 16
click at [1094, 528] on input "2018" at bounding box center [1344, 615] width 16 height 16
radio input "true"
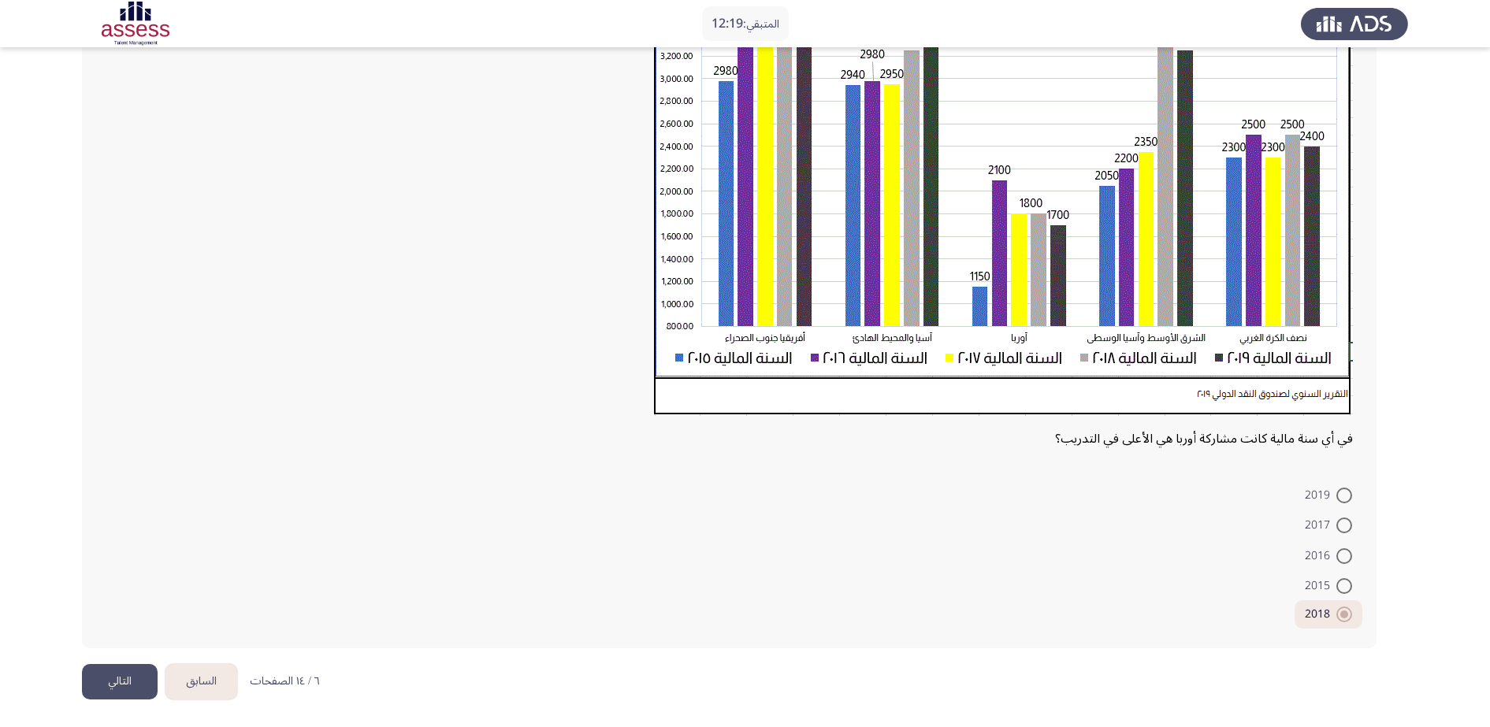
click at [108, 528] on button "التالي" at bounding box center [120, 681] width 76 height 35
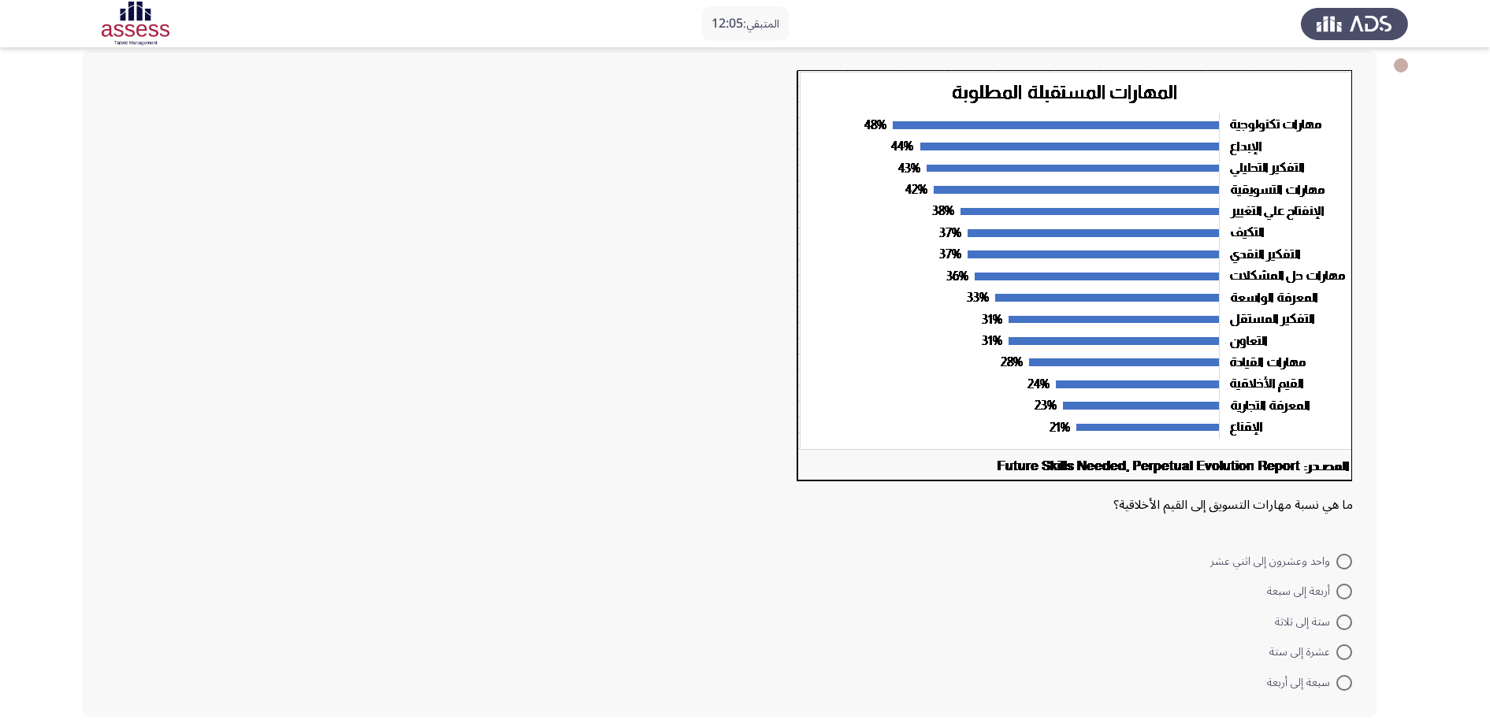
scroll to position [76, 0]
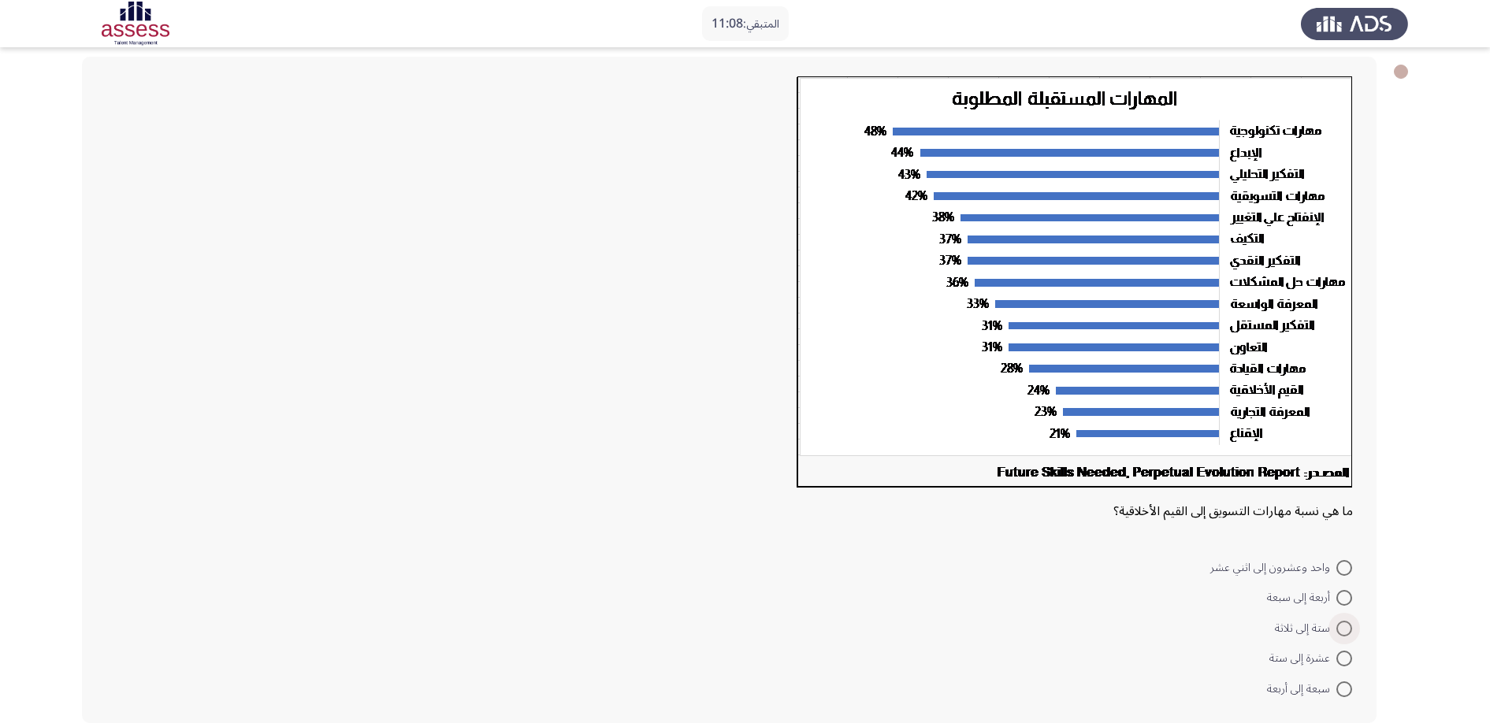
click at [1094, 528] on span at bounding box center [1344, 629] width 16 height 16
click at [1094, 528] on input "ستة إلى ثلاثة" at bounding box center [1344, 629] width 16 height 16
radio input "true"
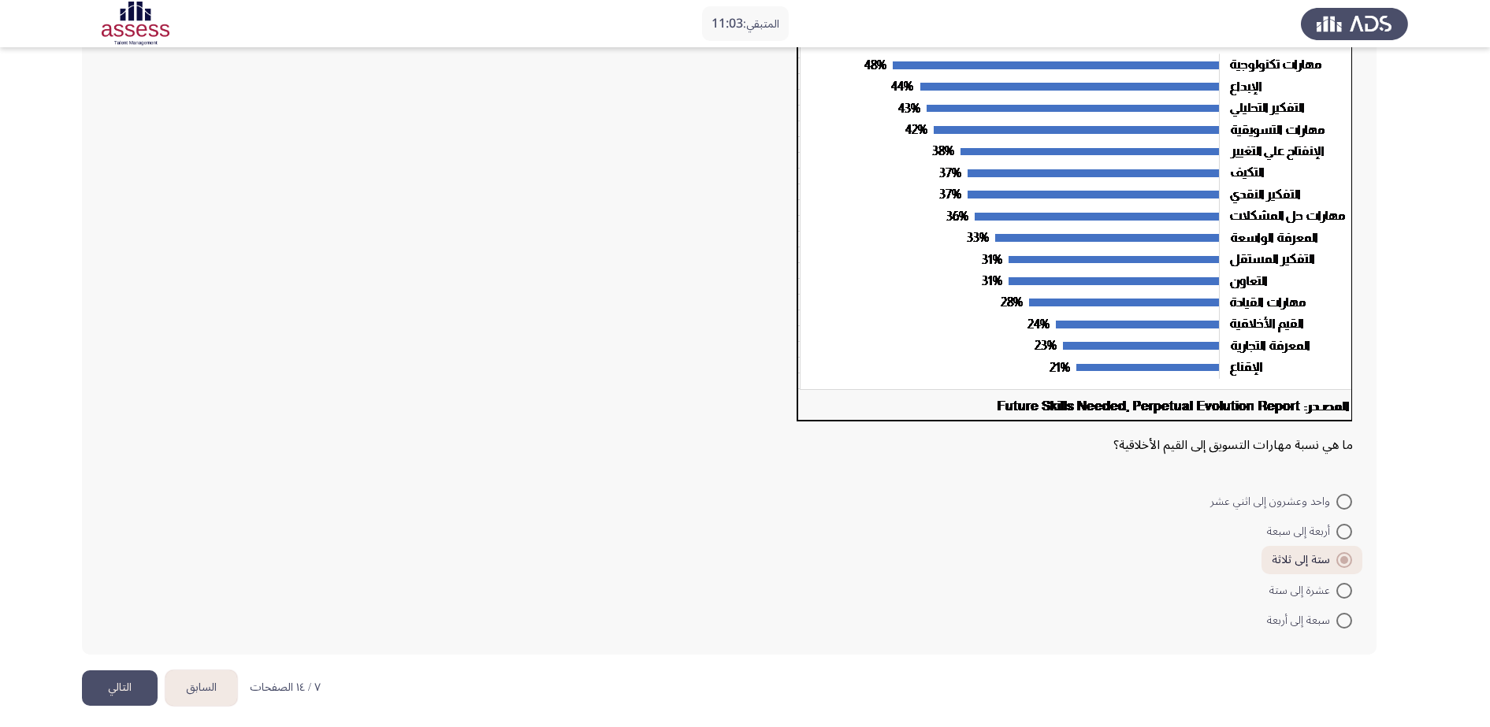
scroll to position [148, 0]
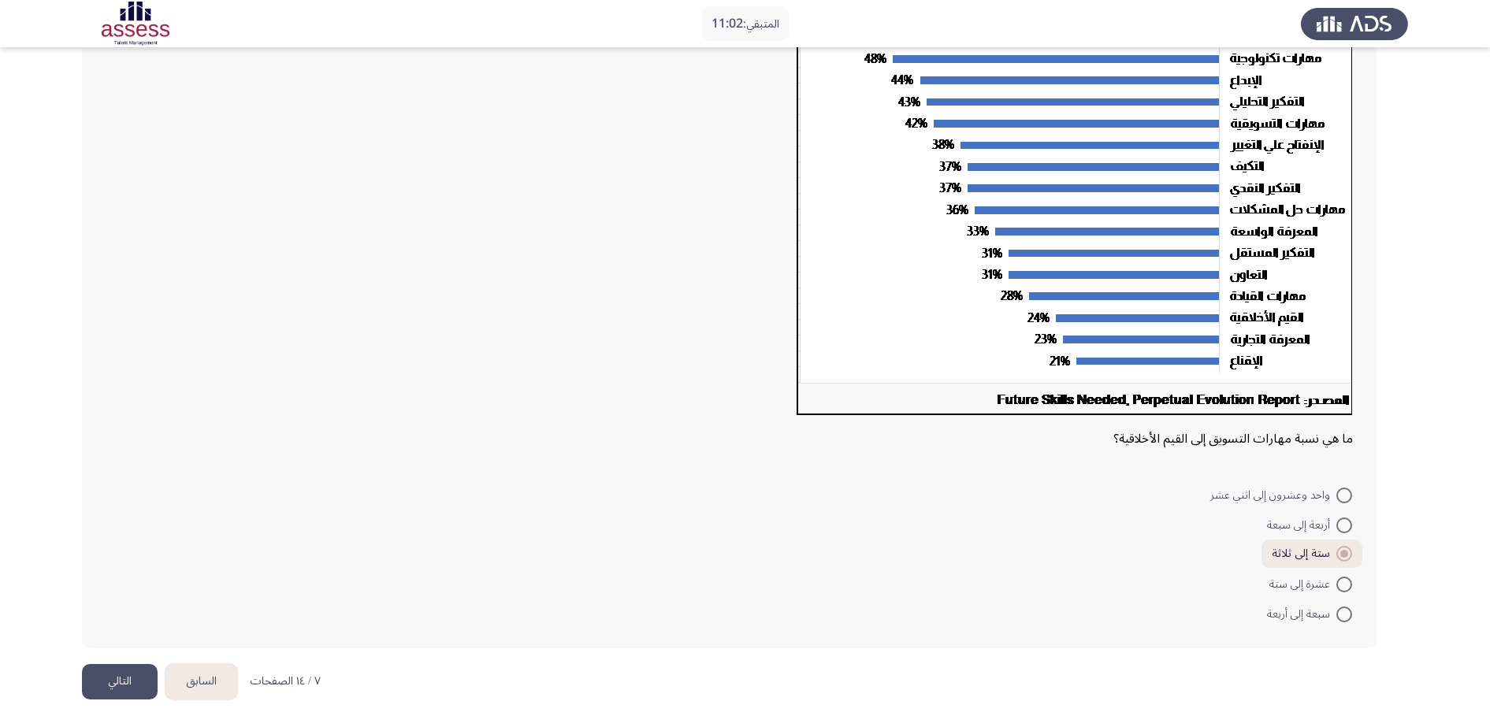
click at [125, 528] on button "التالي" at bounding box center [120, 681] width 76 height 35
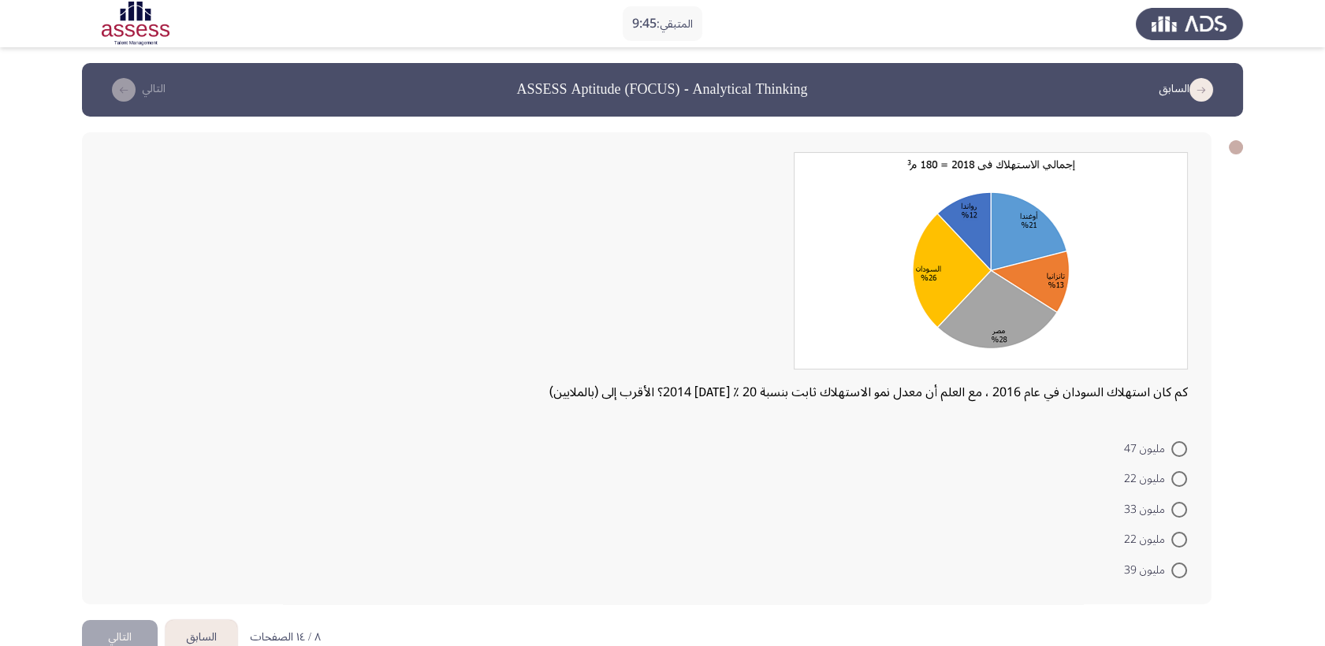
click at [1094, 504] on span at bounding box center [1179, 510] width 16 height 16
click at [1094, 504] on input "مليون 33" at bounding box center [1179, 510] width 16 height 16
radio input "true"
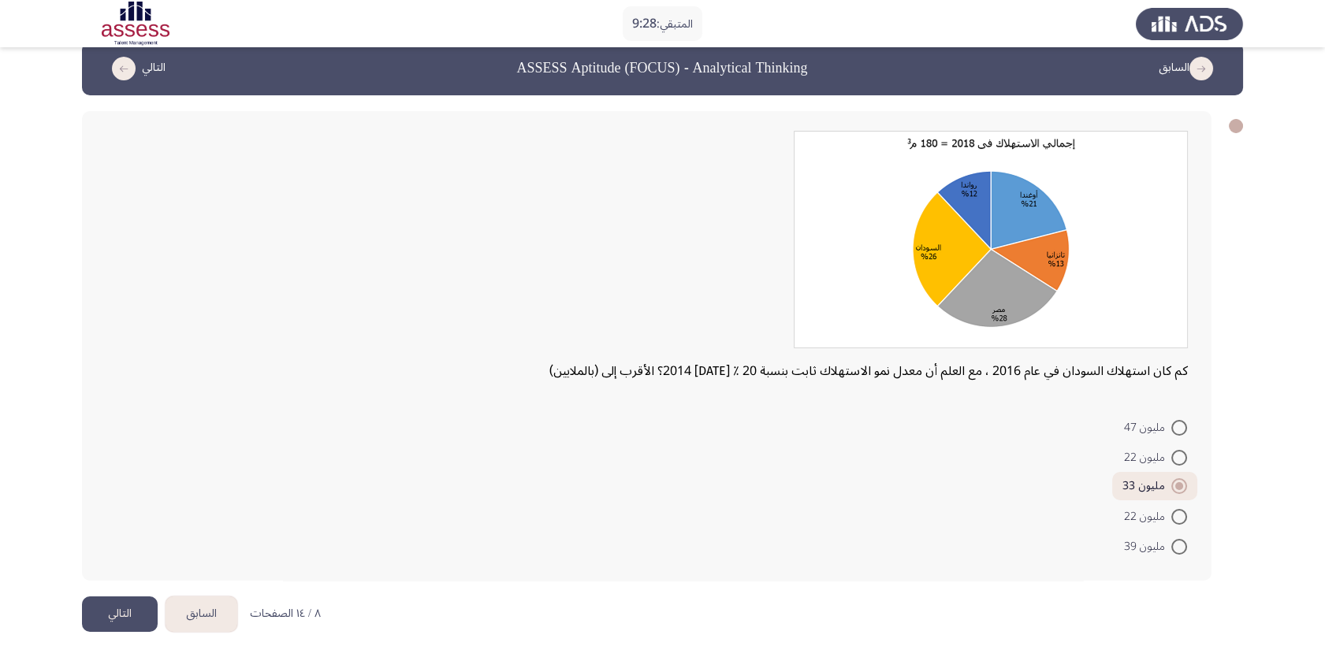
scroll to position [33, 0]
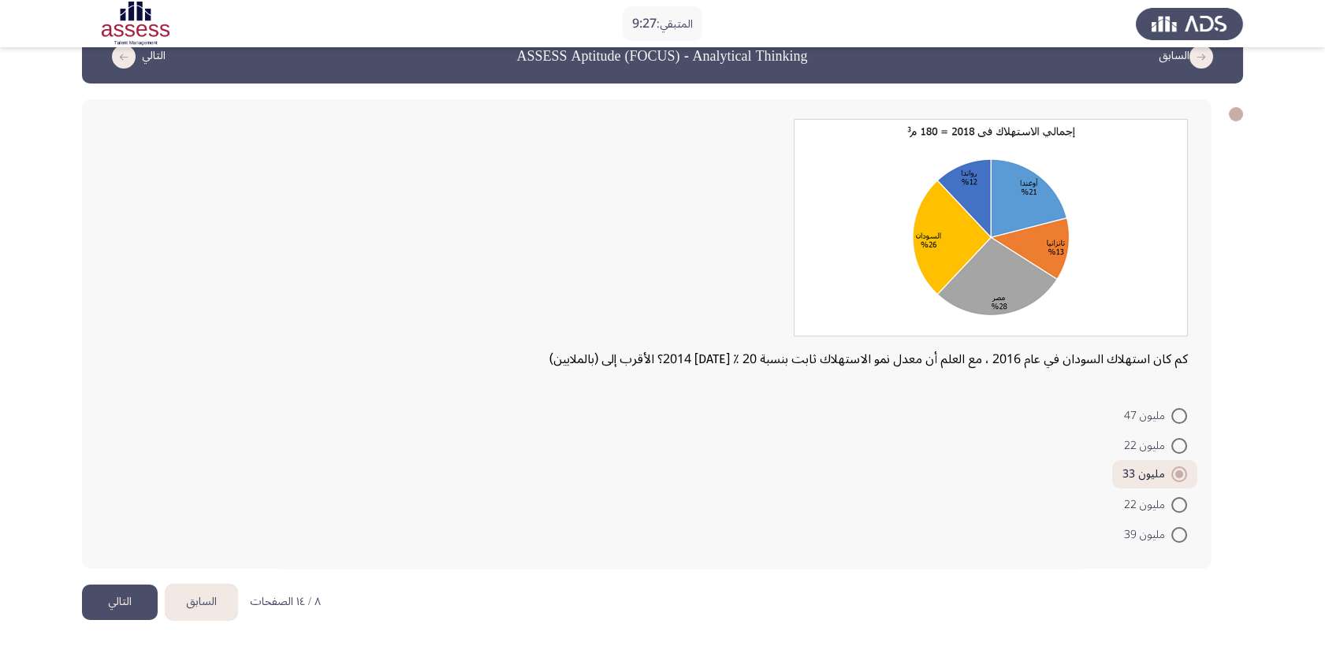
click at [114, 528] on button "التالي" at bounding box center [120, 602] width 76 height 35
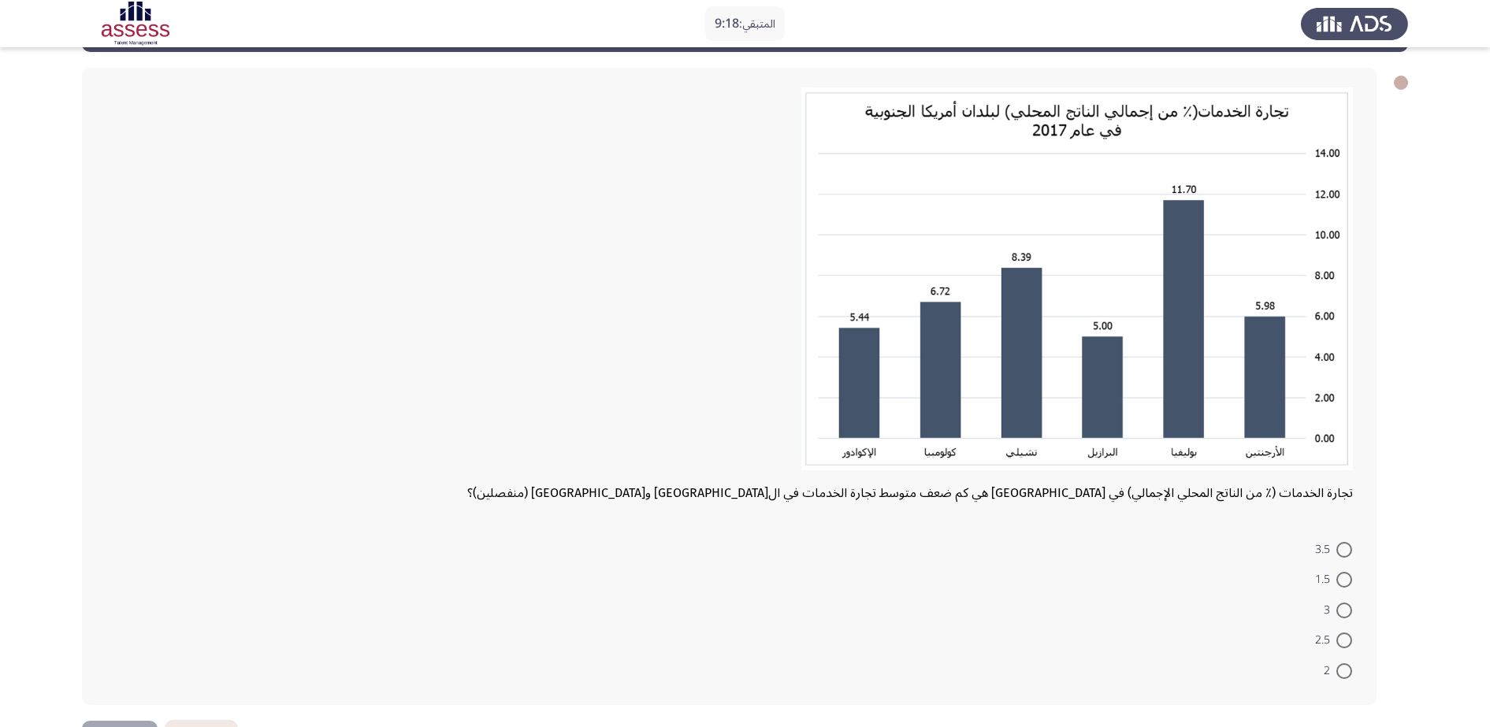
scroll to position [99, 0]
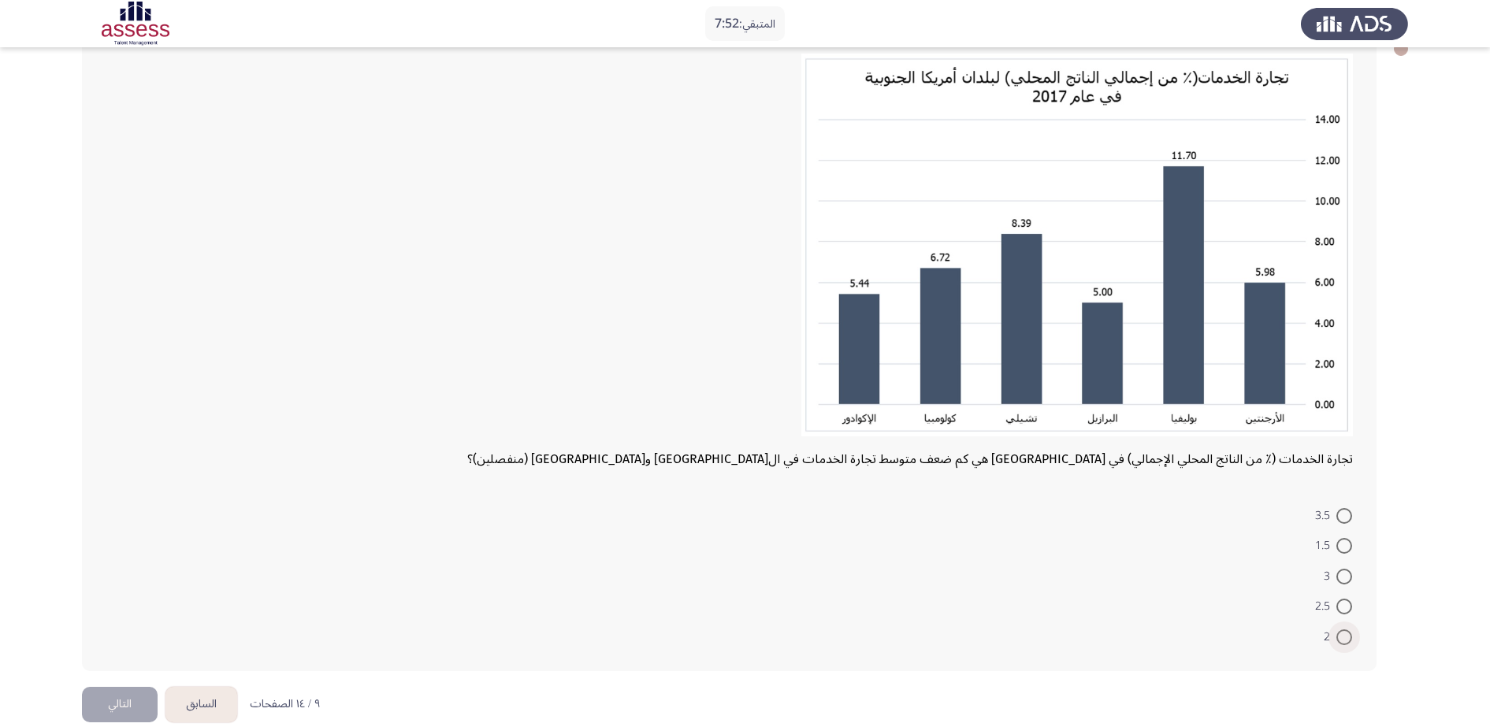
click at [1094, 528] on span at bounding box center [1344, 638] width 16 height 16
click at [1094, 528] on input "2" at bounding box center [1344, 638] width 16 height 16
radio input "true"
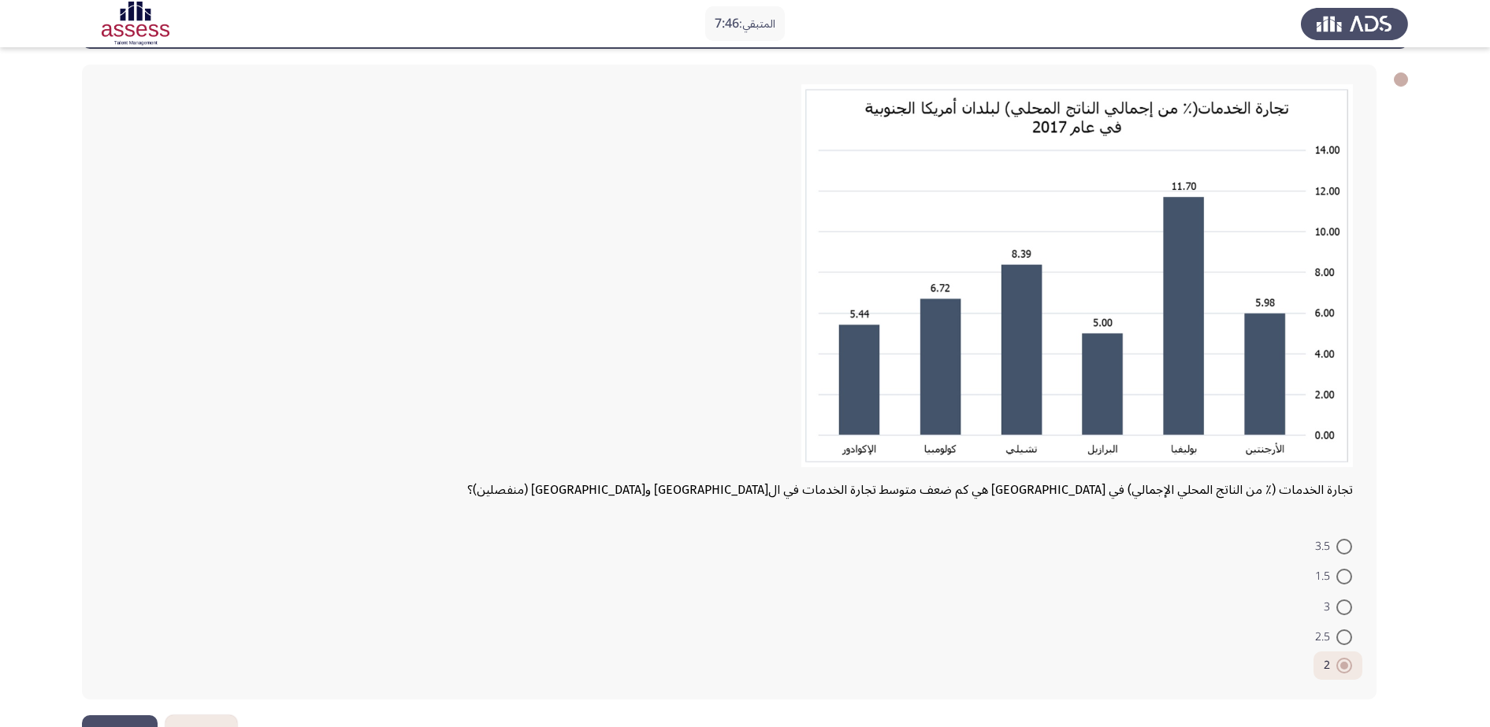
scroll to position [119, 0]
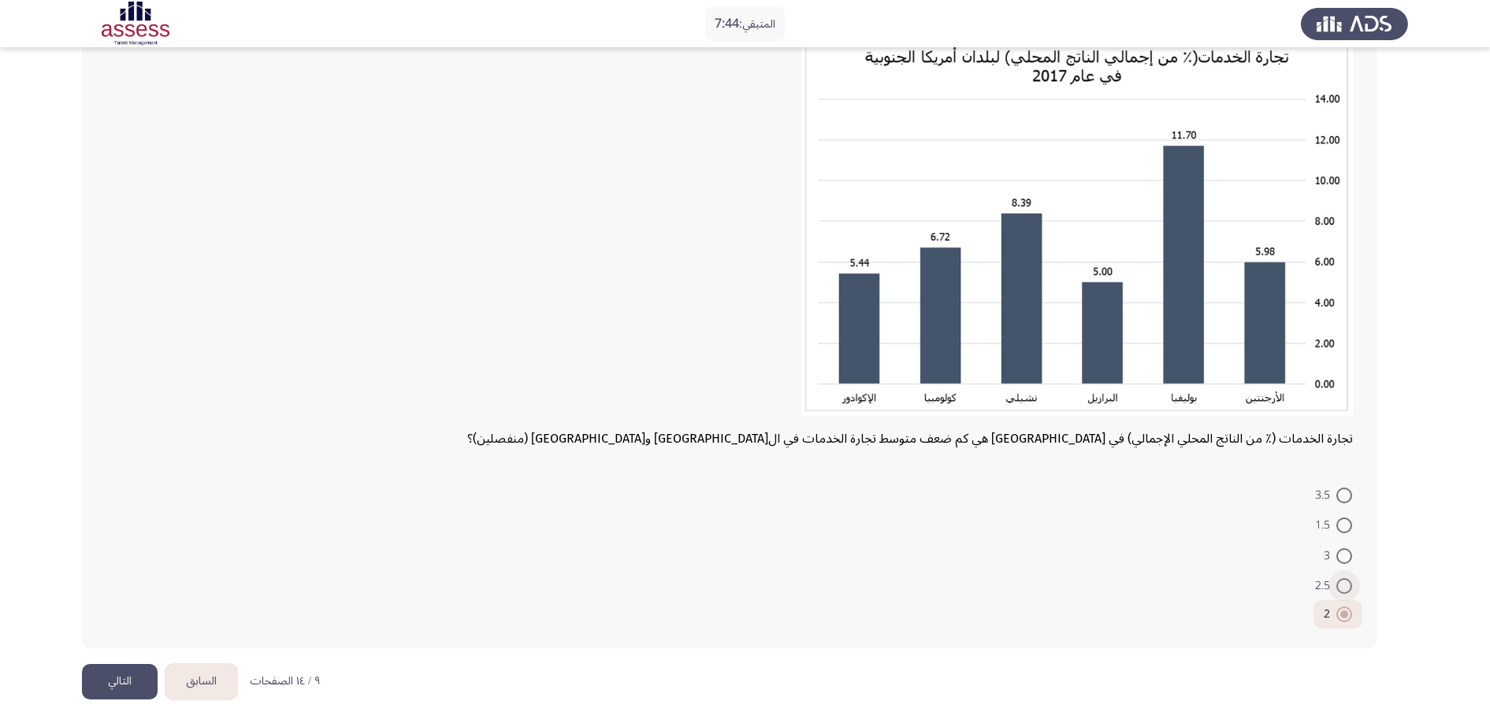
click at [1094, 528] on span at bounding box center [1344, 586] width 16 height 16
click at [1094, 528] on input "2.5" at bounding box center [1344, 586] width 16 height 16
radio input "true"
click at [101, 528] on button "التالي" at bounding box center [120, 681] width 76 height 35
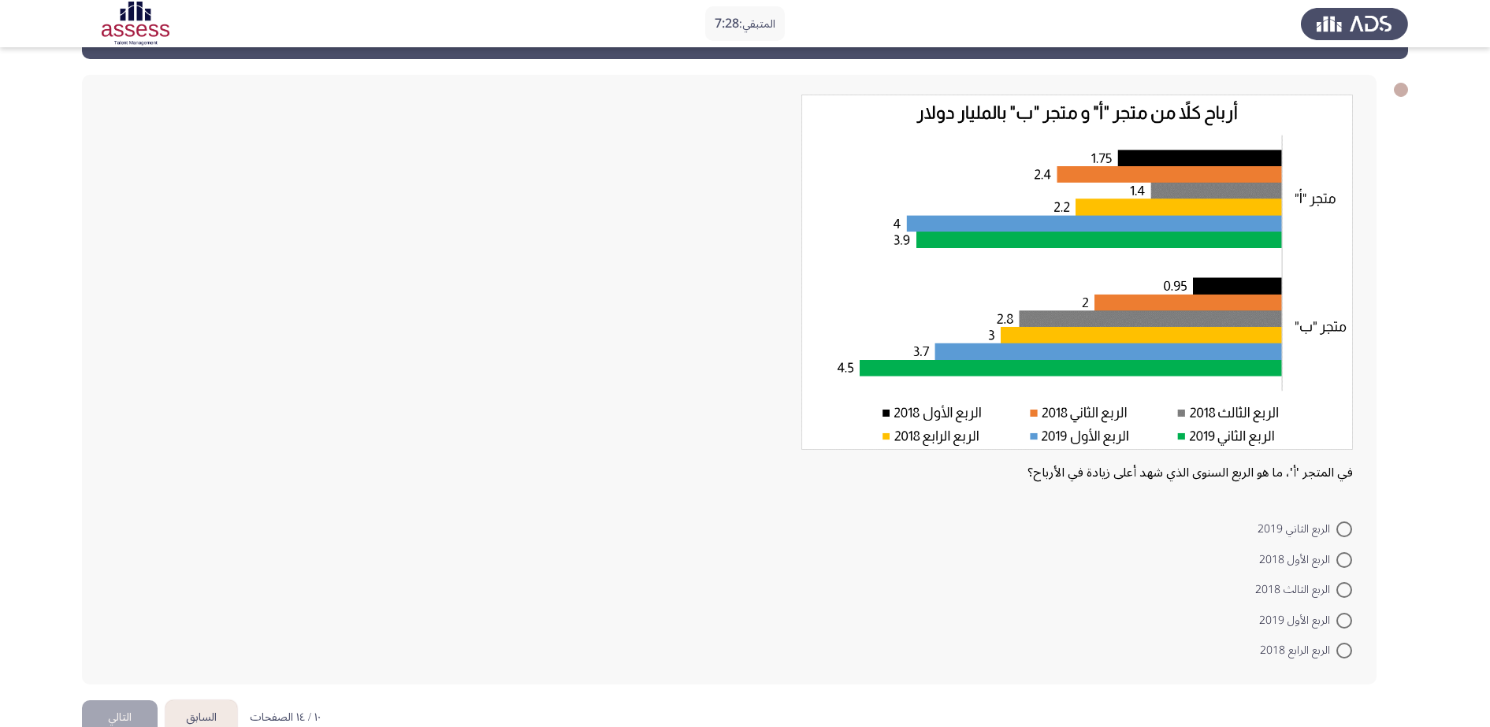
scroll to position [67, 0]
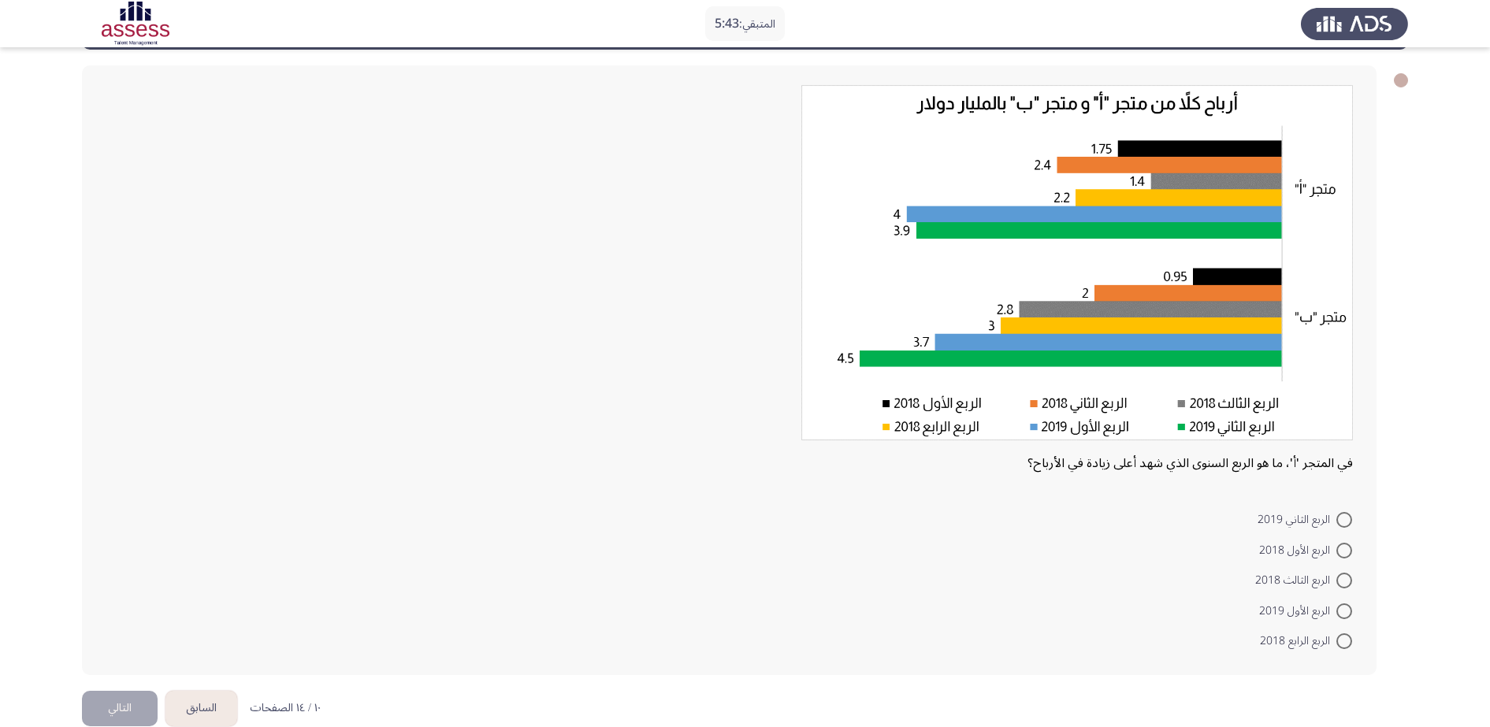
click at [1094, 528] on span at bounding box center [1344, 612] width 16 height 16
click at [1094, 528] on input "الربع الأول 2019" at bounding box center [1344, 612] width 16 height 16
radio input "true"
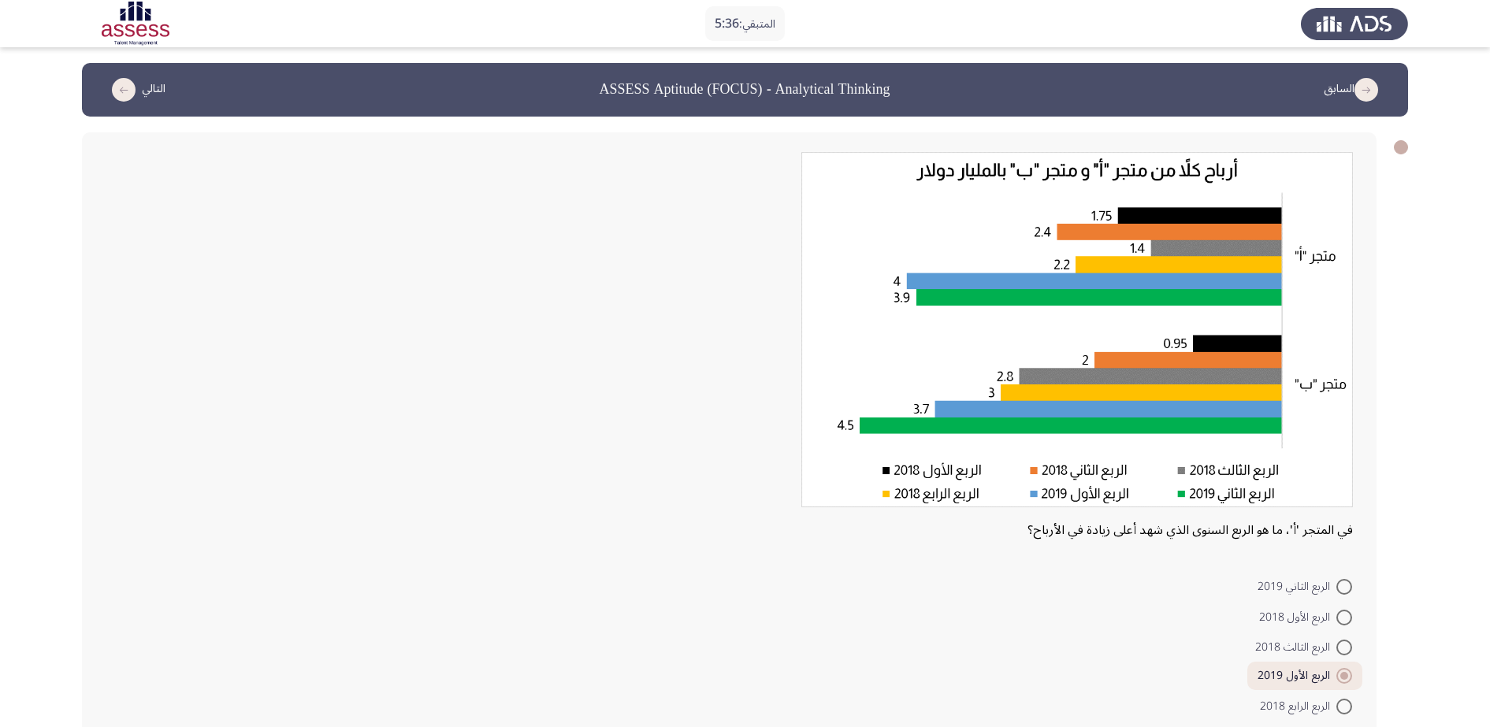
scroll to position [92, 0]
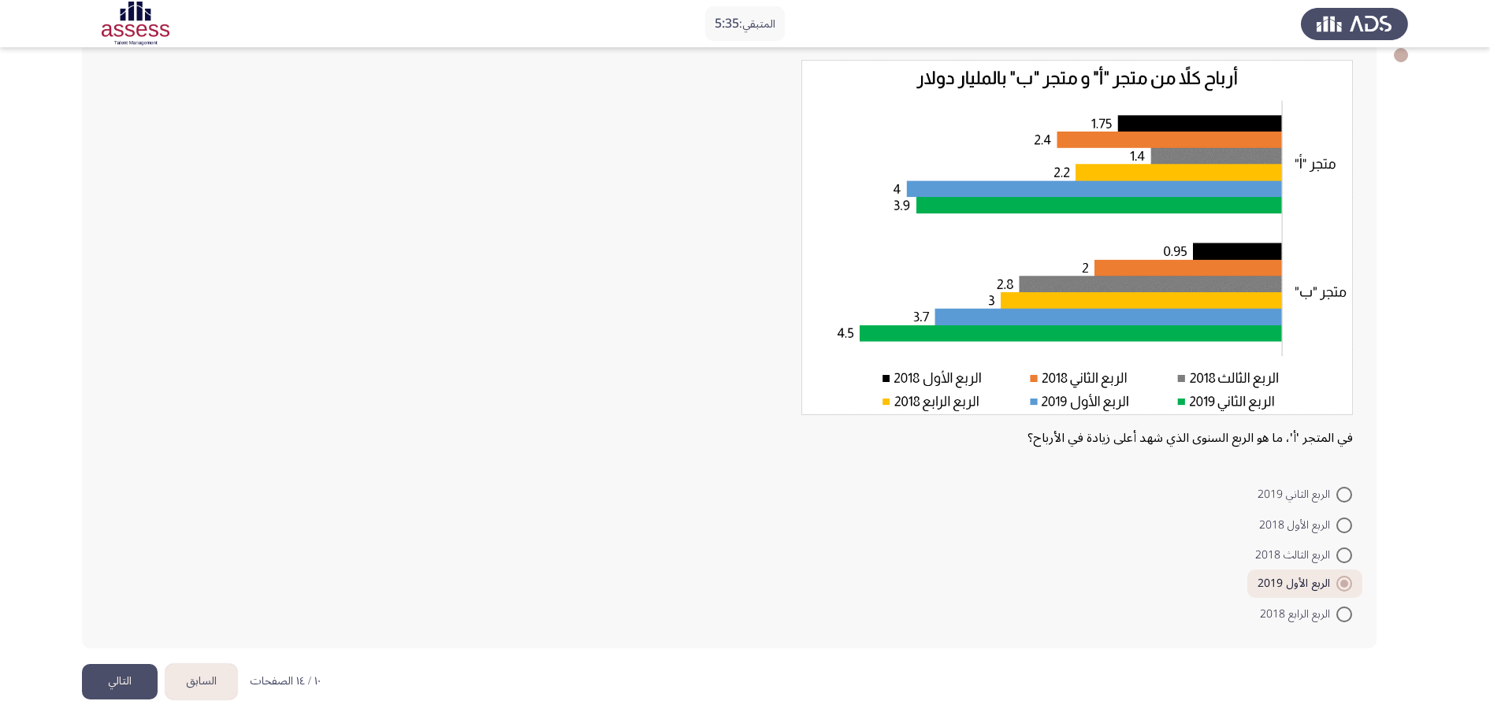
click at [117, 528] on button "التالي" at bounding box center [120, 681] width 76 height 35
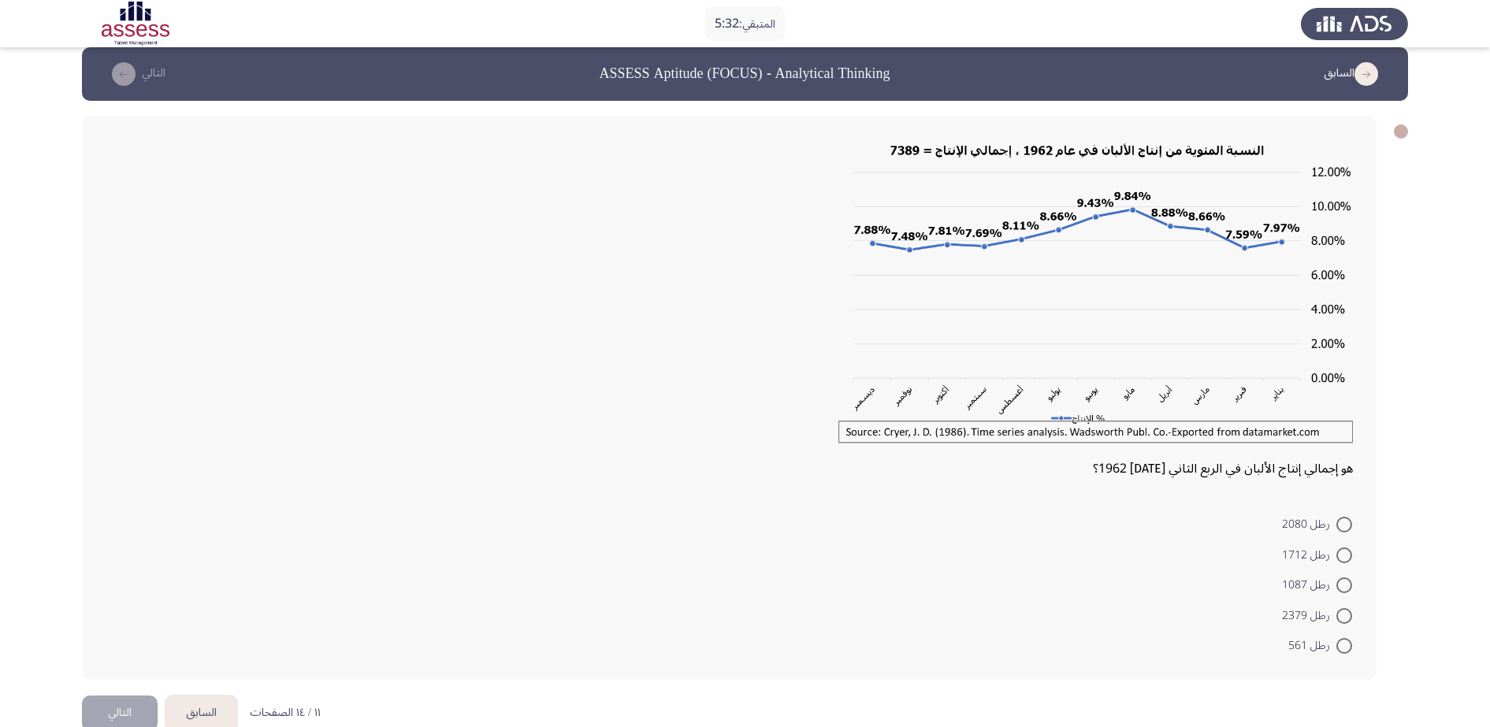
scroll to position [0, 0]
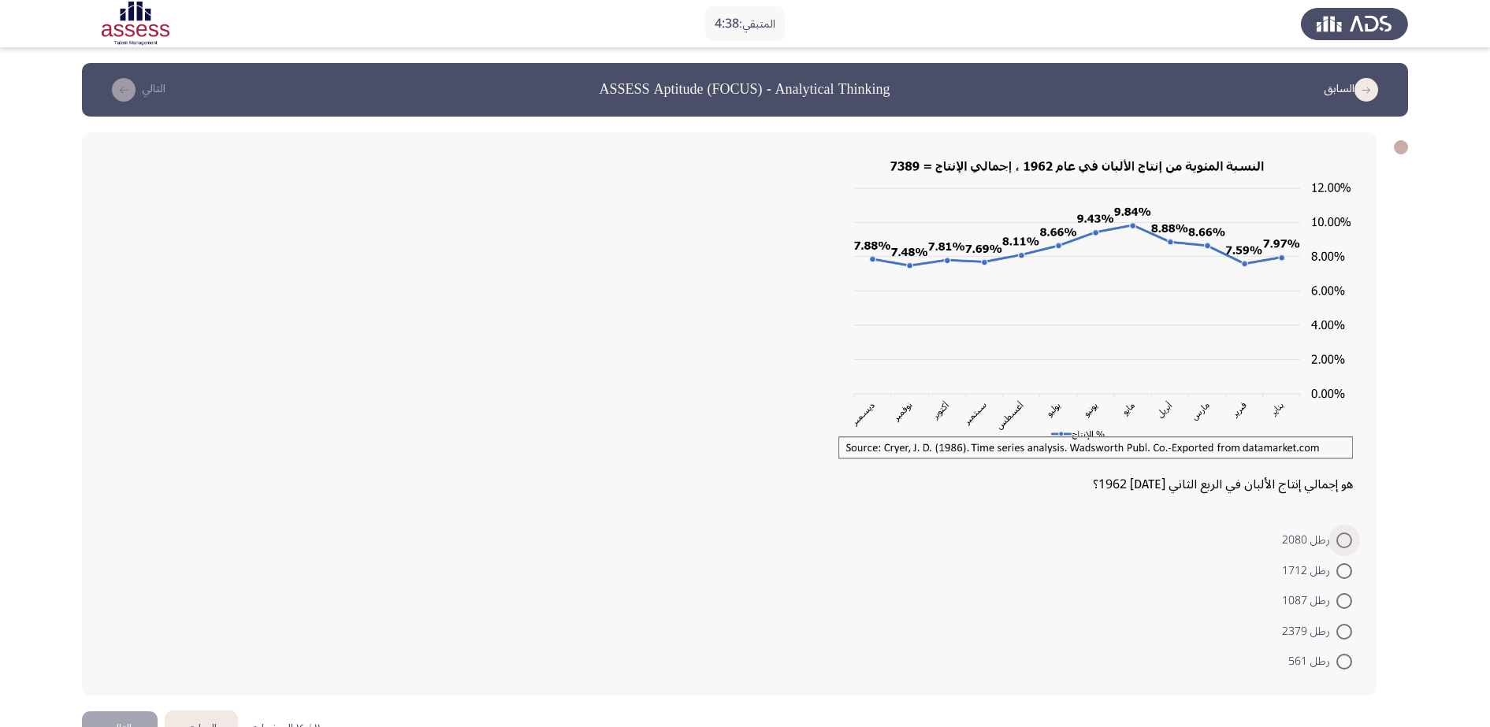
click at [1094, 528] on span at bounding box center [1344, 541] width 16 height 16
click at [1094, 528] on input "رطل 2080" at bounding box center [1344, 541] width 16 height 16
radio input "true"
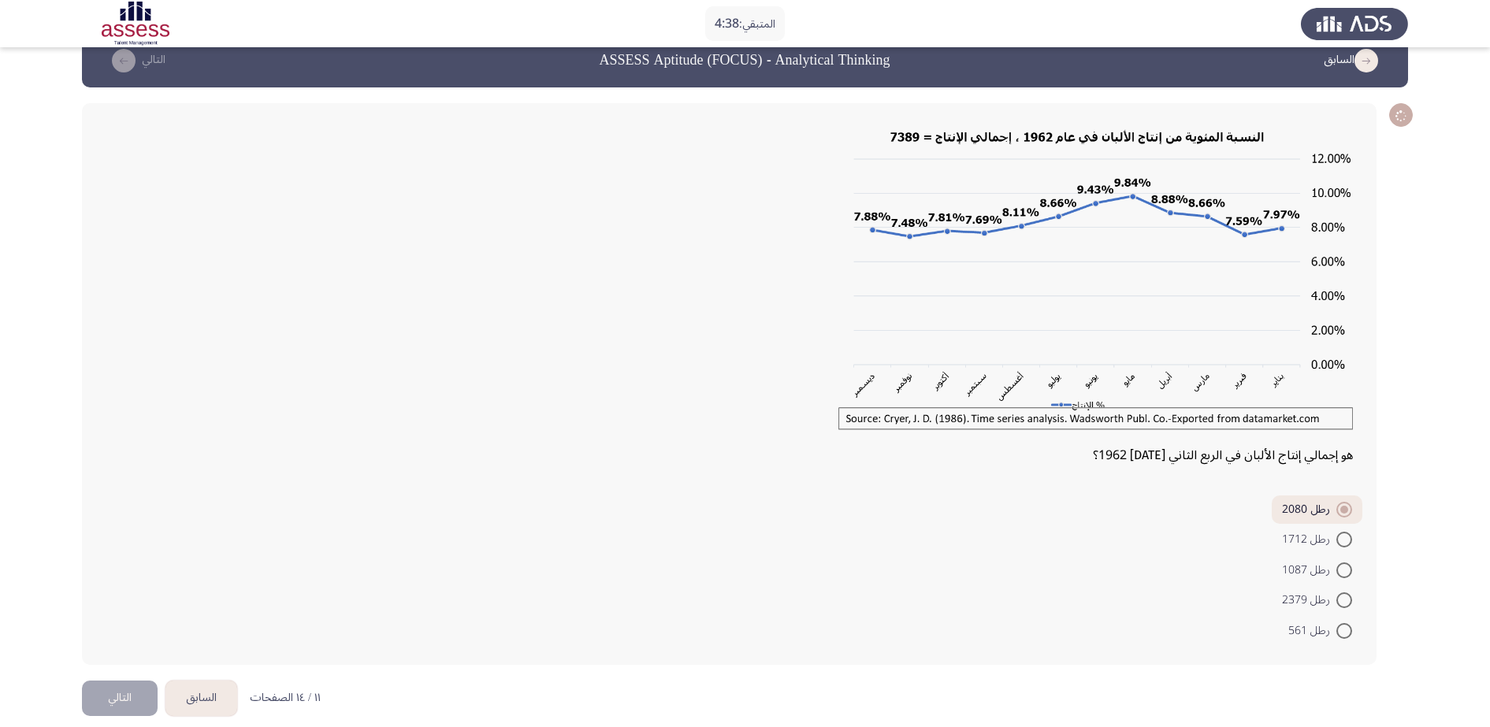
scroll to position [46, 0]
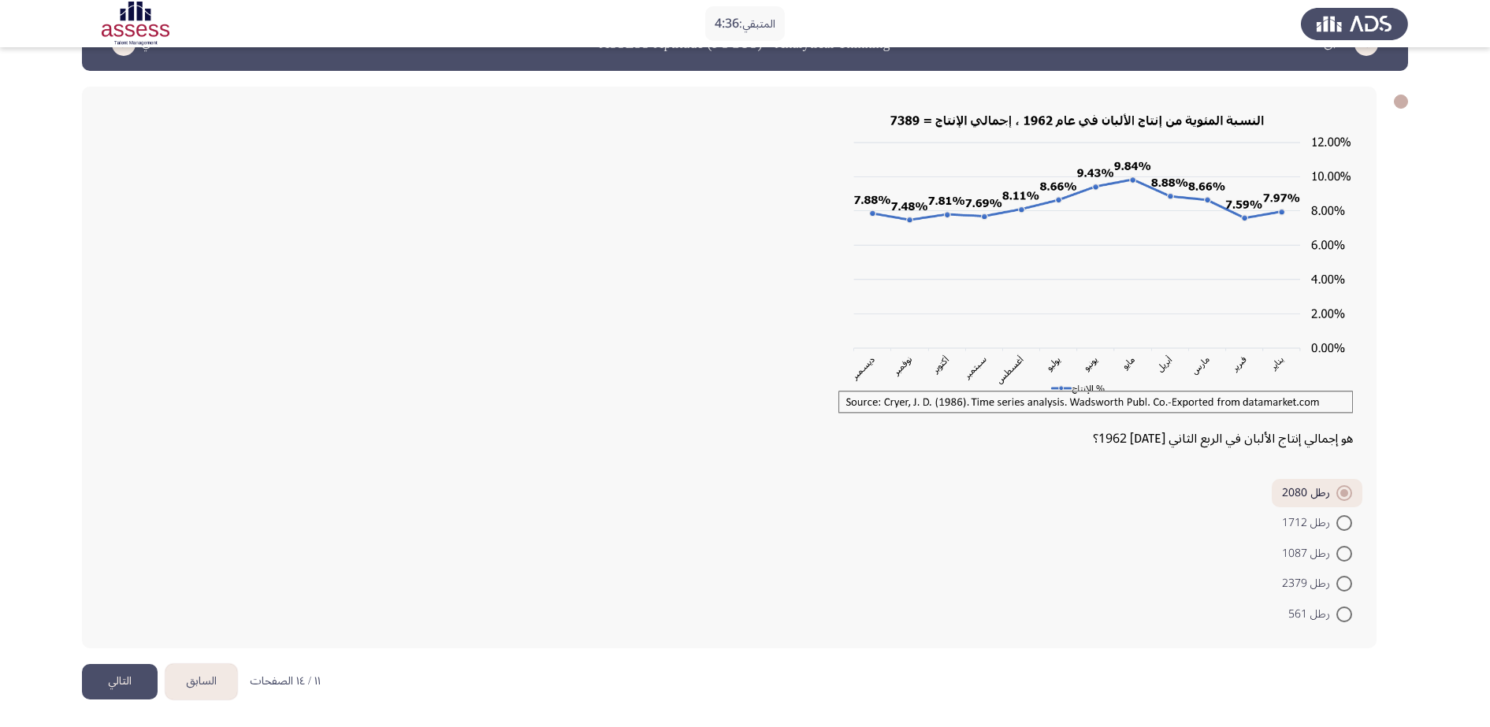
click at [114, 528] on button "التالي" at bounding box center [120, 681] width 76 height 35
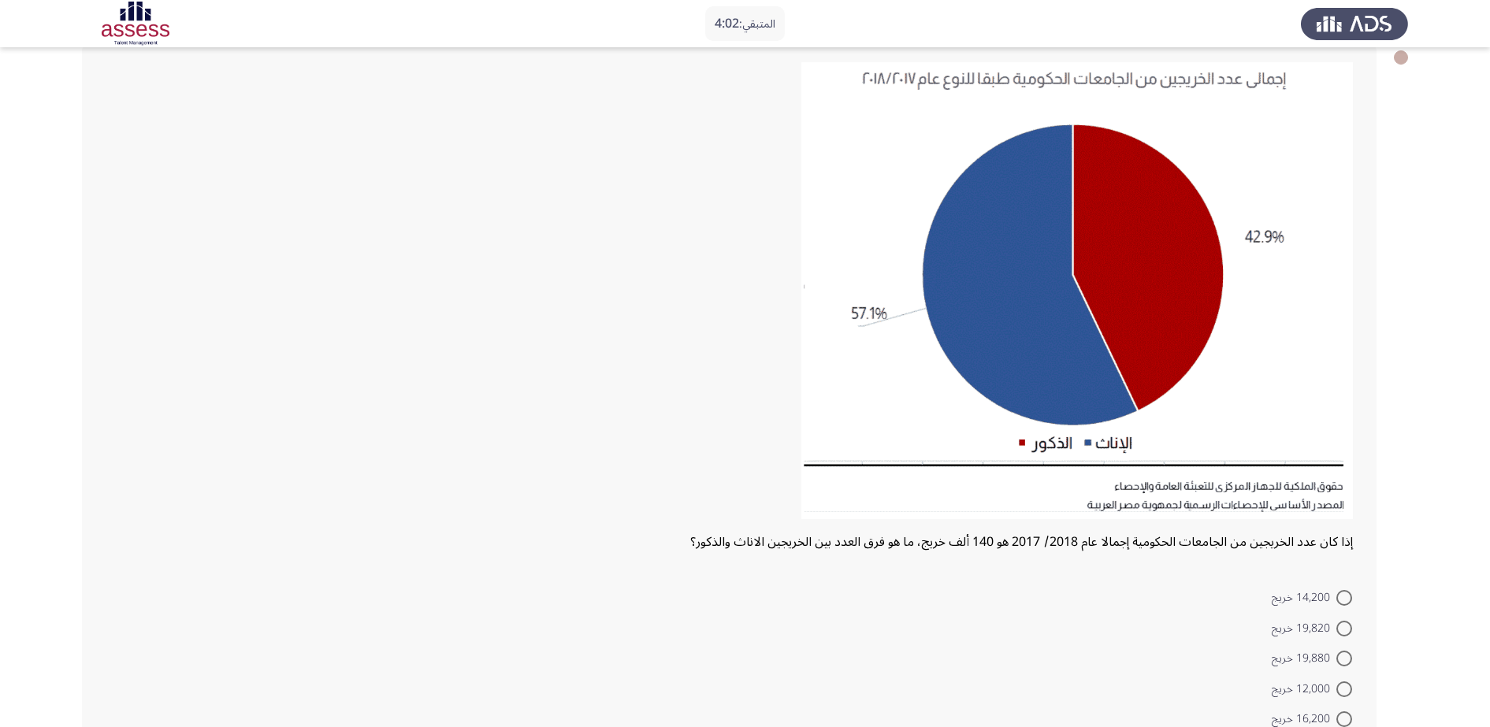
scroll to position [195, 0]
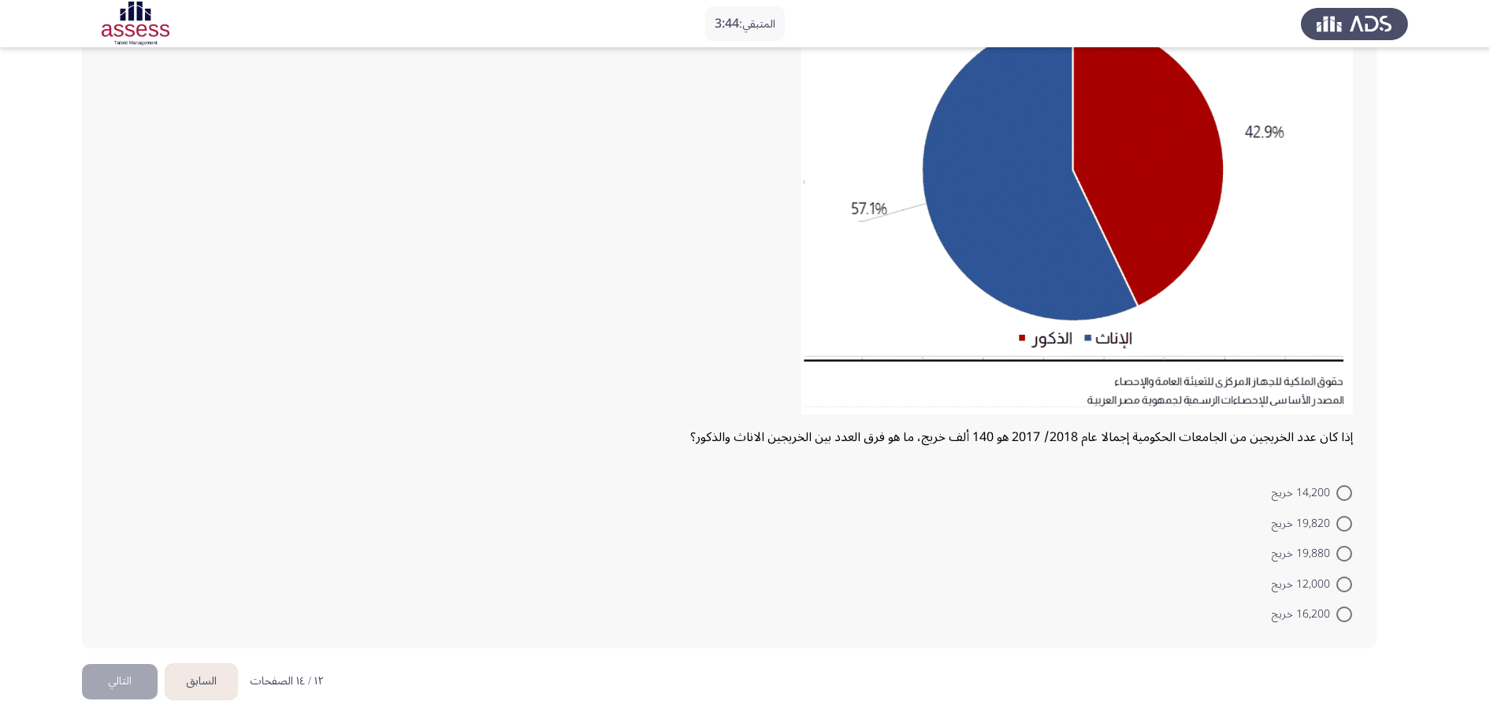
drag, startPoint x: 1347, startPoint y: 524, endPoint x: 1355, endPoint y: 520, distance: 8.8
click at [1094, 522] on span at bounding box center [1344, 524] width 16 height 16
click at [1094, 522] on input "19,820 خريج" at bounding box center [1344, 524] width 16 height 16
radio input "true"
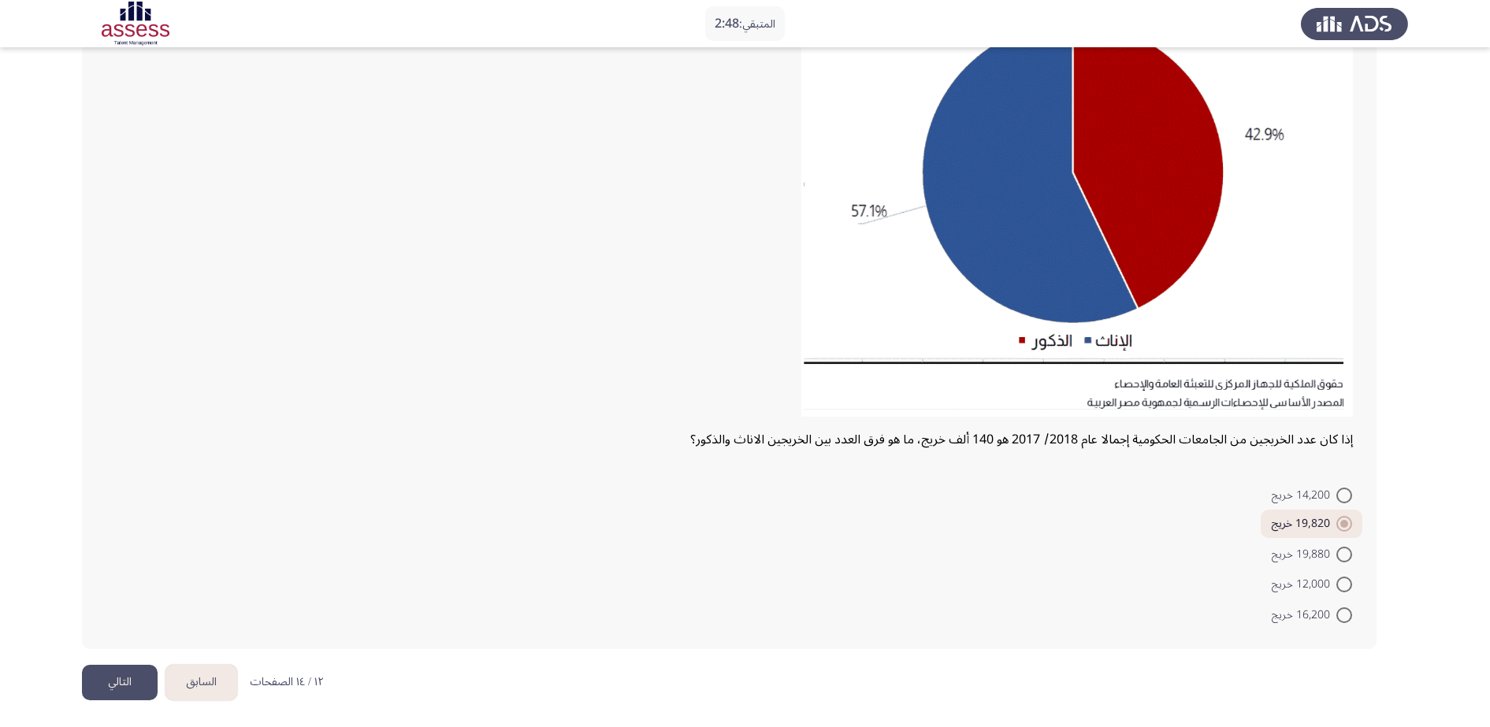
scroll to position [193, 0]
click at [101, 528] on button "التالي" at bounding box center [120, 681] width 76 height 35
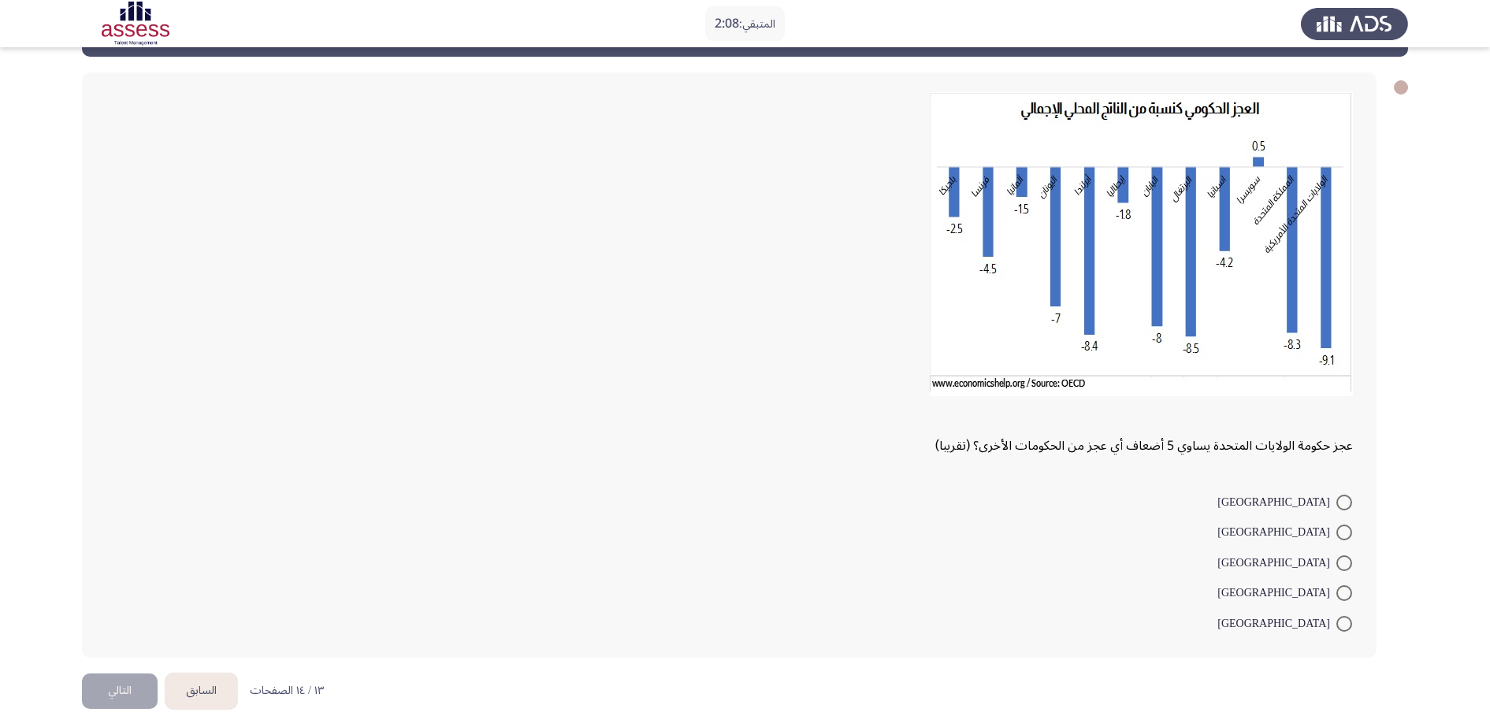
scroll to position [69, 0]
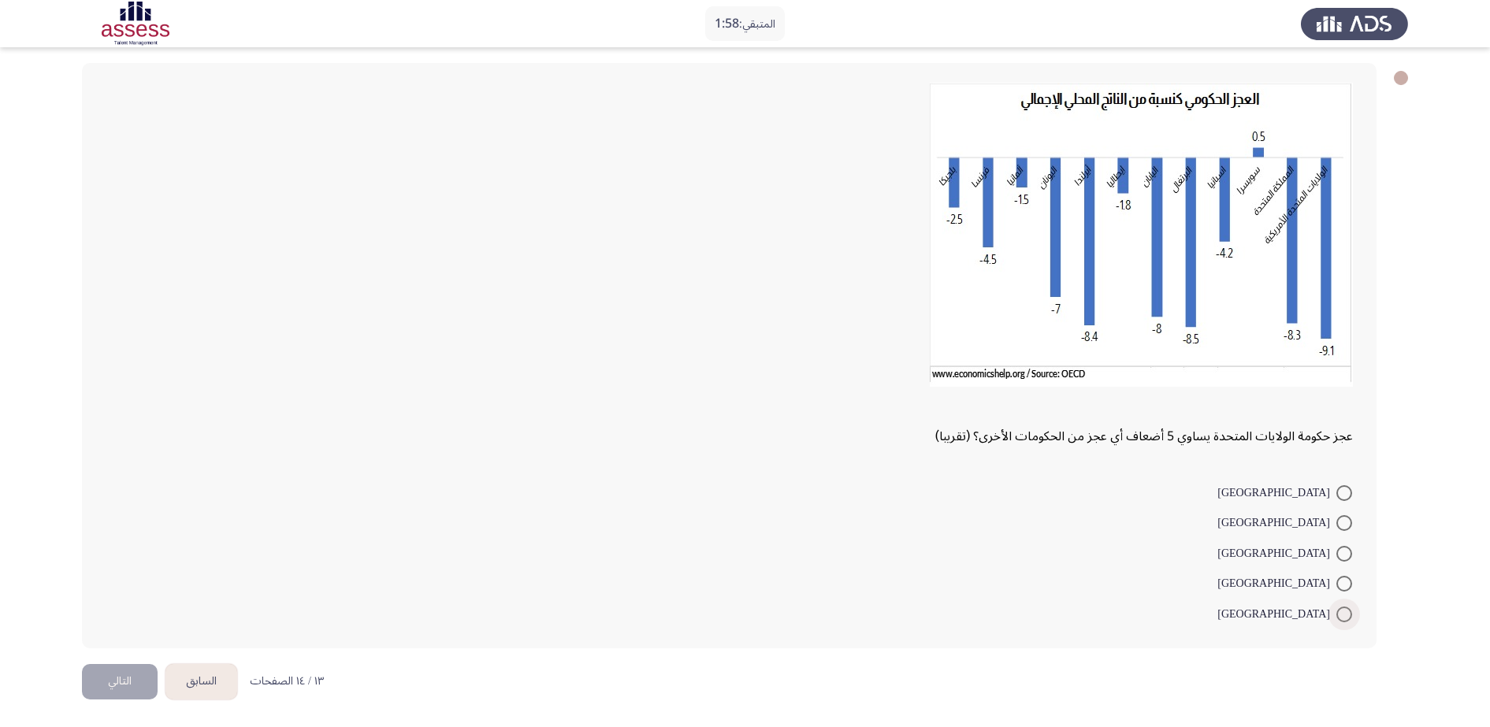
click at [1094, 528] on span "[GEOGRAPHIC_DATA]" at bounding box center [1276, 614] width 119 height 19
click at [1094, 528] on input "[GEOGRAPHIC_DATA]" at bounding box center [1344, 615] width 16 height 16
radio input "true"
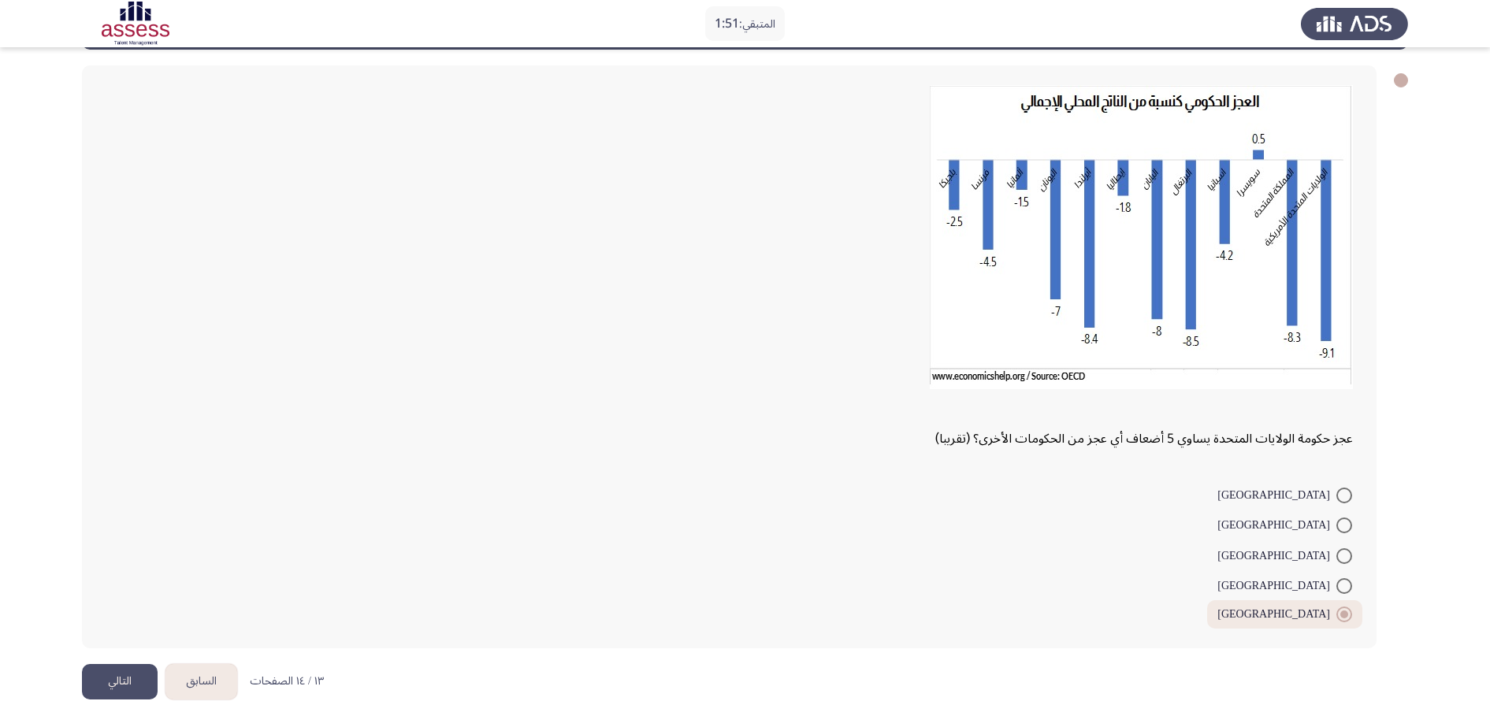
click at [99, 528] on button "التالي" at bounding box center [120, 681] width 76 height 35
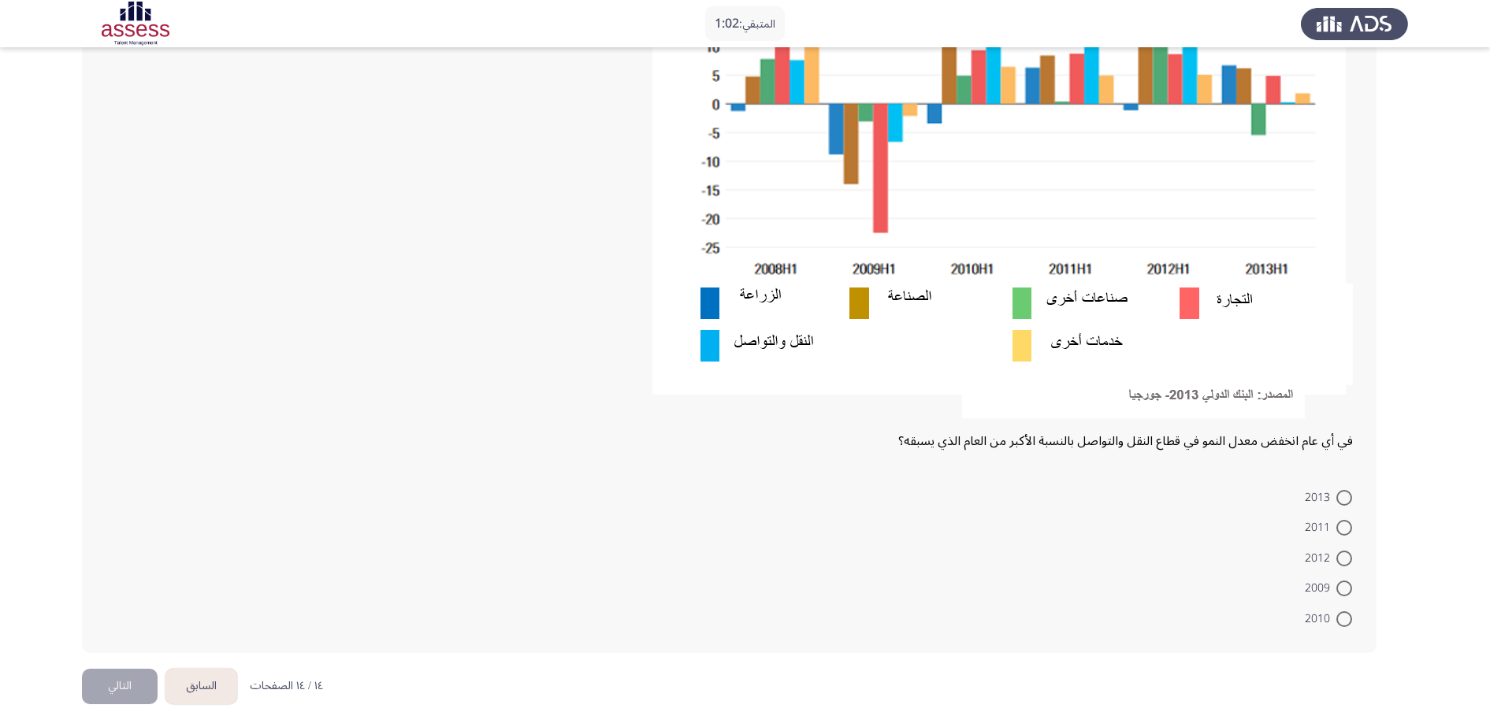
scroll to position [320, 0]
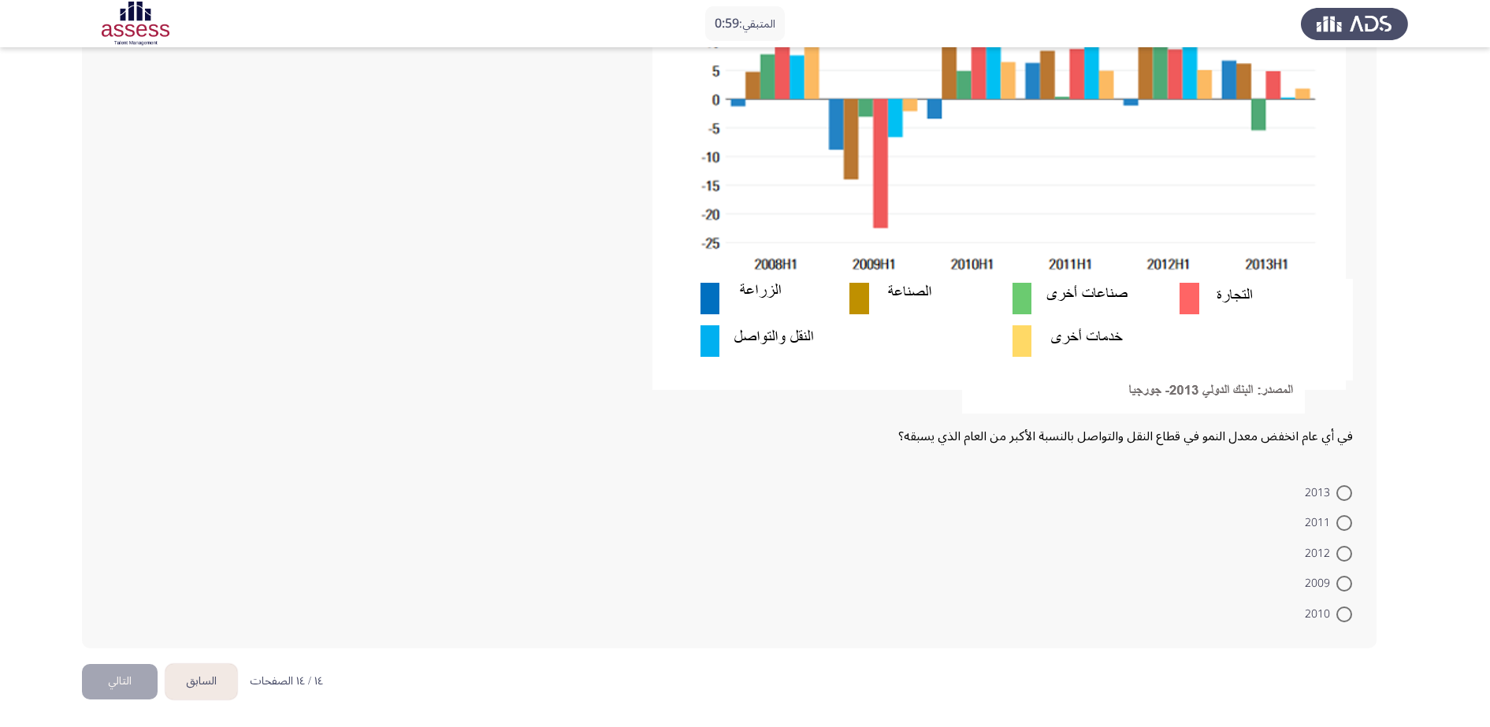
click at [1094, 528] on span at bounding box center [1344, 584] width 16 height 16
click at [1094, 528] on input "2009" at bounding box center [1344, 584] width 16 height 16
radio input "true"
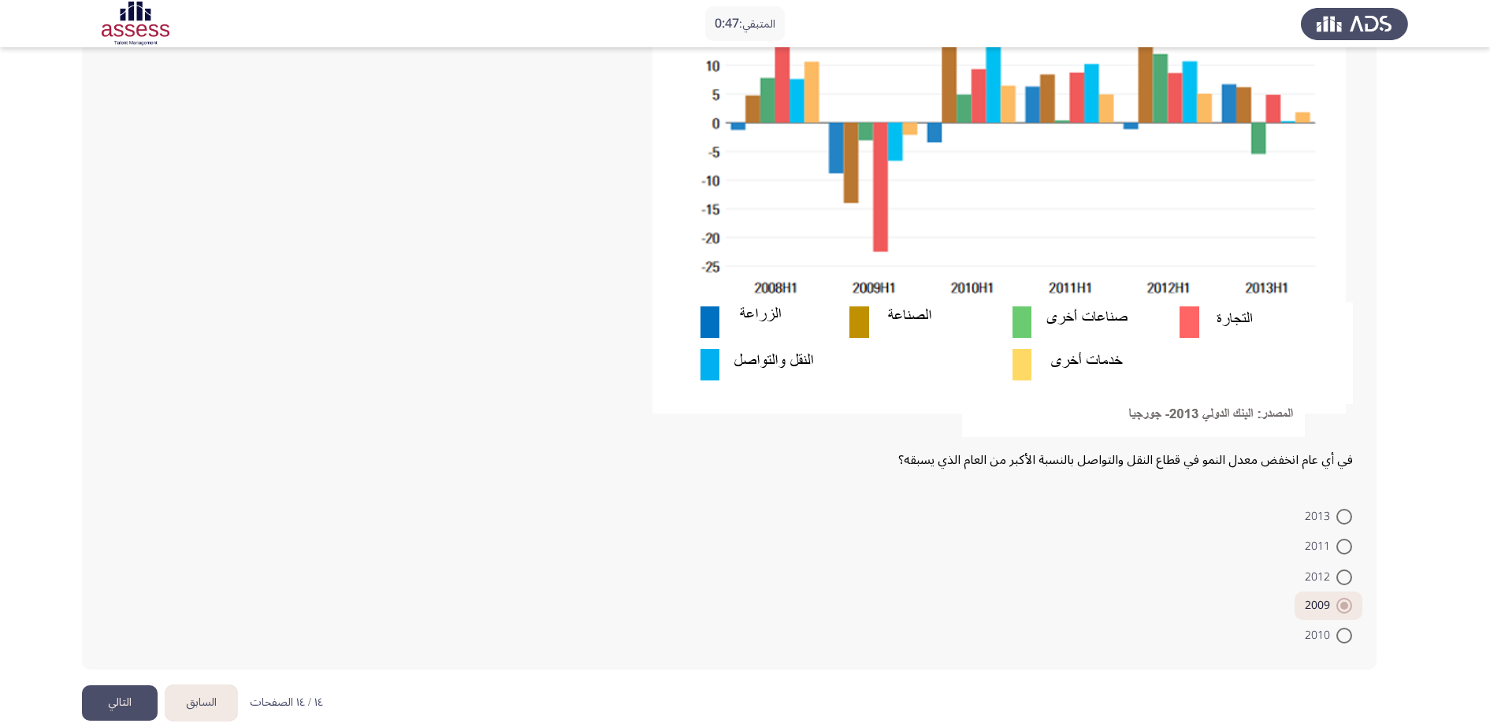
scroll to position [318, 0]
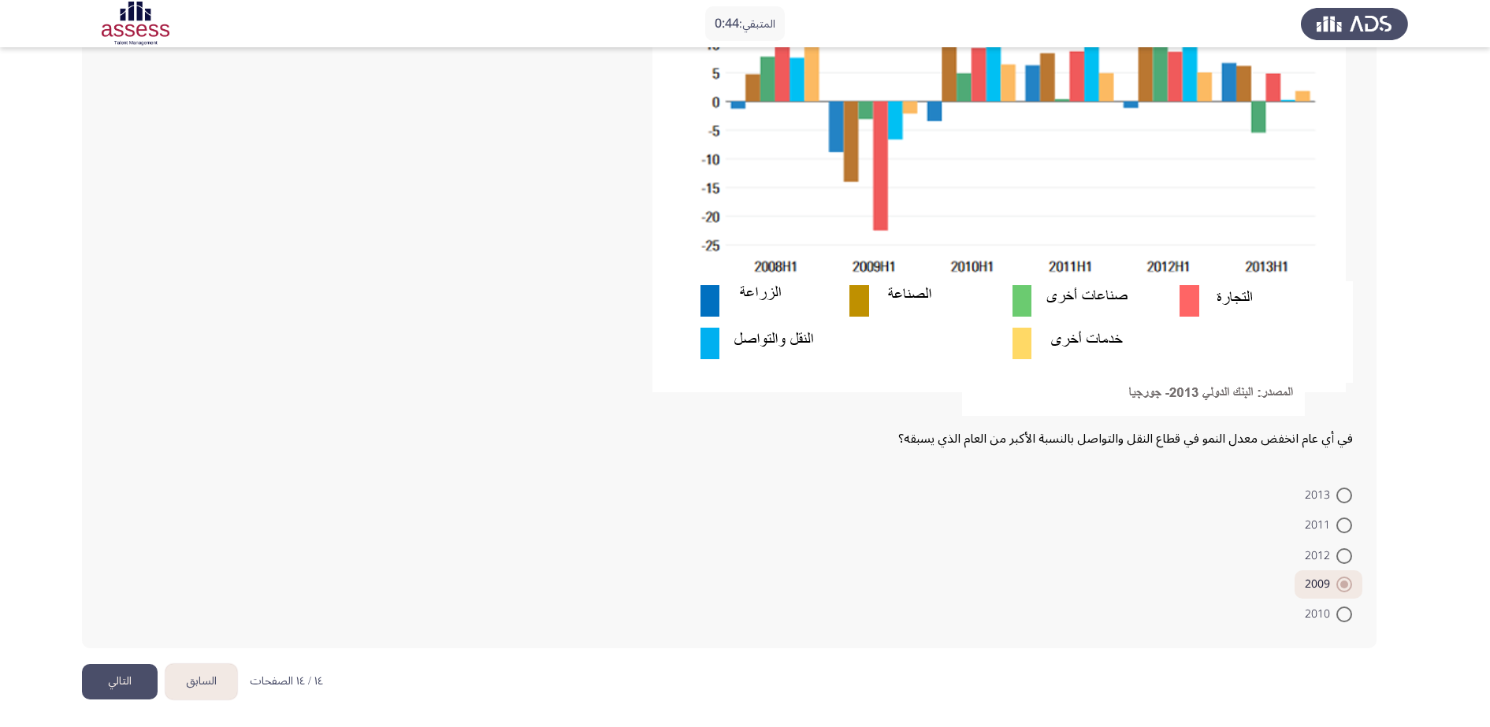
click at [119, 528] on button "التالي" at bounding box center [120, 681] width 76 height 35
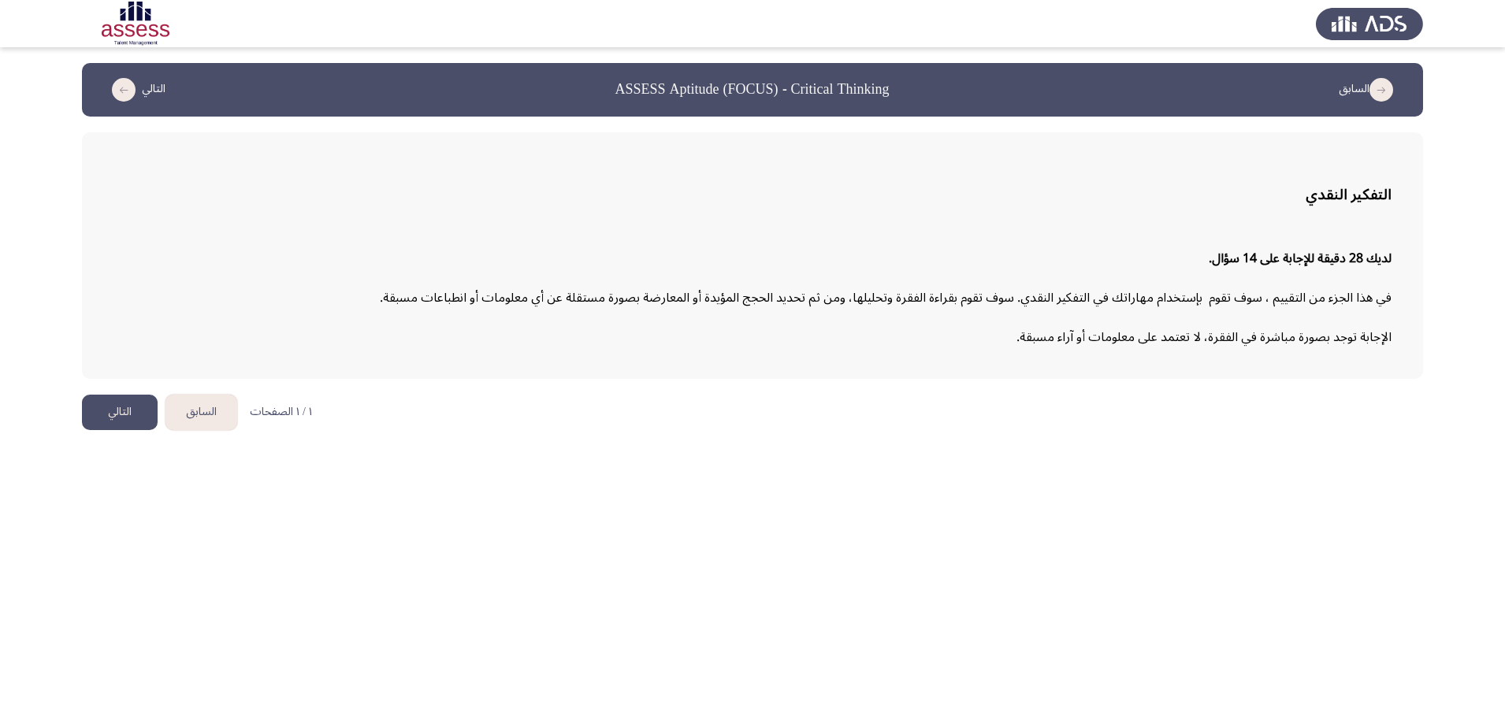
click at [126, 410] on button "التالي" at bounding box center [120, 412] width 76 height 35
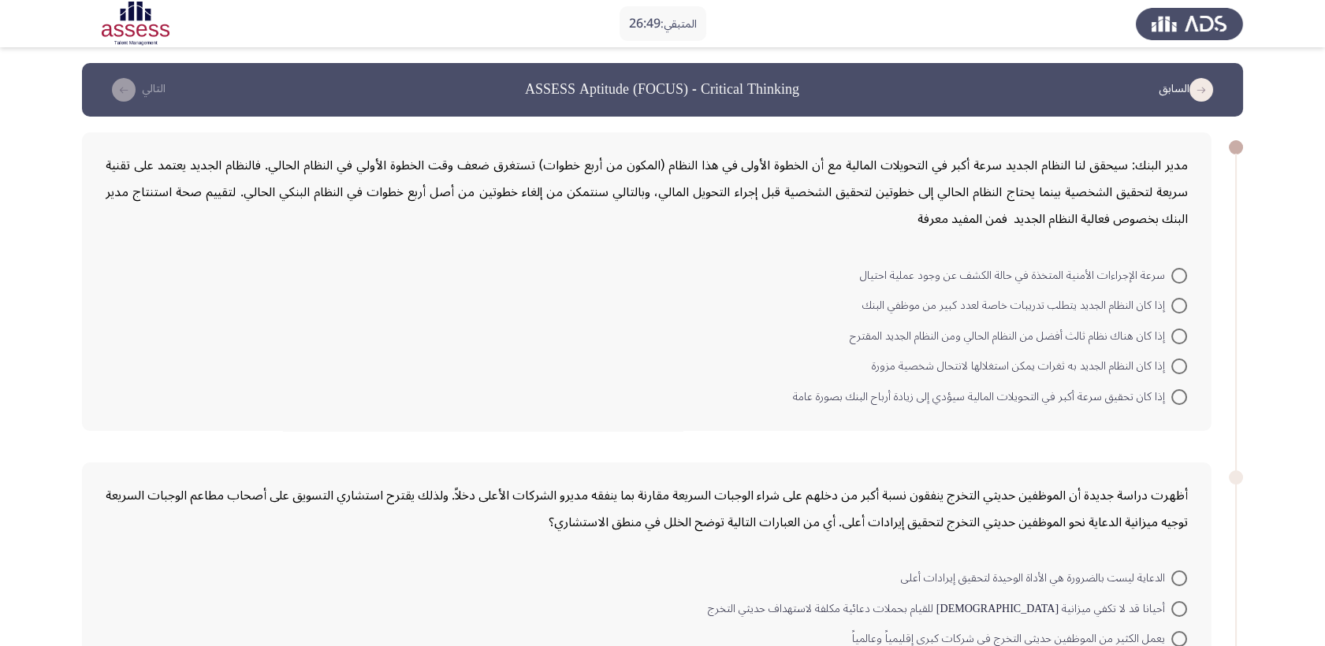
click at [1094, 272] on span at bounding box center [1179, 276] width 16 height 16
click at [1094, 272] on input "سرعة الإجراءات الأمنية المتخذة في حالة الكشف عن وجود عملية احتيال" at bounding box center [1179, 276] width 16 height 16
radio input "true"
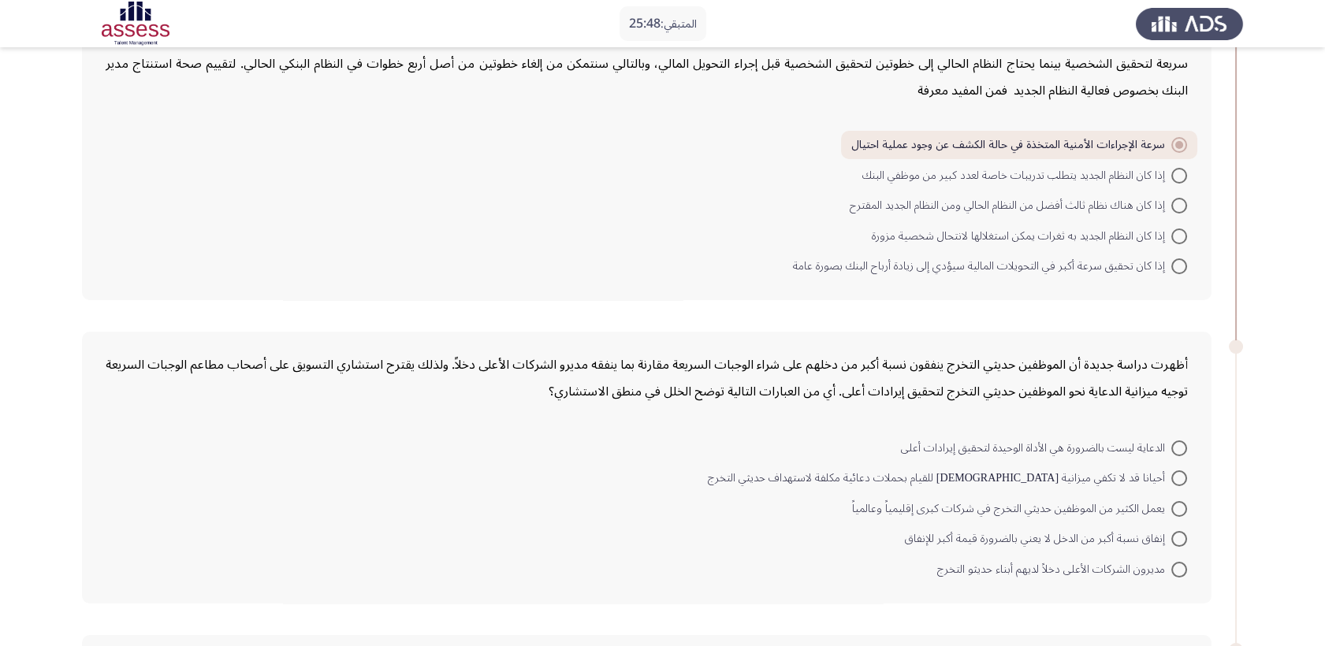
scroll to position [262, 0]
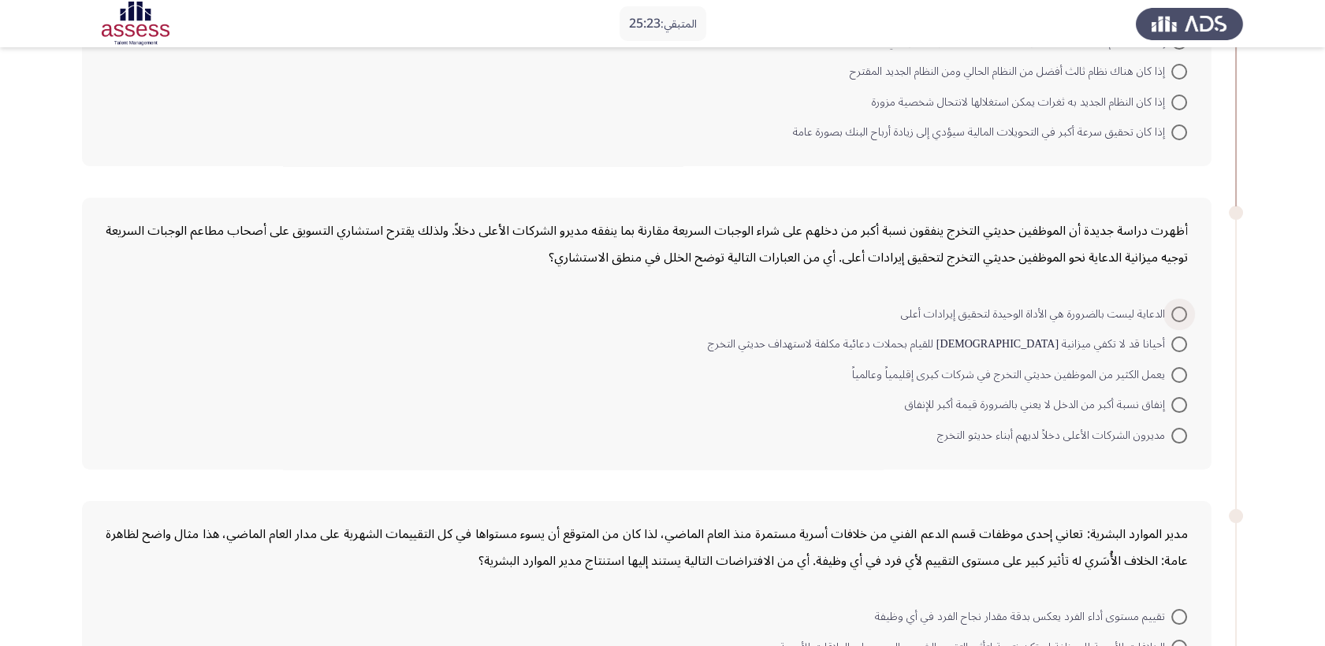
click at [1094, 307] on span "الدعاية ليست بالضرورة هي الأداة الوحيدة لتحقيق إيرادات أعلى" at bounding box center [1036, 314] width 270 height 19
click at [1094, 307] on input "الدعاية ليست بالضرورة هي الأداة الوحيدة لتحقيق إيرادات أعلى" at bounding box center [1179, 315] width 16 height 16
radio input "true"
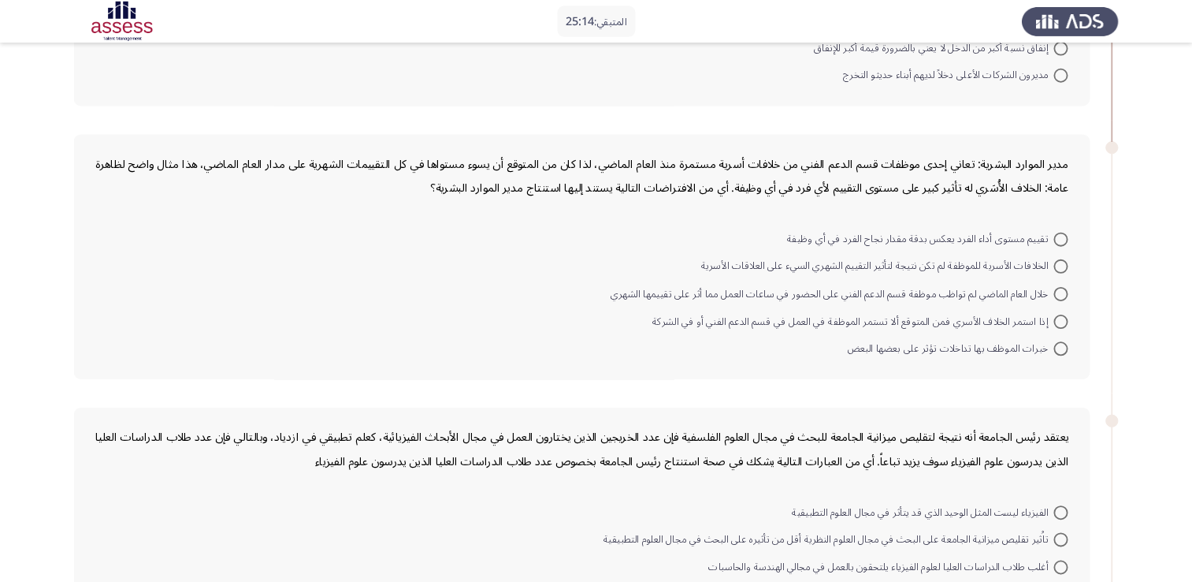
scroll to position [612, 0]
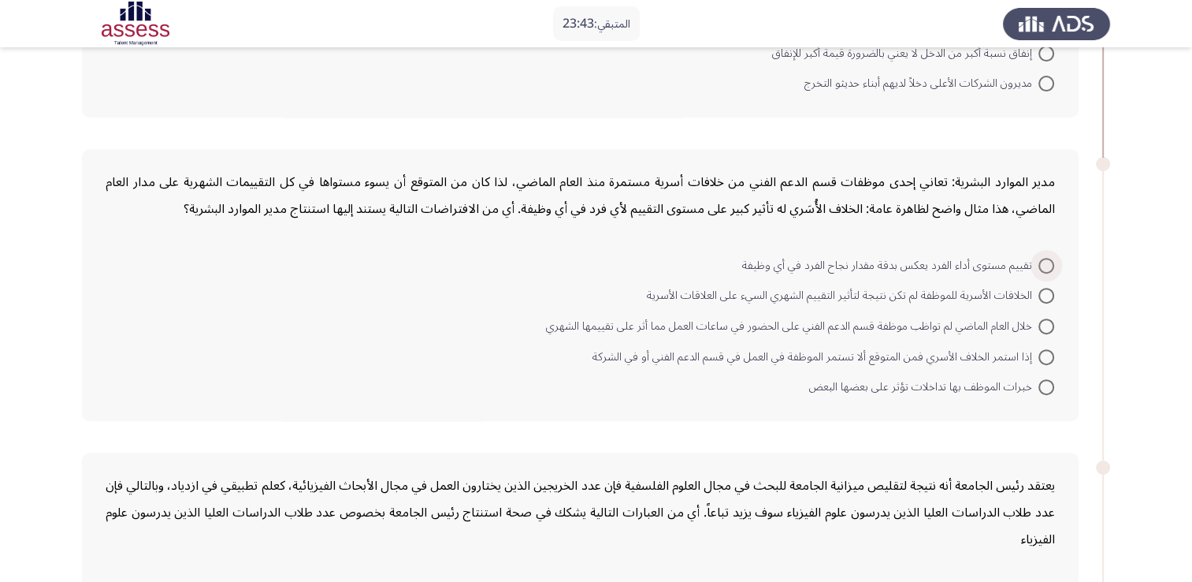
click at [1034, 256] on span "تقييم مستوى أداء الفرد يعكس بدقة مقدار نجاح الفرد في أي وظيفة" at bounding box center [890, 265] width 296 height 19
click at [1039, 258] on input "تقييم مستوى أداء الفرد يعكس بدقة مقدار نجاح الفرد في أي وظيفة" at bounding box center [1047, 266] width 16 height 16
radio input "true"
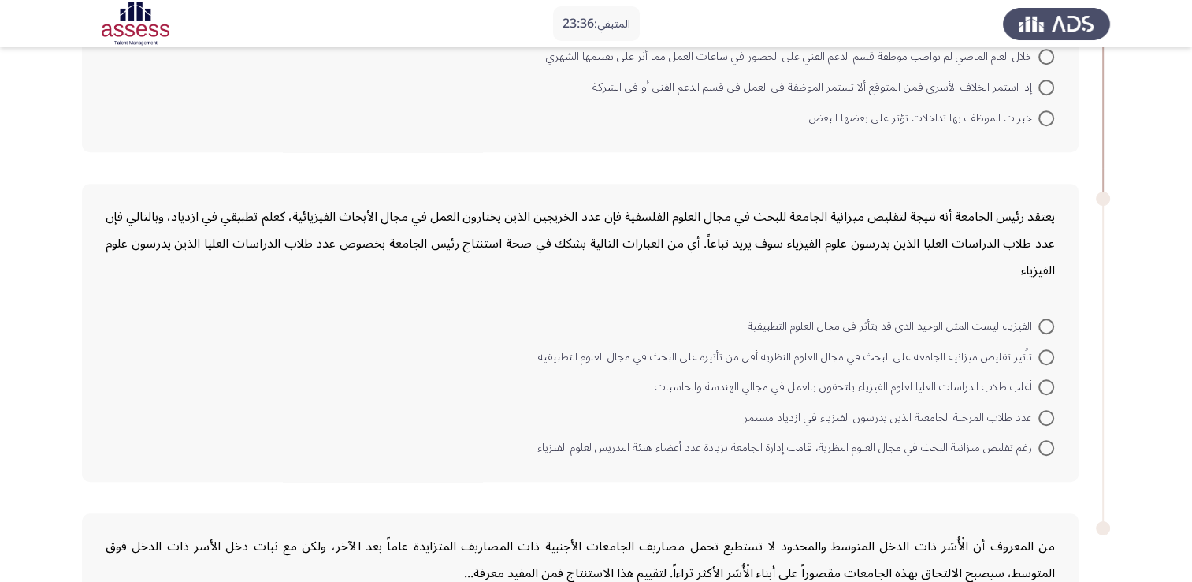
scroll to position [882, 0]
click at [1048, 377] on span at bounding box center [1047, 385] width 16 height 16
click at [1048, 377] on input "أغلب طلاب الدراسات العليا لعلوم الفيزياء يلتحقون بالعمل في مجالي الهندسة والحاس…" at bounding box center [1047, 385] width 16 height 16
radio input "true"
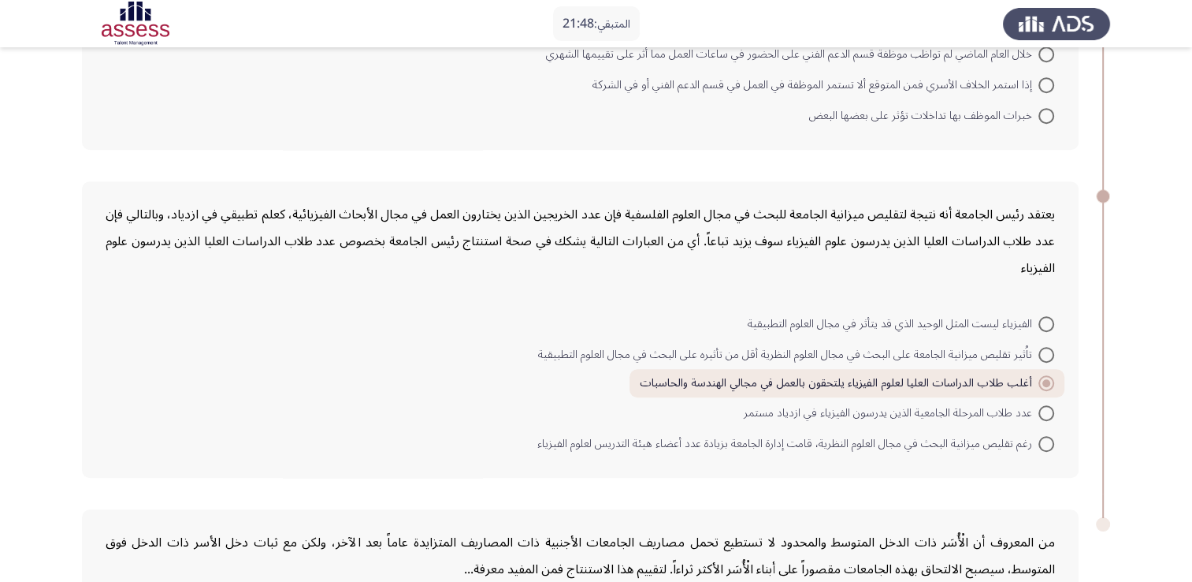
click at [1034, 320] on span "الفيزياء ليست المثل الوحيد الذي قد يتأثر في مجال العلوم التطبيقية" at bounding box center [893, 323] width 291 height 19
click at [1039, 320] on input "الفيزياء ليست المثل الوحيد الذي قد يتأثر في مجال العلوم التطبيقية" at bounding box center [1047, 324] width 16 height 16
radio input "true"
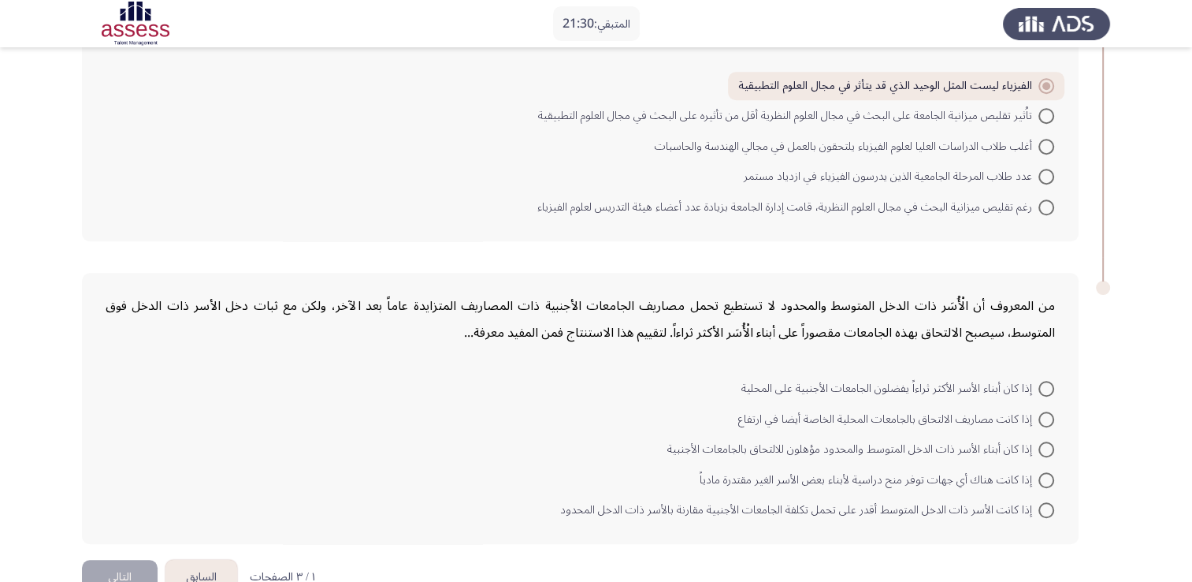
scroll to position [1151, 0]
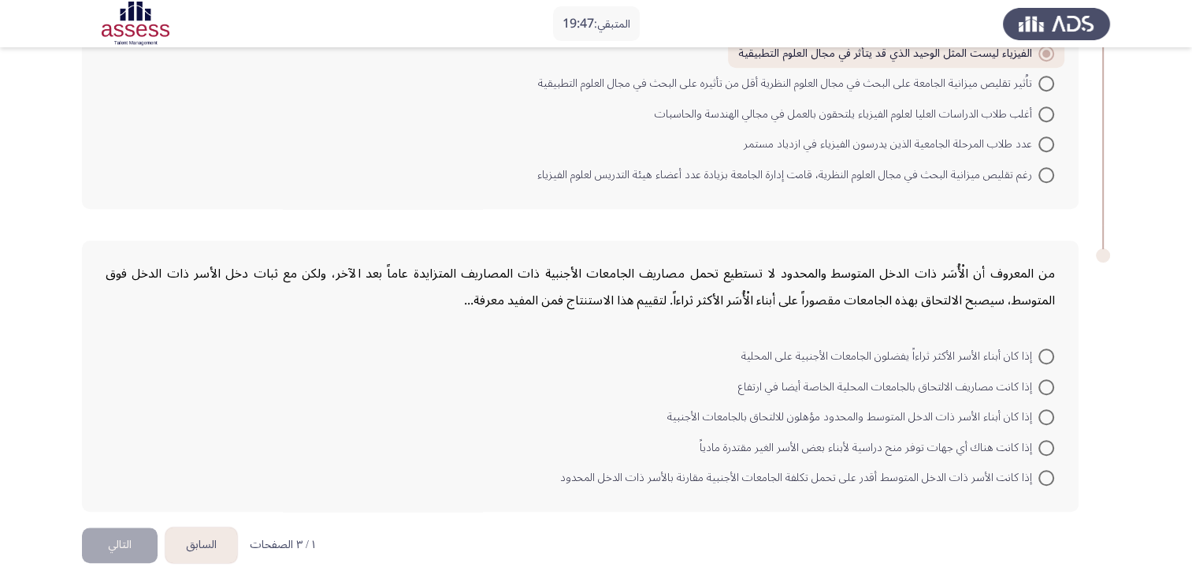
click at [1046, 443] on span at bounding box center [1047, 448] width 16 height 16
click at [1046, 443] on input "إذا كانت هناك أي جهات توفر منح دراسية لأبناء بعض الأسر الغير مقتدرة مادياً" at bounding box center [1047, 448] width 16 height 16
radio input "true"
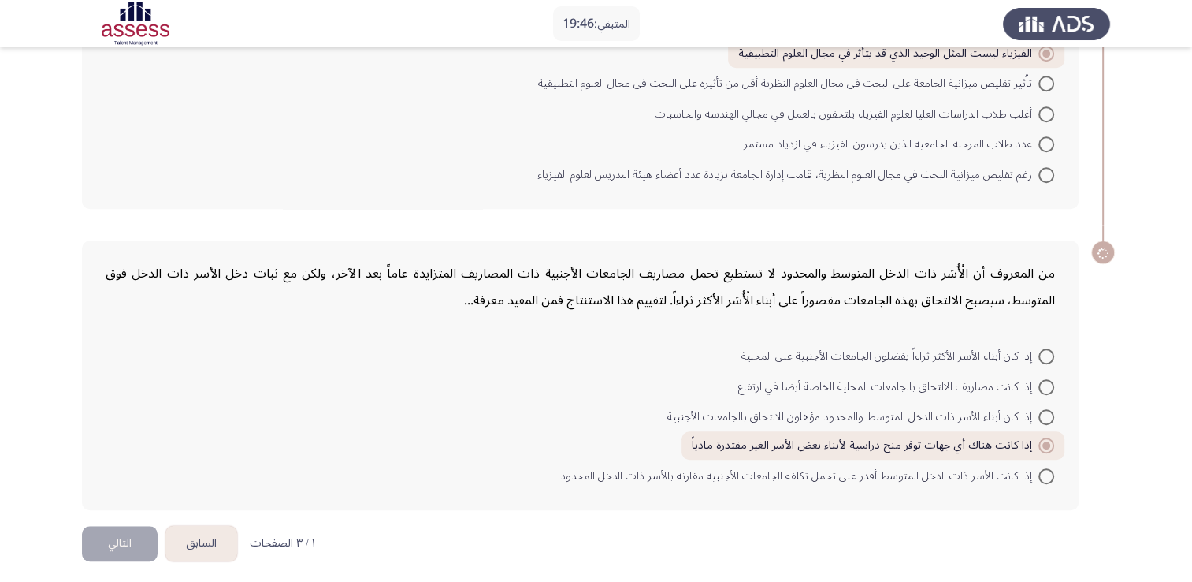
scroll to position [1148, 0]
click at [121, 528] on button "التالي" at bounding box center [120, 545] width 76 height 35
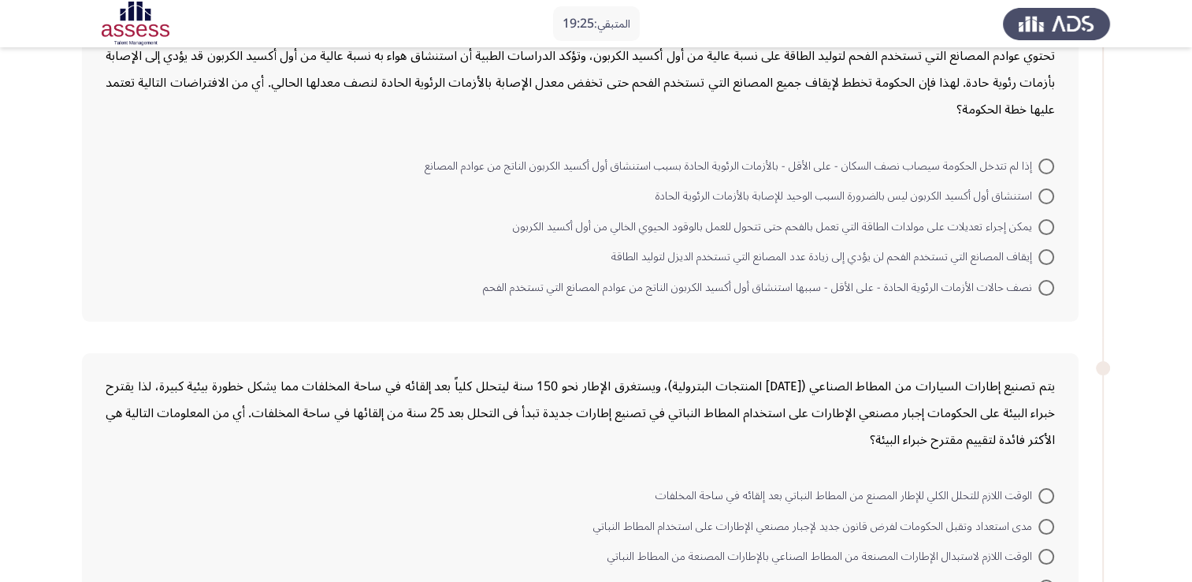
scroll to position [0, 0]
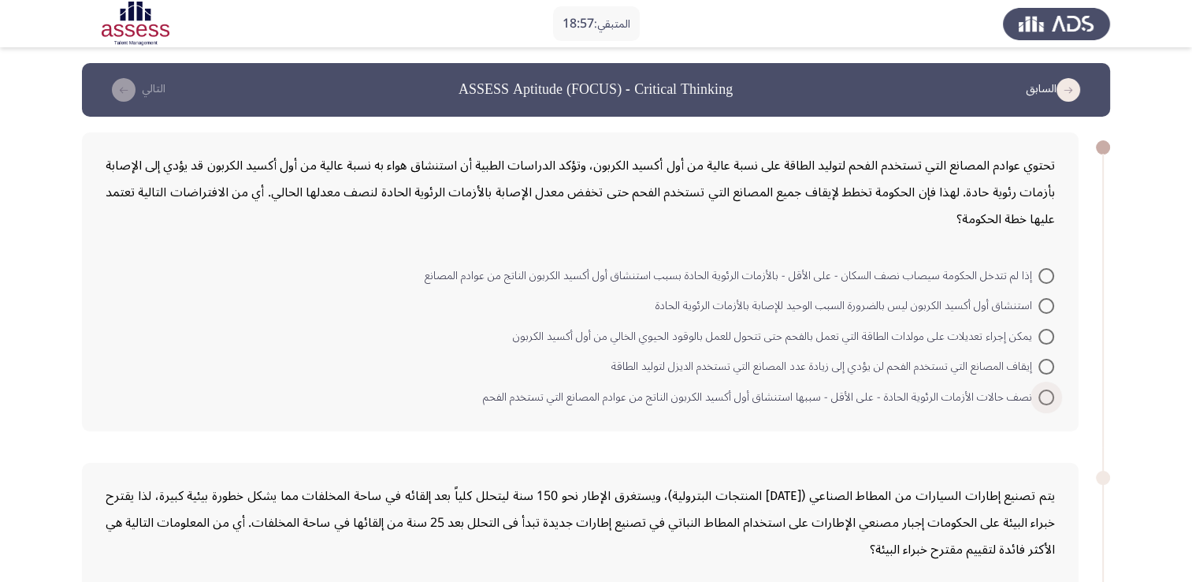
click at [1046, 393] on span at bounding box center [1047, 397] width 16 height 16
click at [1046, 393] on input "نصف حالات الأزمات الرئوية الحادة - على الأقل - سببها استنشاق أول أكسيد الكربون …" at bounding box center [1047, 397] width 16 height 16
radio input "true"
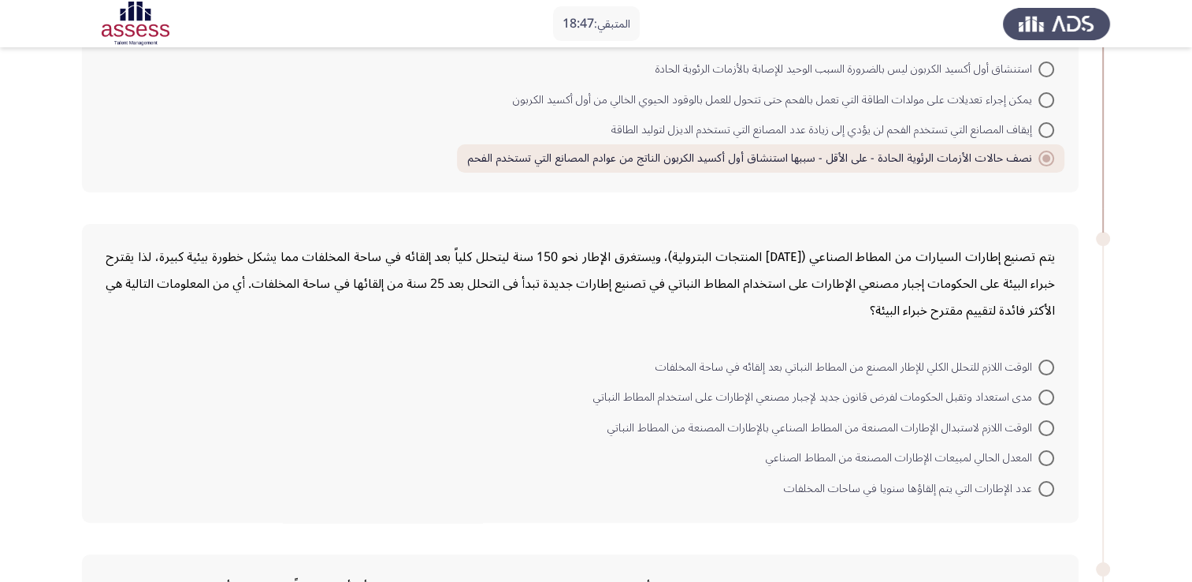
scroll to position [315, 0]
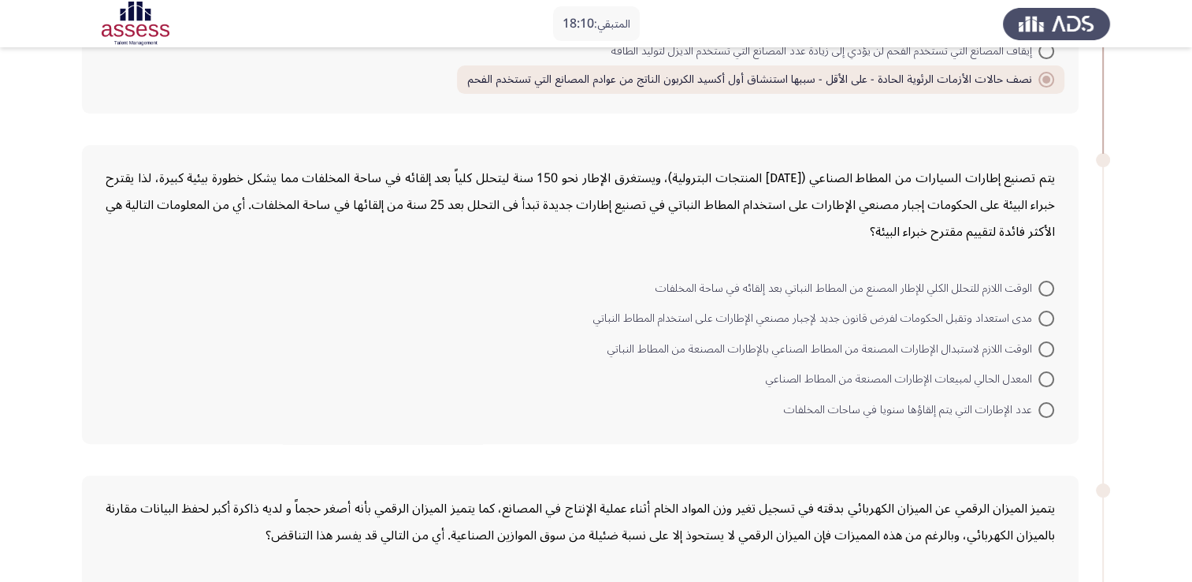
click at [1046, 284] on span at bounding box center [1047, 289] width 16 height 16
click at [1046, 284] on input "الوقت اللازم للتحلل الكلي للإطار المصنع من المطاط النباتي بعد إلقائه في ساحة ال…" at bounding box center [1047, 289] width 16 height 16
radio input "true"
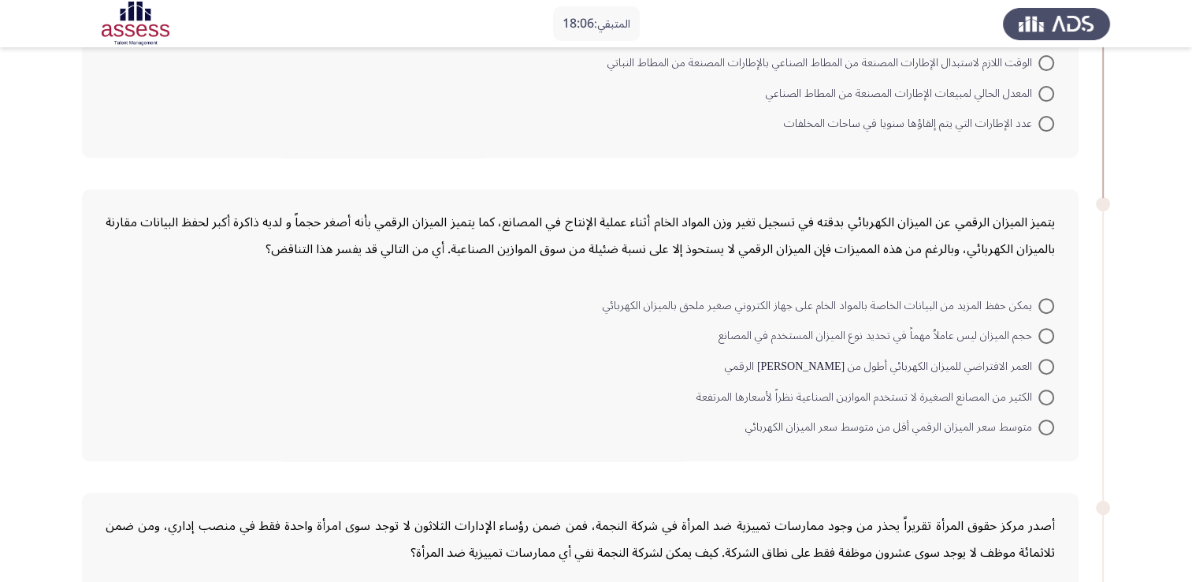
scroll to position [630, 0]
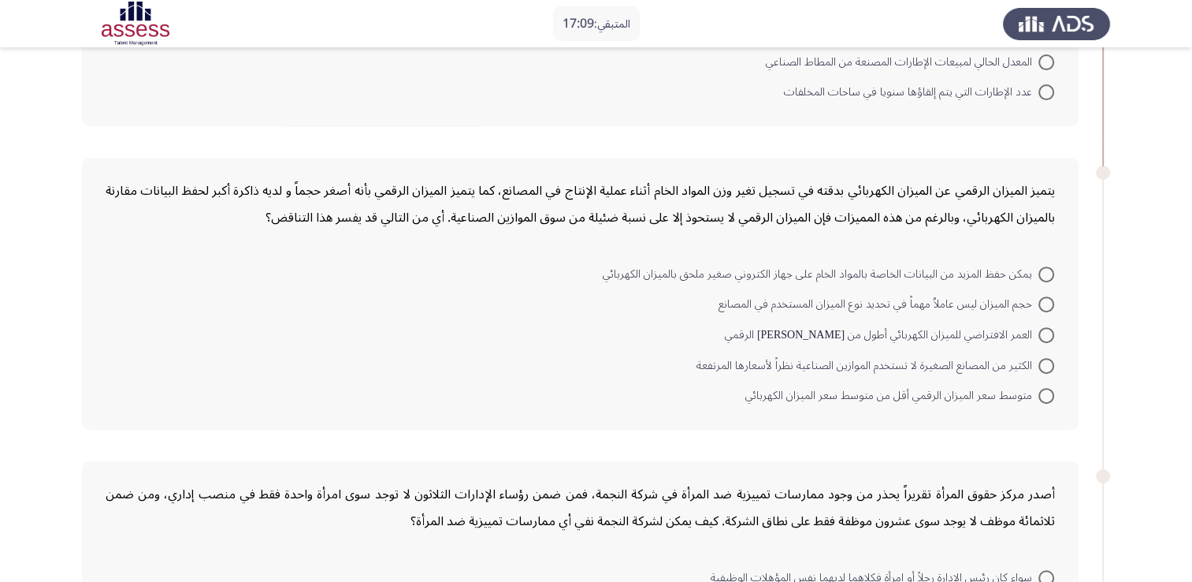
click at [1043, 330] on span at bounding box center [1047, 335] width 16 height 16
click at [1043, 330] on input "العمر الافتراضي للميزان الكهربائي أطول من [PERSON_NAME] الرقمي" at bounding box center [1047, 335] width 16 height 16
radio input "true"
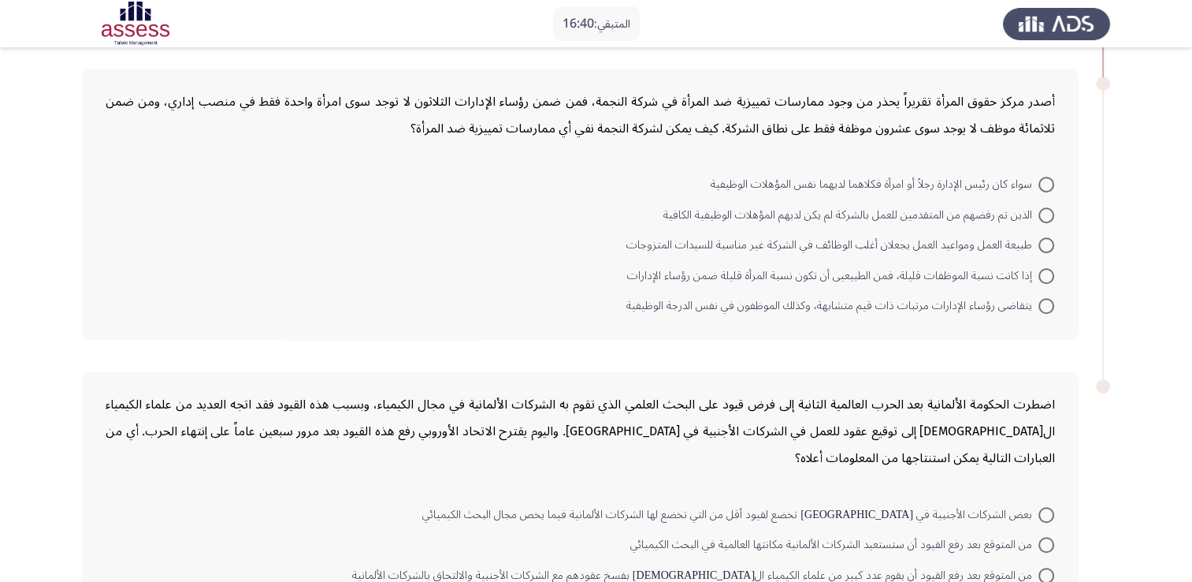
scroll to position [942, 0]
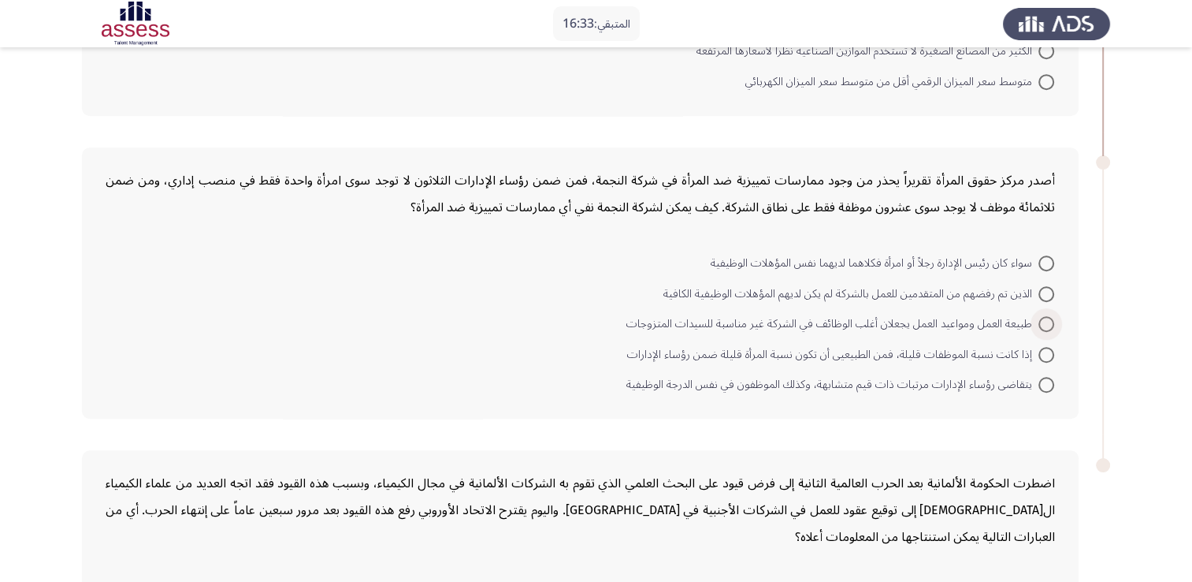
click at [1047, 321] on span at bounding box center [1047, 324] width 16 height 16
click at [1047, 321] on input "طبيعة العمل ومواعيد العمل يجعلان أغلب الوظائف في الشركة غير مناسبة للسيدات المت…" at bounding box center [1047, 324] width 16 height 16
radio input "true"
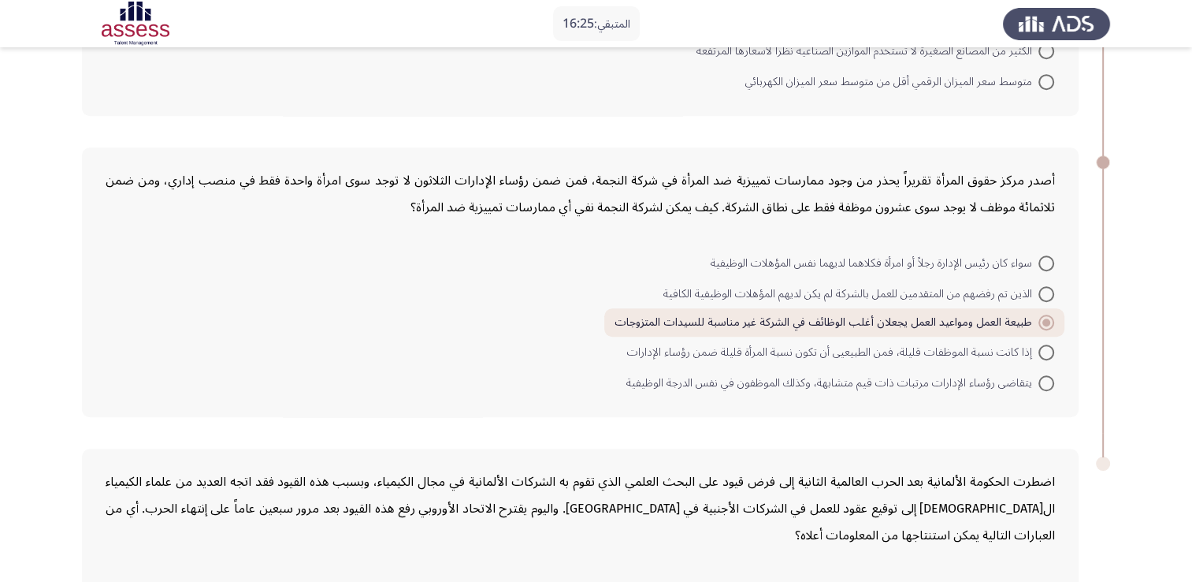
click at [1040, 344] on span at bounding box center [1047, 352] width 16 height 16
click at [1040, 344] on input "إذا كانت نسبة الموظفات قليلة، فمن الطبيعيى أن تكون نسبة المرأة قليلة ضمن رؤساء …" at bounding box center [1047, 352] width 16 height 16
radio input "true"
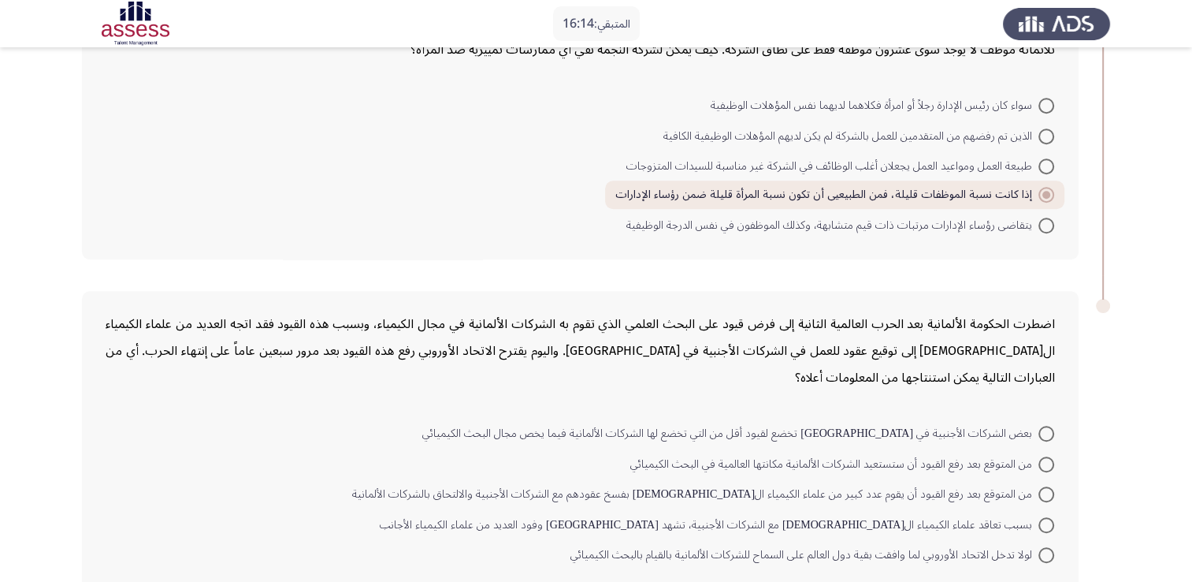
scroll to position [1177, 0]
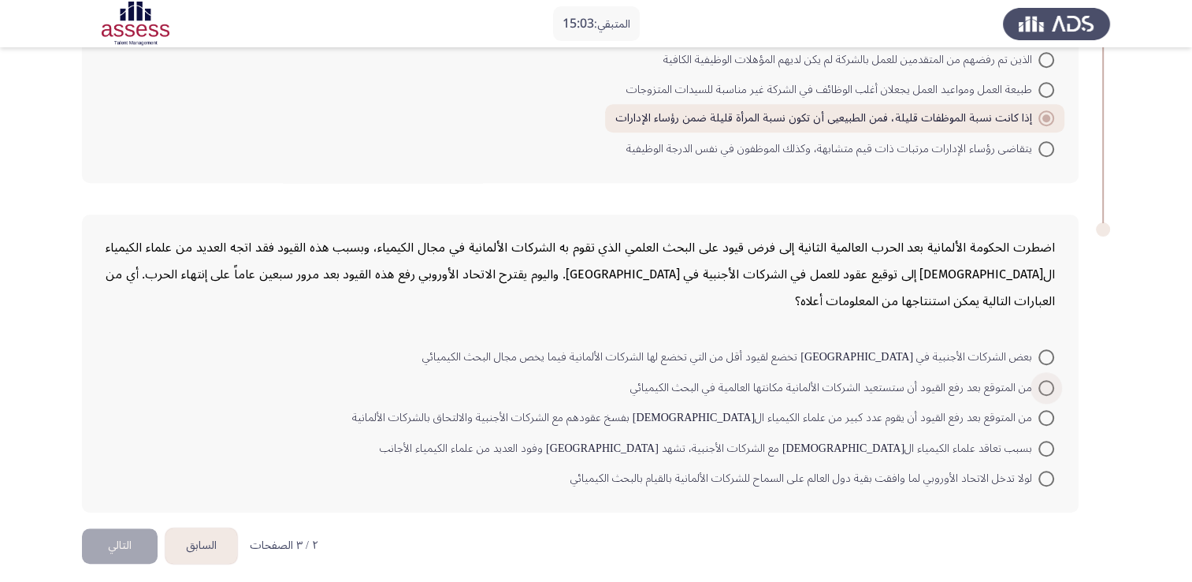
click at [1042, 381] on span at bounding box center [1047, 388] width 16 height 16
click at [1042, 381] on input "من المتوقع بعد رفع القيود أن ستستعيد الشركات الألمانية مكانتها العالمية في البح…" at bounding box center [1047, 388] width 16 height 16
radio input "true"
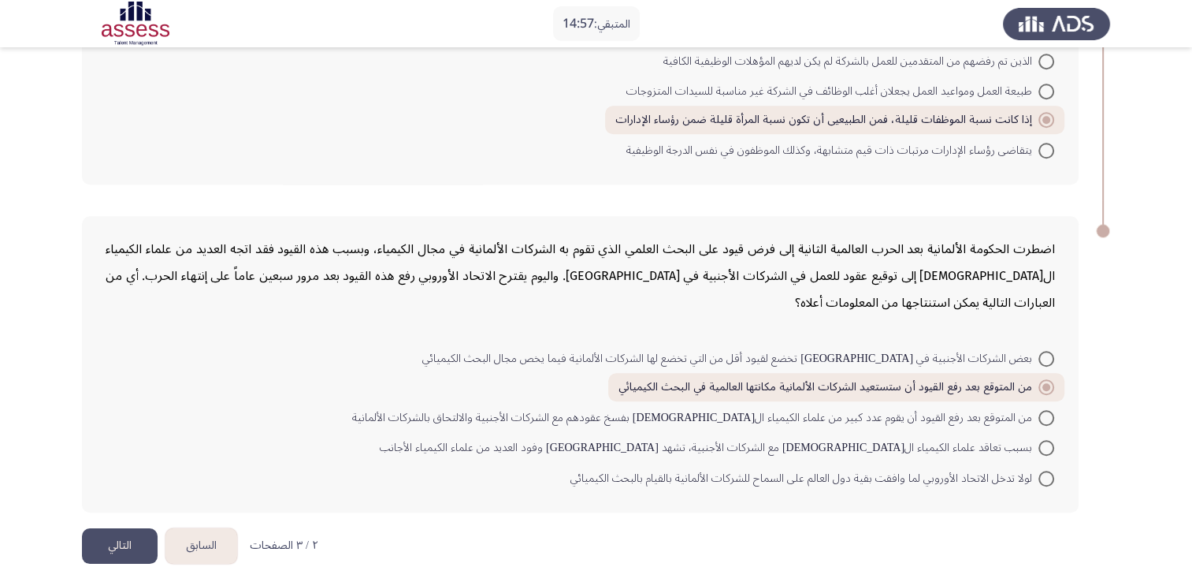
click at [113, 528] on button "التالي" at bounding box center [120, 545] width 76 height 35
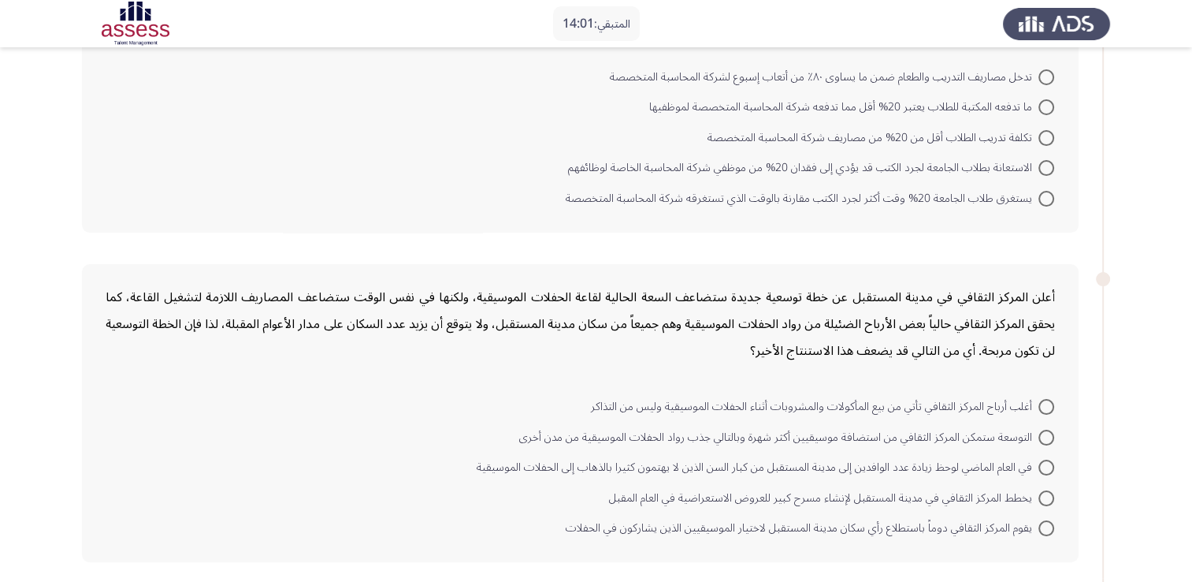
scroll to position [315, 0]
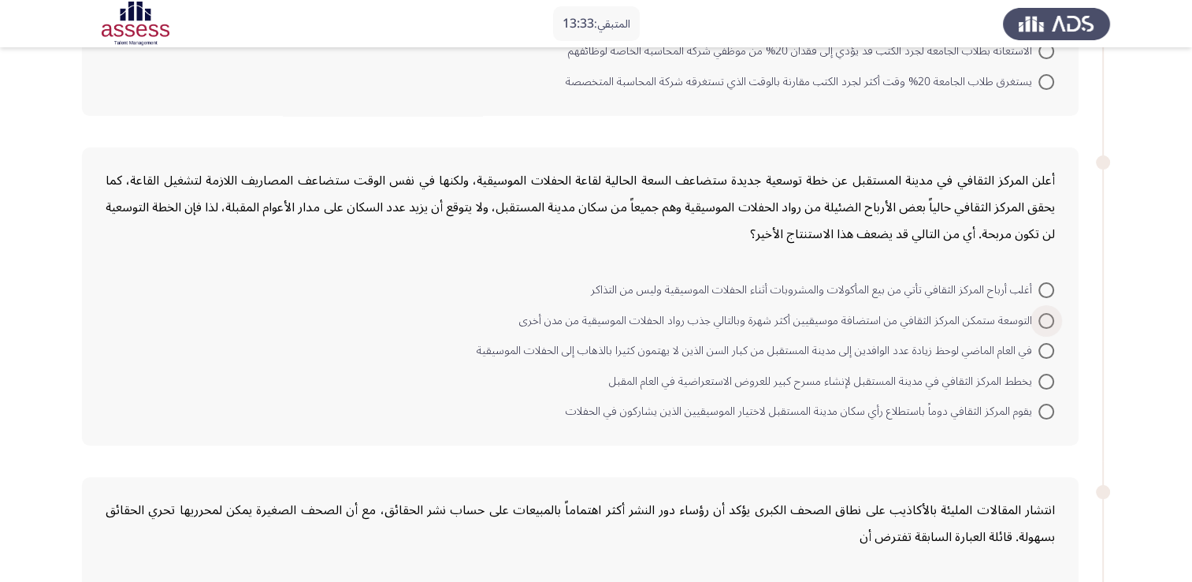
drag, startPoint x: 1049, startPoint y: 322, endPoint x: 1070, endPoint y: 320, distance: 21.4
click at [1048, 322] on span at bounding box center [1047, 321] width 16 height 16
click at [1048, 322] on input "التوسعة ستمكن المركز الثقافي من استضافة موسيقيين أكثر شهرة وبالتالي جذب رواد ال…" at bounding box center [1047, 321] width 16 height 16
radio input "true"
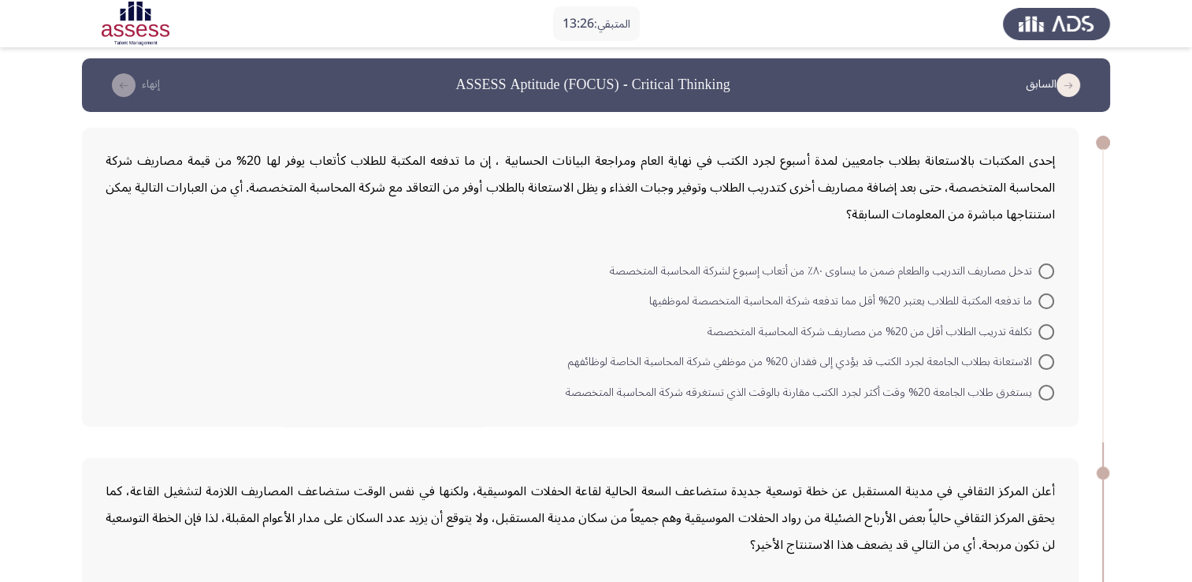
scroll to position [0, 0]
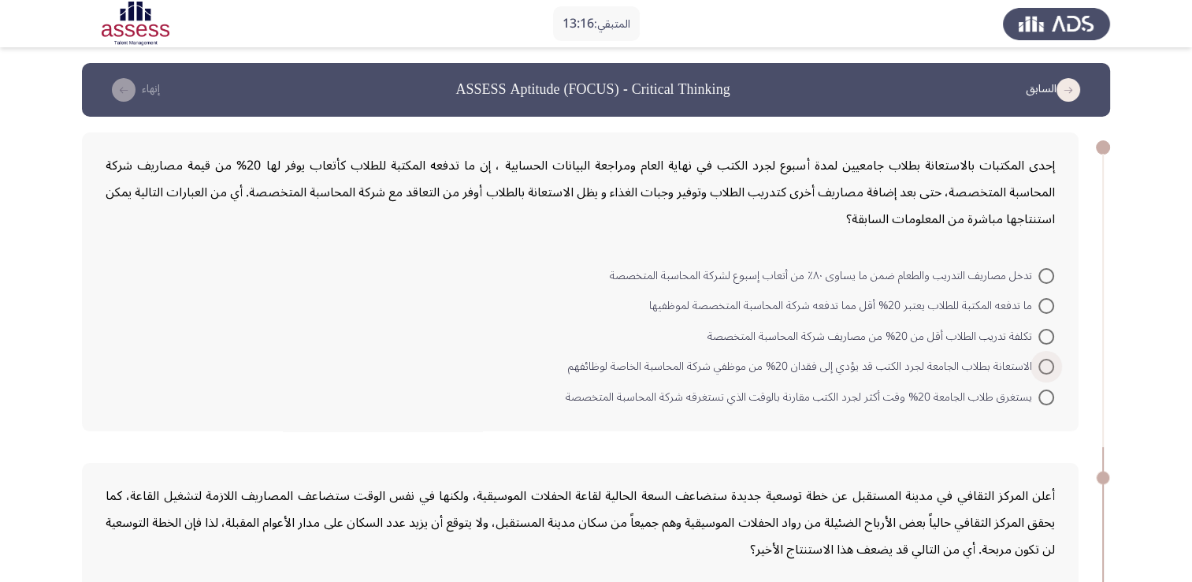
click at [1051, 370] on span at bounding box center [1047, 367] width 16 height 16
click at [1051, 370] on input "الاستعانة بطلاب الجامعة لجرد الكتب قد يؤدي إلى فقدان 20% من موظفي شركة المحاسبة…" at bounding box center [1047, 367] width 16 height 16
radio input "true"
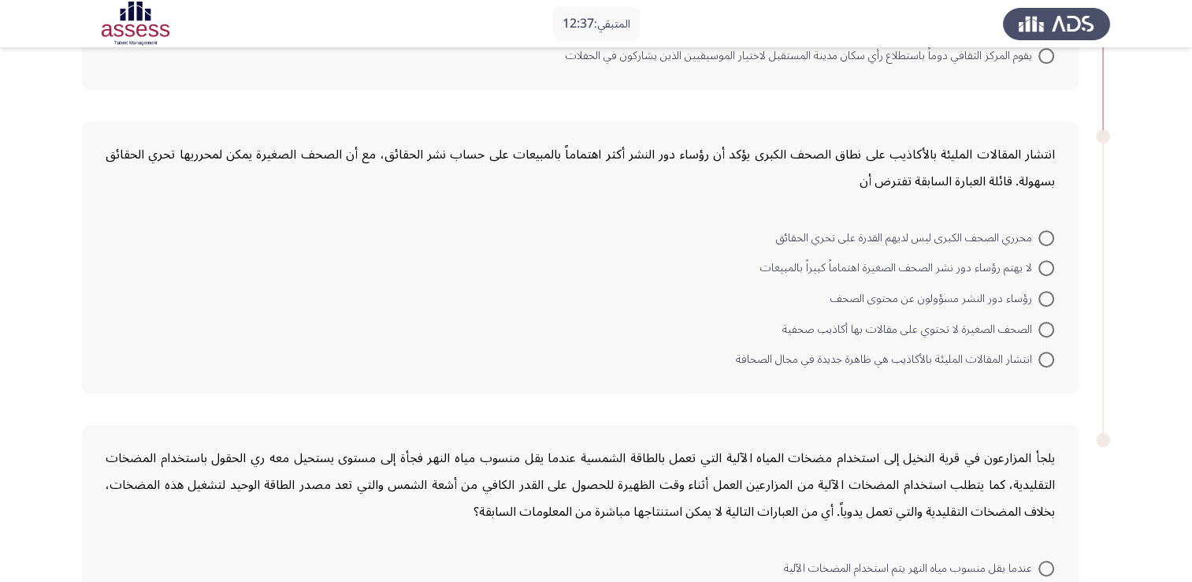
scroll to position [630, 0]
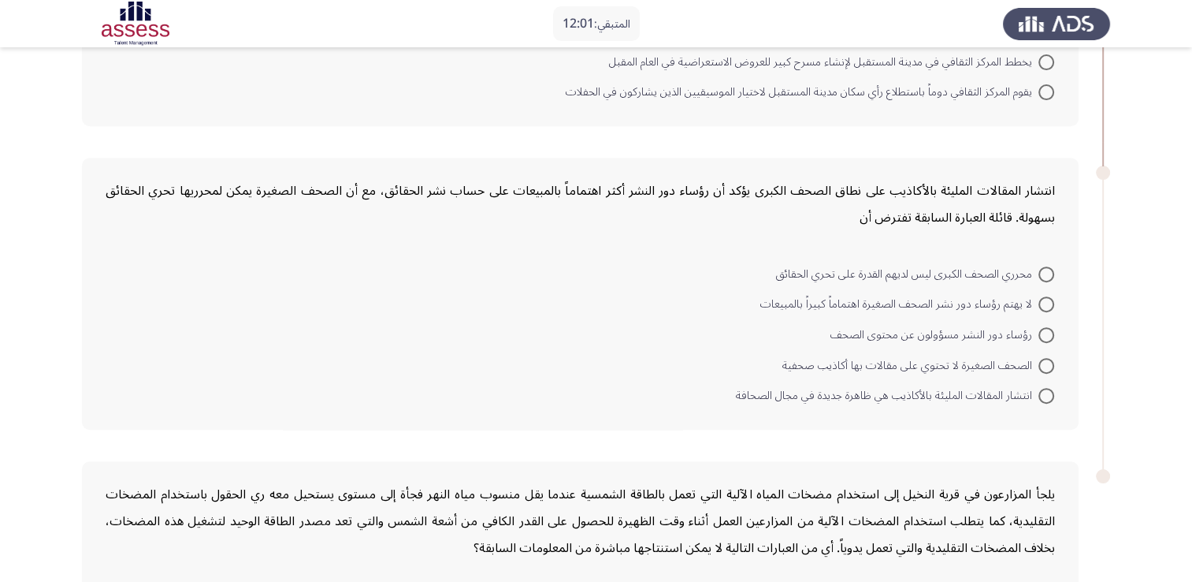
click at [1041, 358] on span at bounding box center [1047, 366] width 16 height 16
click at [1041, 358] on input "الصحف الصغيرة لا تحتوي على مقالات بها أكاذيب صحفية" at bounding box center [1047, 366] width 16 height 16
radio input "true"
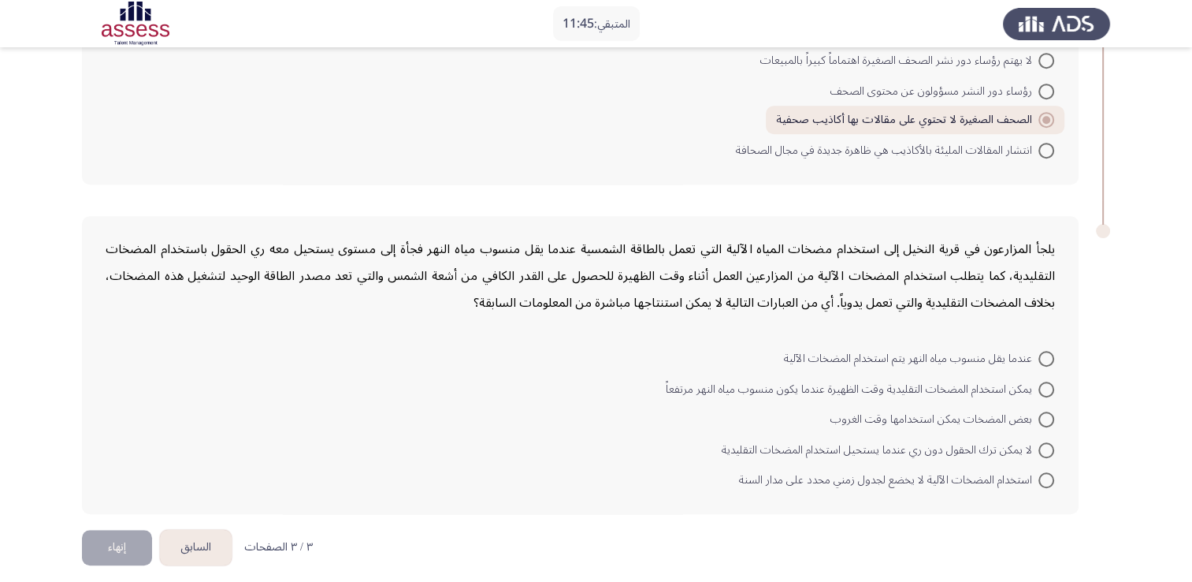
scroll to position [877, 0]
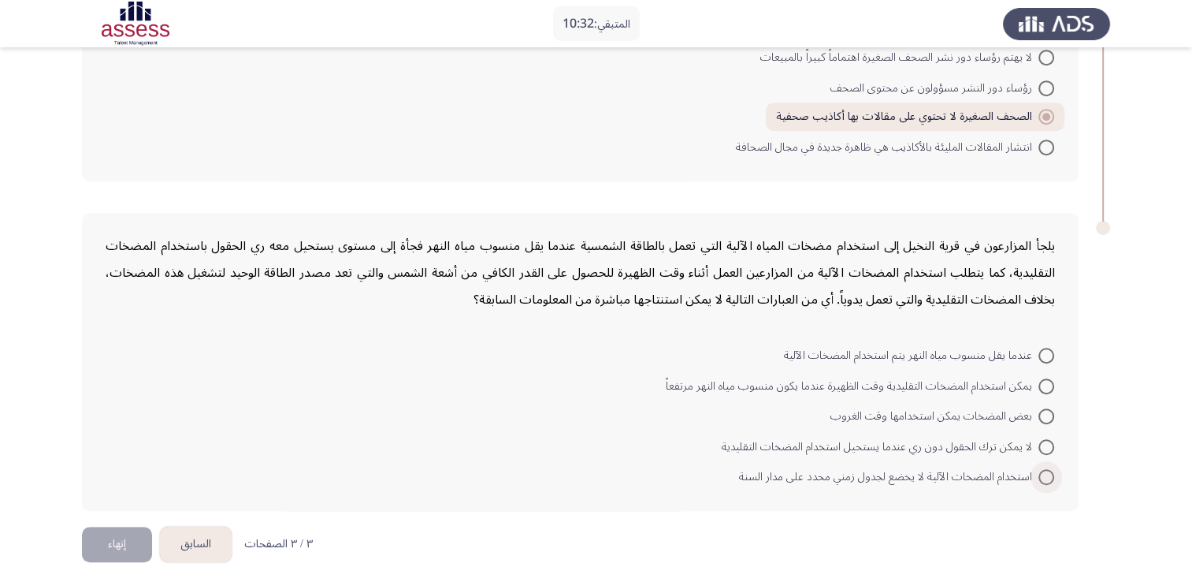
click at [1050, 469] on span at bounding box center [1047, 477] width 16 height 16
click at [1050, 469] on input "استخدام المضخات الآلية لا يخضع لجدول زمني محدد على مدار السنة" at bounding box center [1047, 477] width 16 height 16
radio input "true"
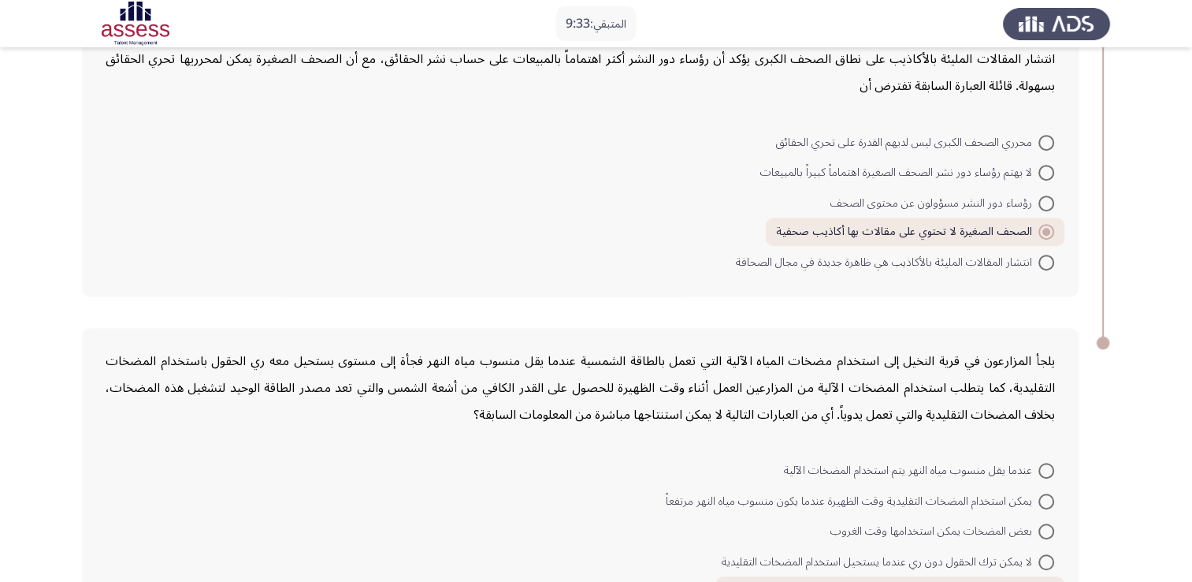
scroll to position [875, 0]
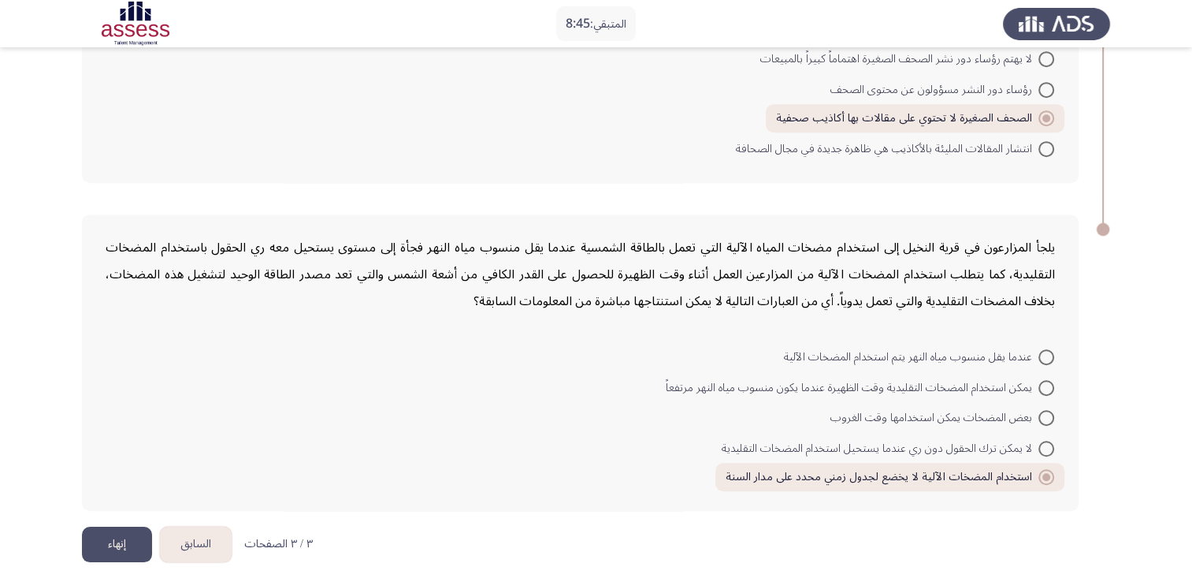
click at [125, 528] on button "إنهاء" at bounding box center [117, 543] width 70 height 35
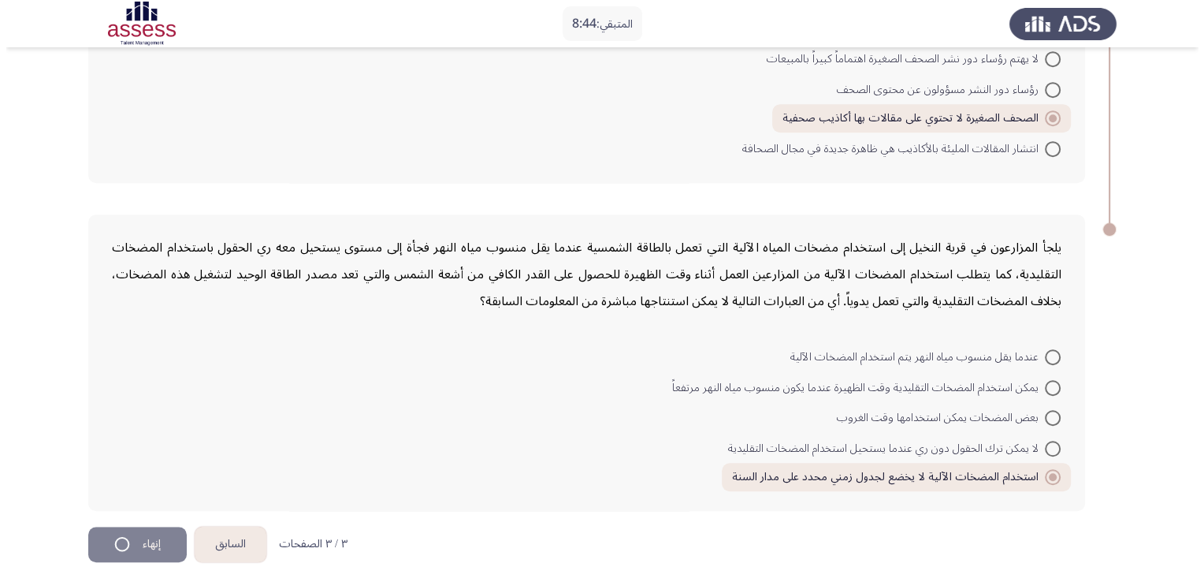
scroll to position [0, 0]
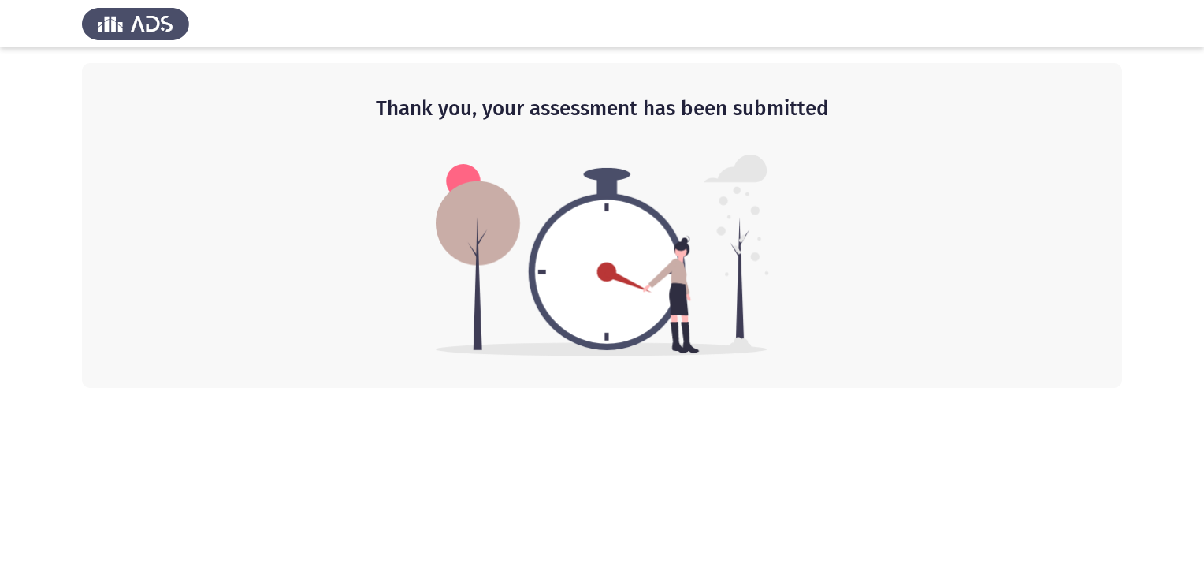
click at [615, 229] on img at bounding box center [602, 255] width 333 height 202
click at [359, 171] on div "Thank you, your assessment has been submitted" at bounding box center [602, 225] width 1040 height 325
